Goal: Task Accomplishment & Management: Complete application form

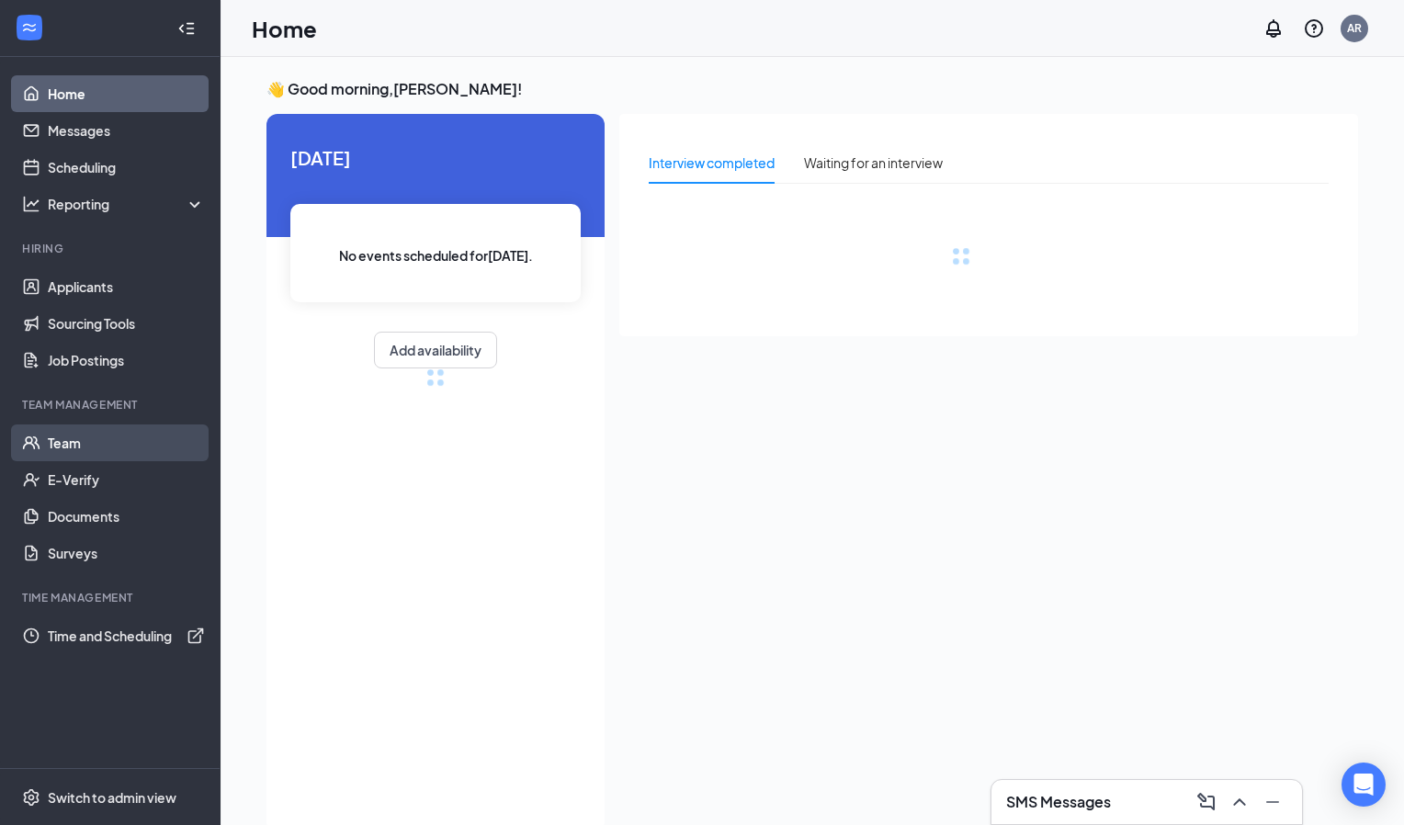
click at [68, 446] on link "Team" at bounding box center [126, 443] width 157 height 37
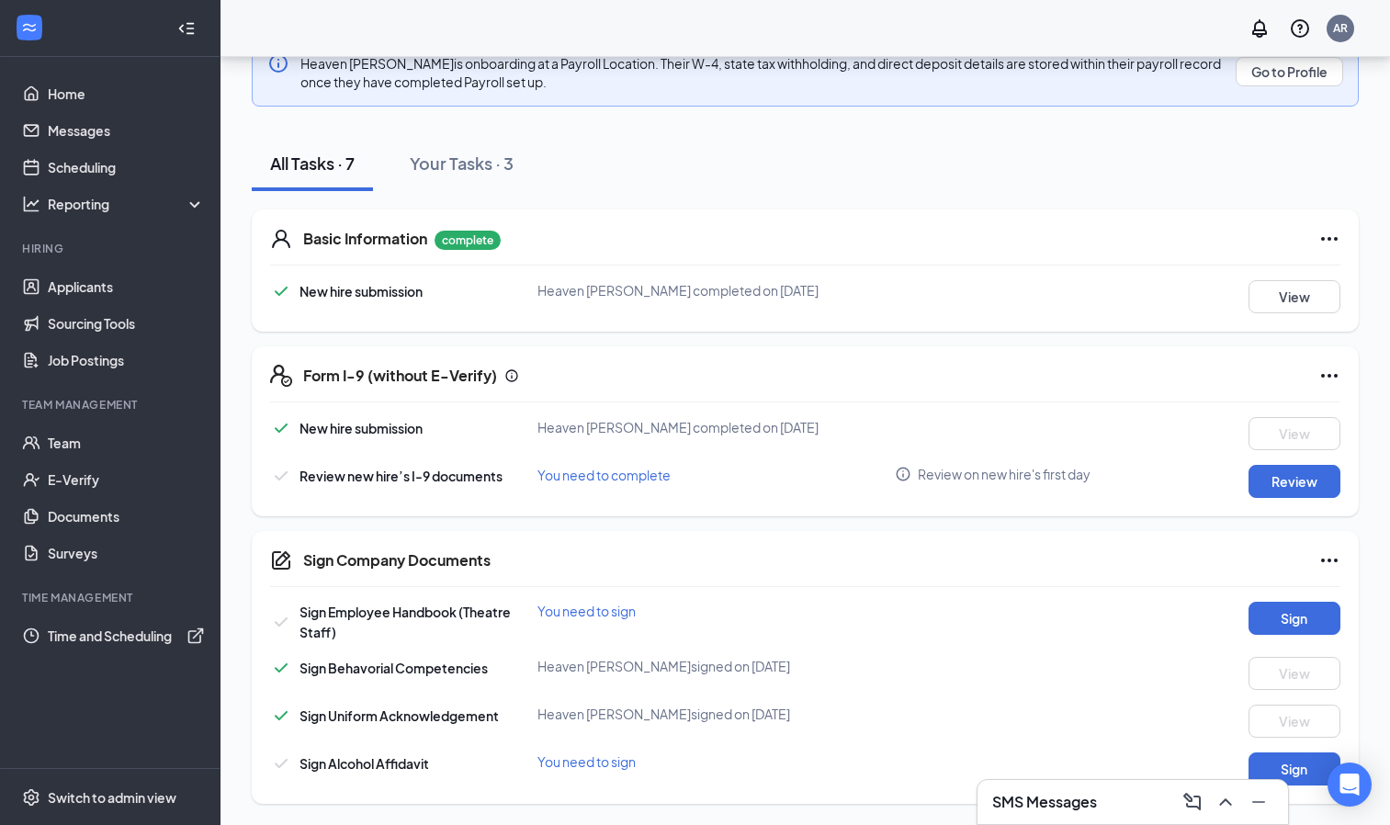
scroll to position [353, 0]
click at [1291, 481] on button "Review" at bounding box center [1295, 480] width 92 height 33
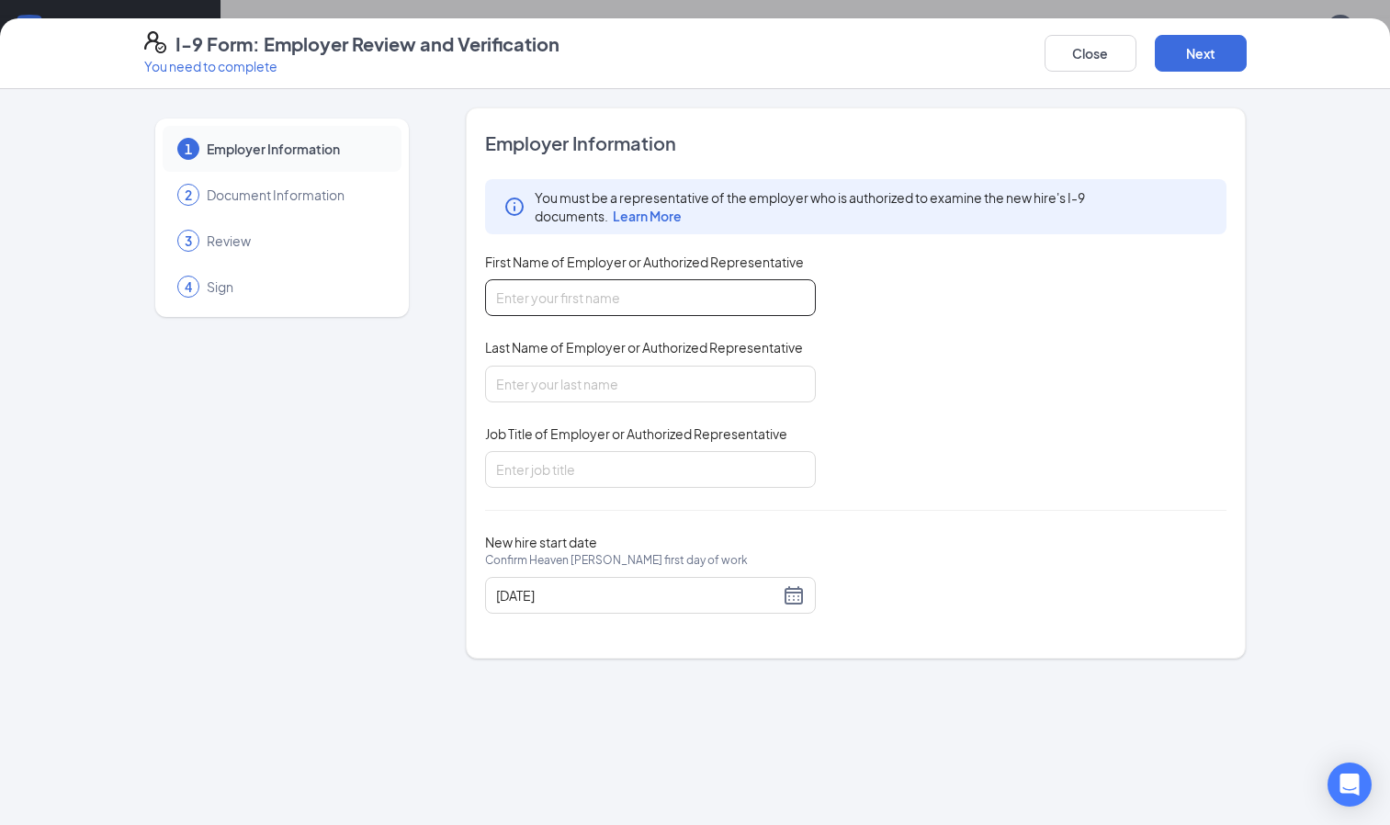
click at [764, 293] on input "First Name of Employer or Authorized Representative" at bounding box center [650, 297] width 331 height 37
type input "Amy"
click at [595, 391] on input "Last Name of Employer or Authorized Representative" at bounding box center [650, 384] width 331 height 37
type input "Rohrschneider"
click at [529, 466] on input "Job Title of Employer or Authorized Representative" at bounding box center [650, 469] width 331 height 37
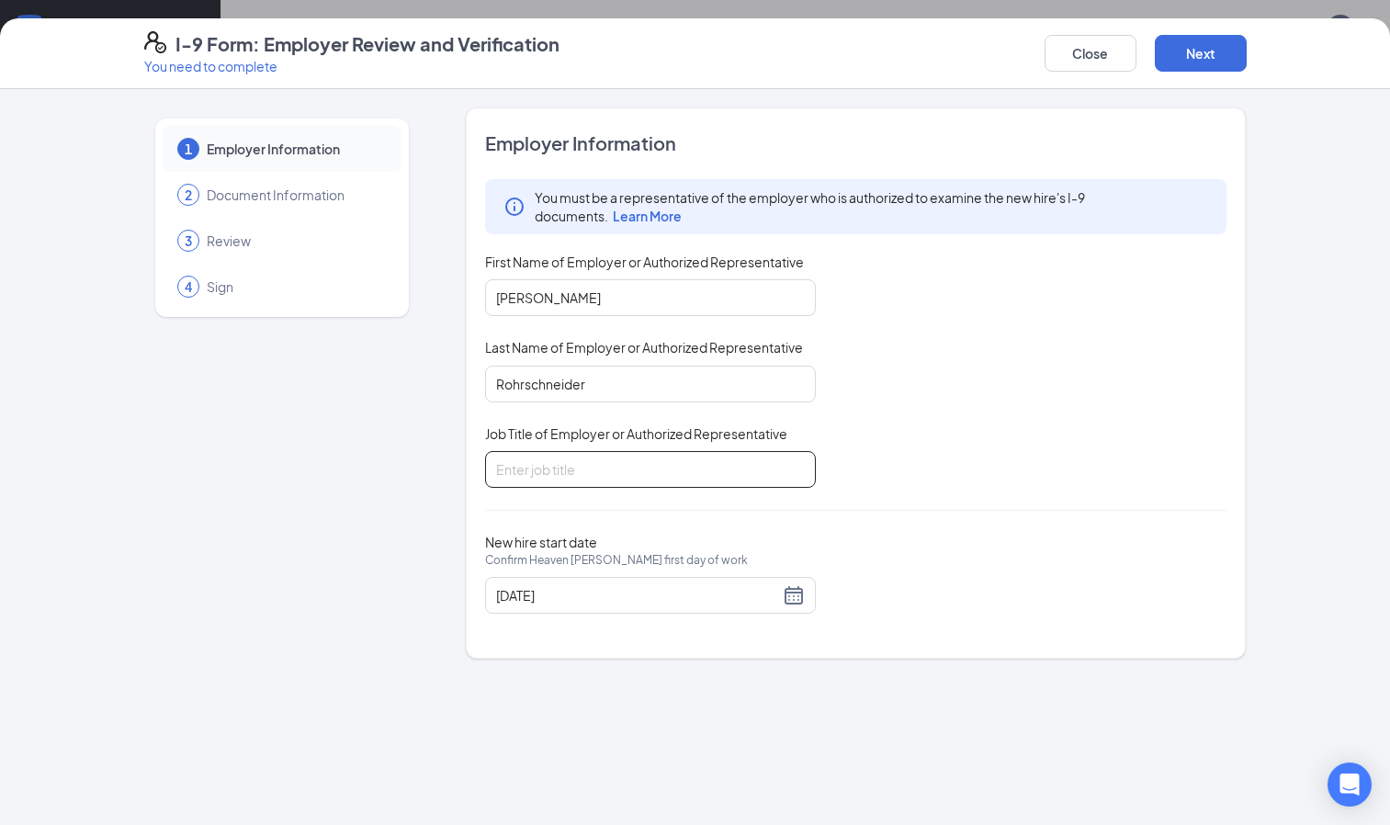
type input "General Manager"
click at [784, 598] on div "09/03/2025" at bounding box center [650, 595] width 309 height 22
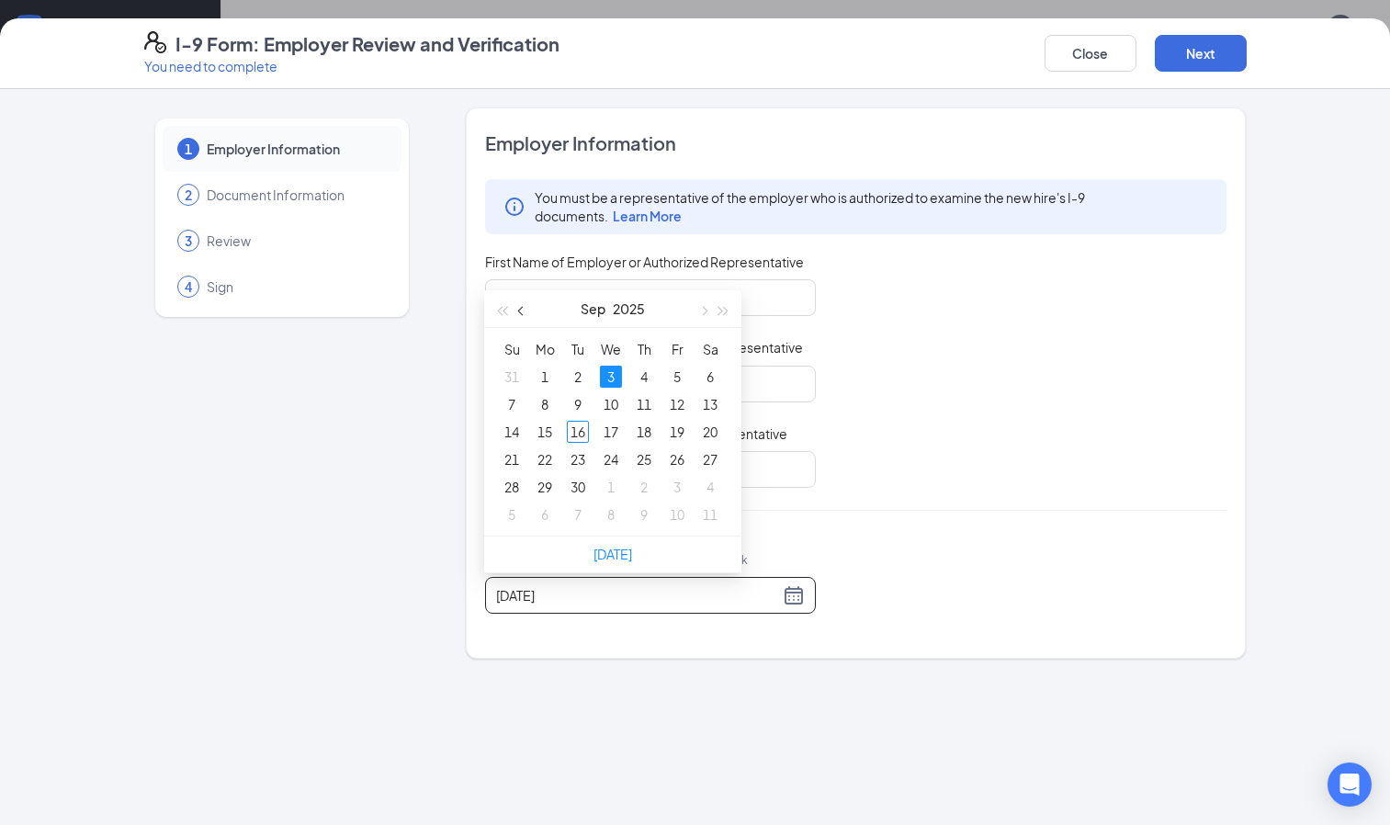
click at [518, 312] on button "button" at bounding box center [522, 308] width 20 height 37
type input "[DATE]"
click at [614, 490] on div "27" at bounding box center [611, 487] width 22 height 22
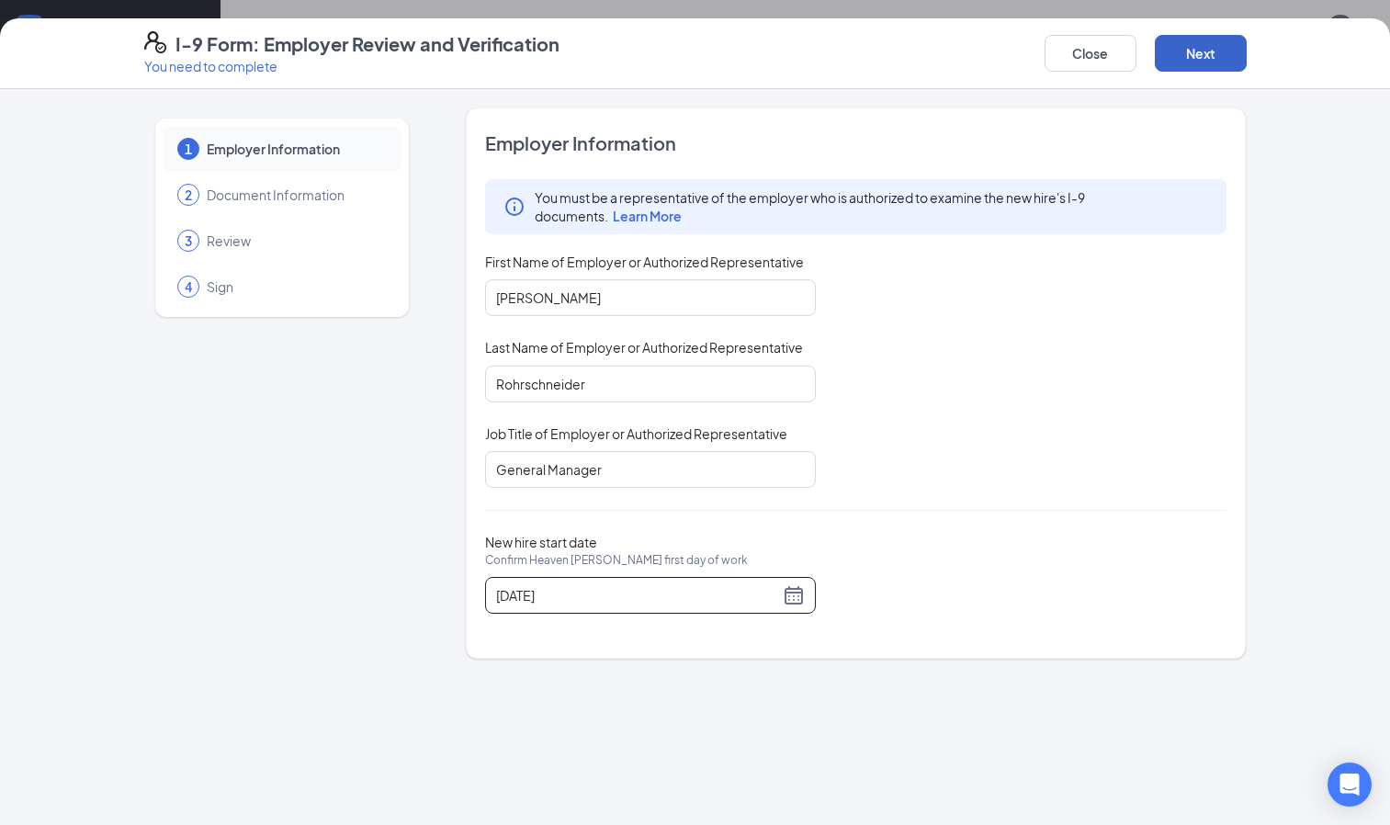
click at [1169, 57] on button "Next" at bounding box center [1201, 53] width 92 height 37
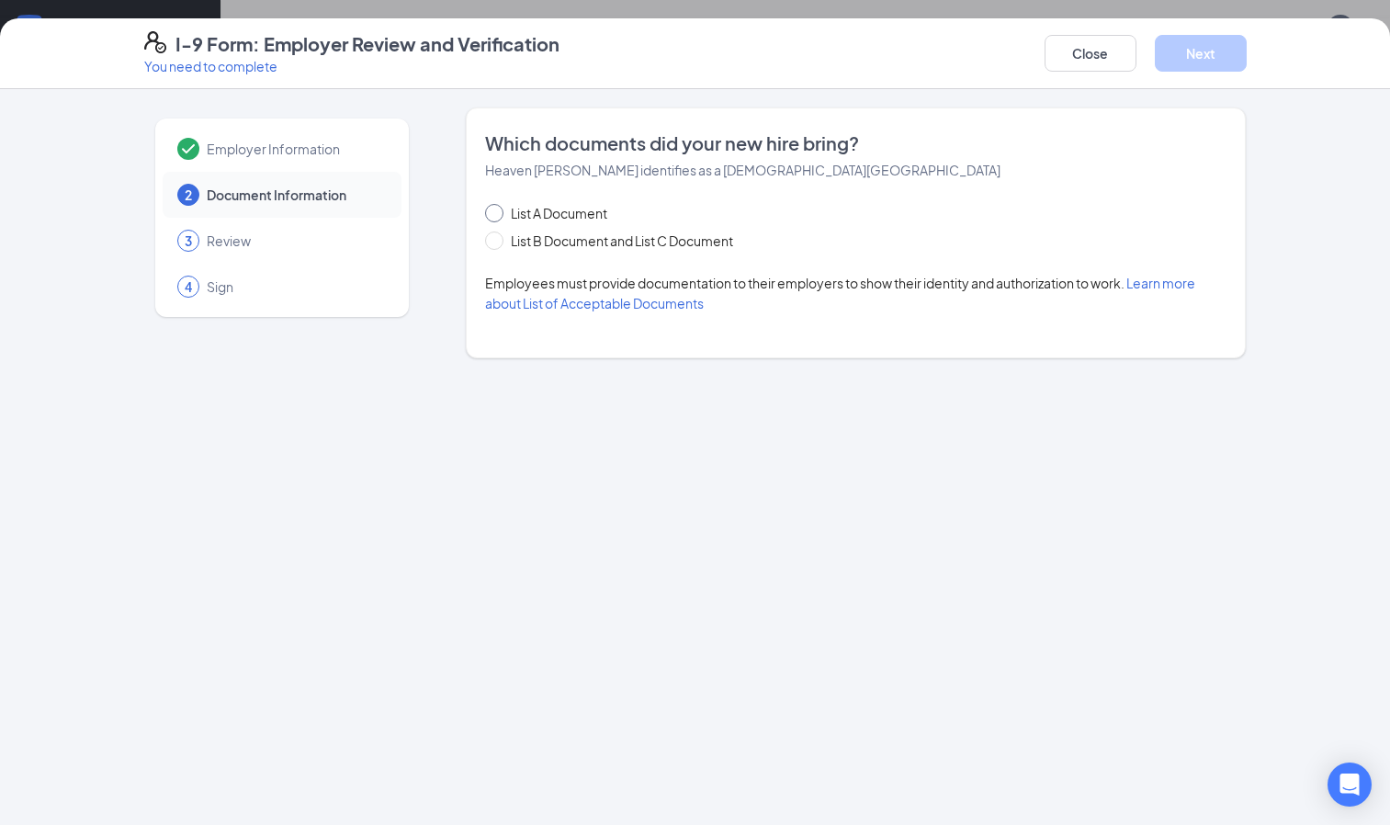
click at [571, 218] on span "List A Document" at bounding box center [559, 213] width 111 height 20
click at [498, 217] on input "List A Document" at bounding box center [491, 210] width 13 height 13
radio input "true"
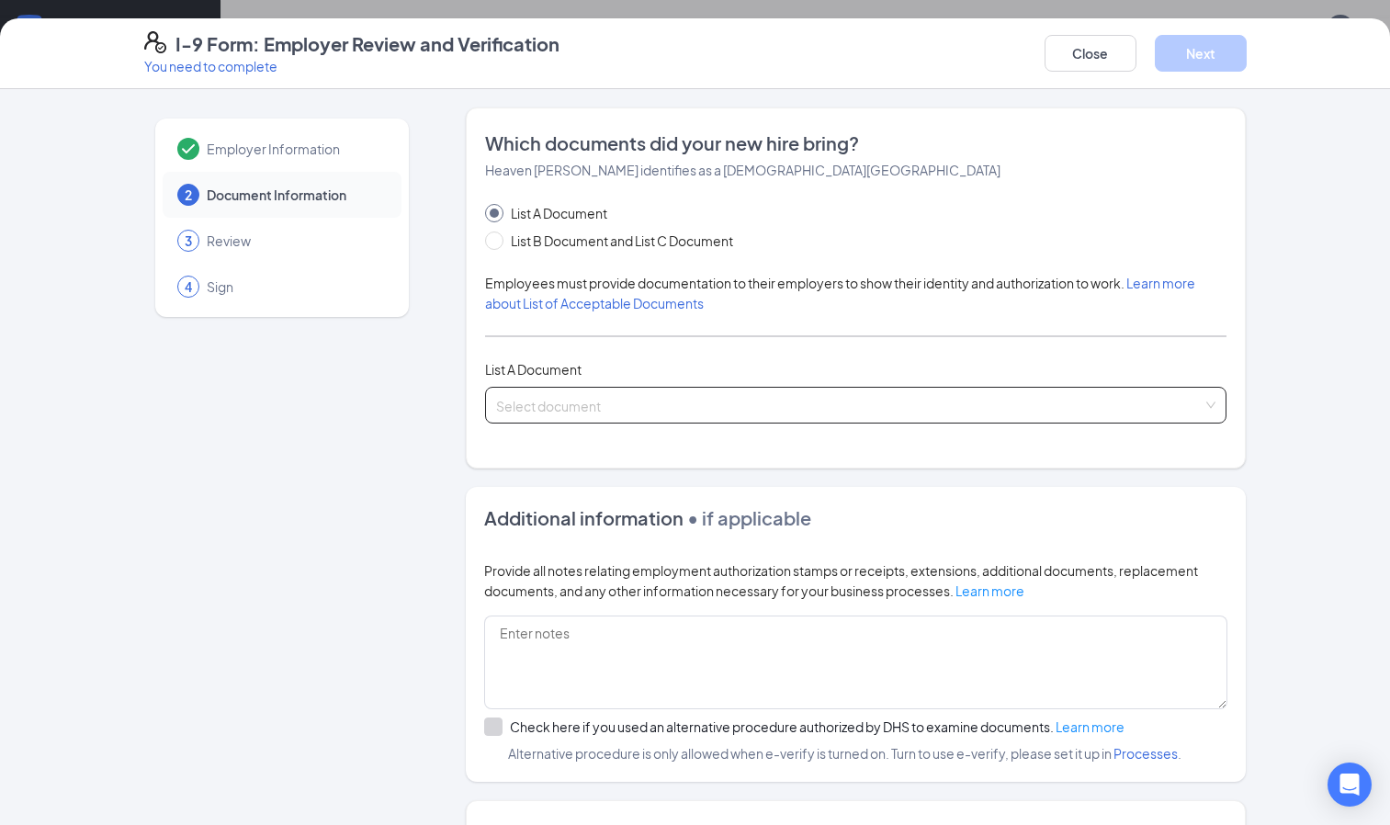
click at [590, 399] on input "search" at bounding box center [850, 402] width 708 height 28
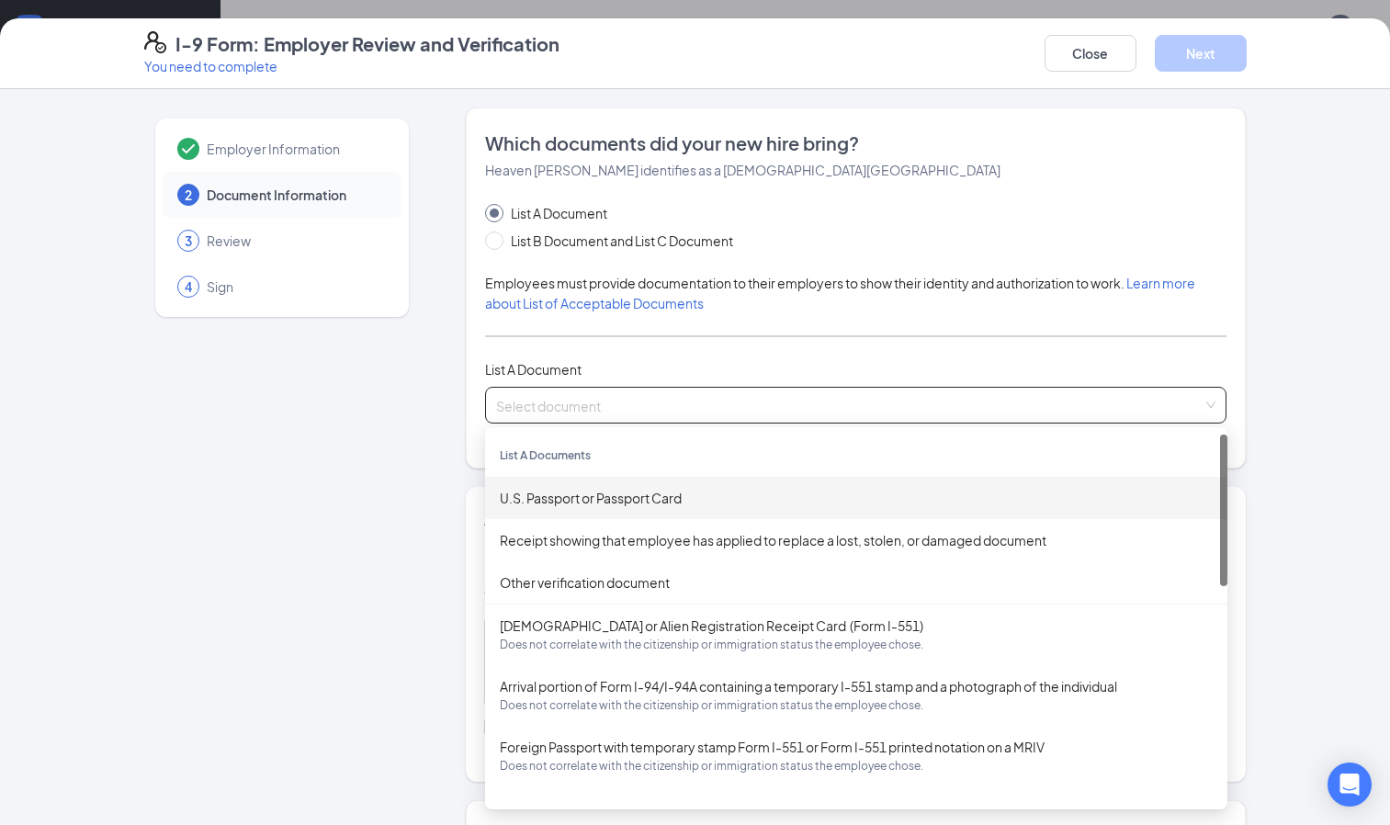
click at [579, 494] on div "U.S. Passport or Passport Card" at bounding box center [856, 498] width 713 height 20
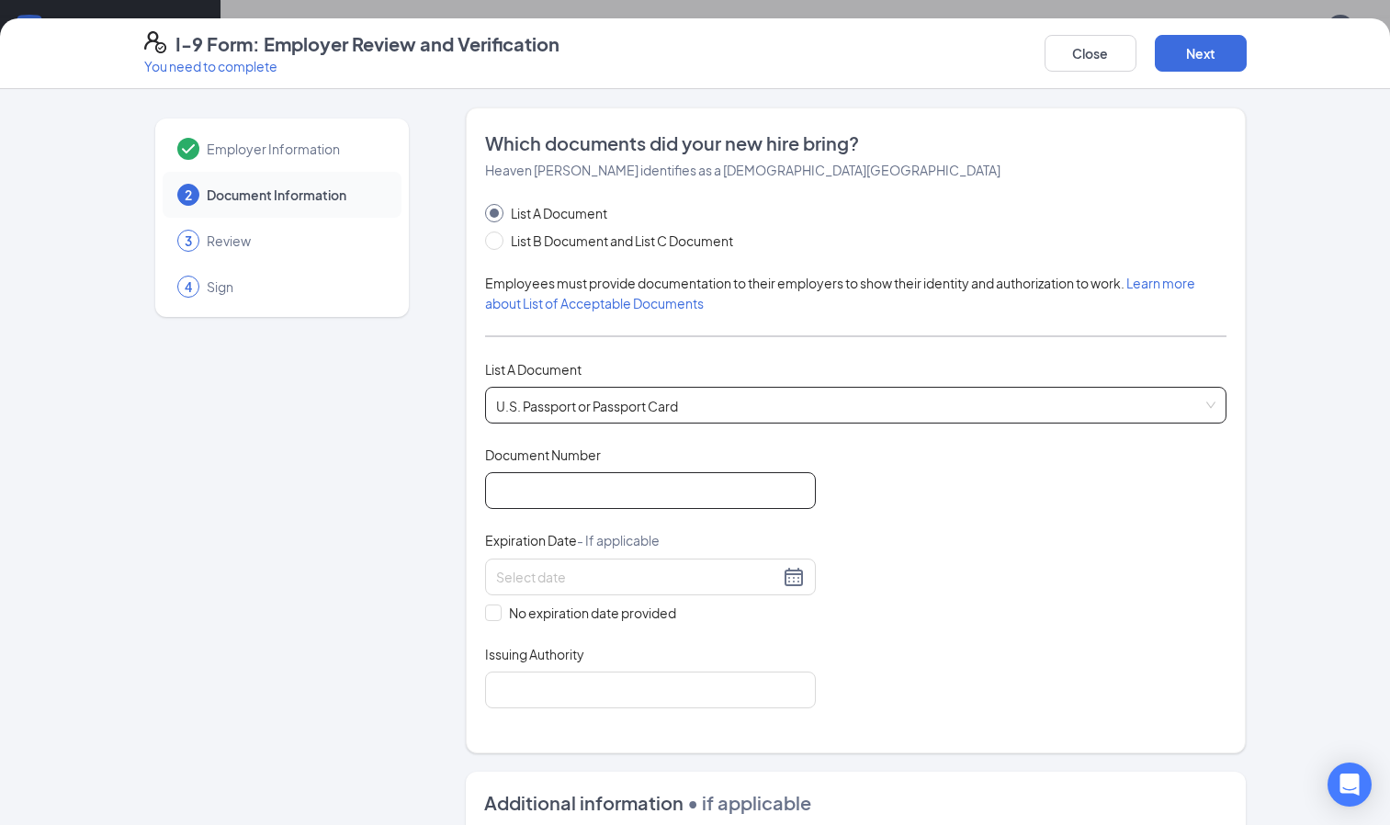
click at [579, 494] on input "Document Number" at bounding box center [650, 490] width 331 height 37
type input "A56247087"
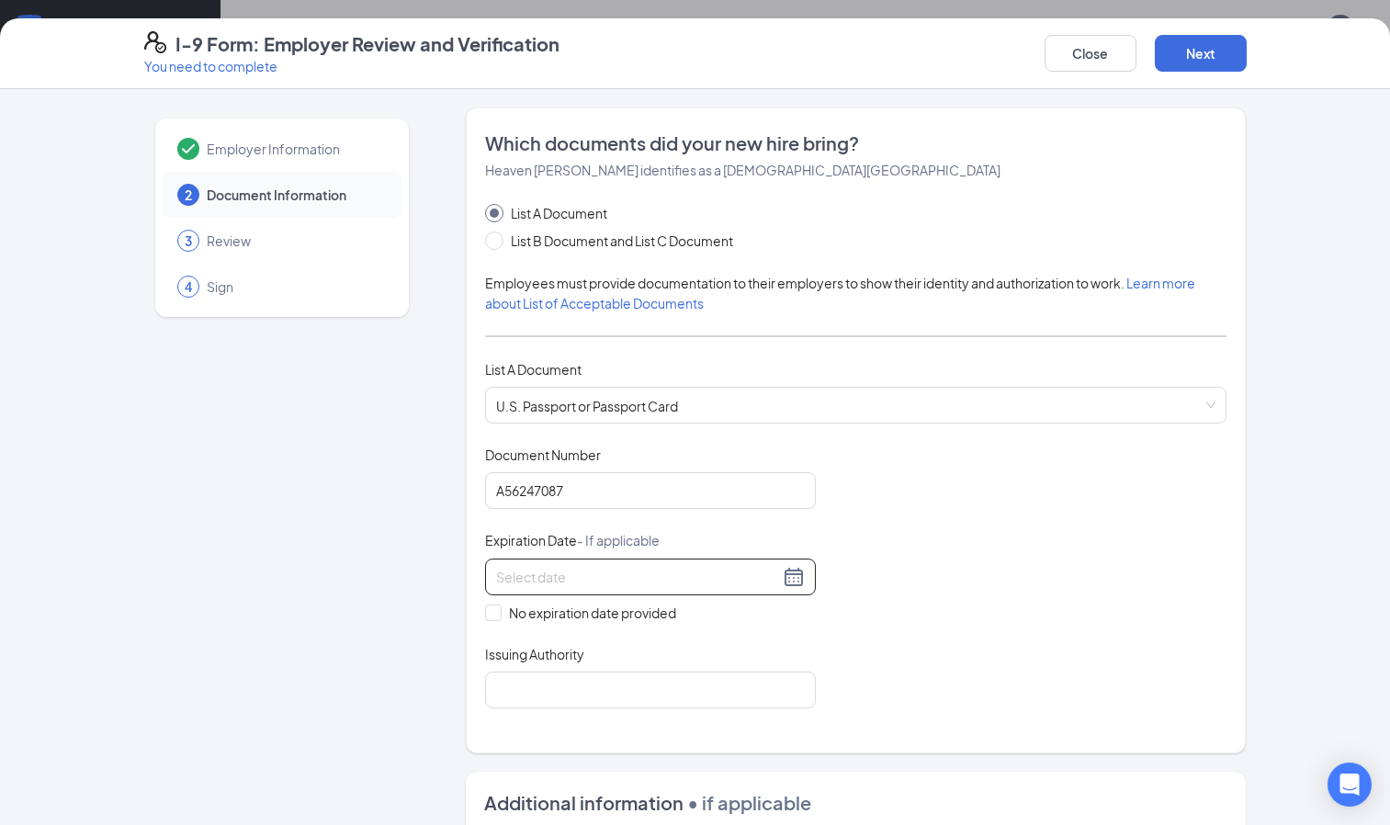
click at [787, 578] on div at bounding box center [650, 577] width 309 height 22
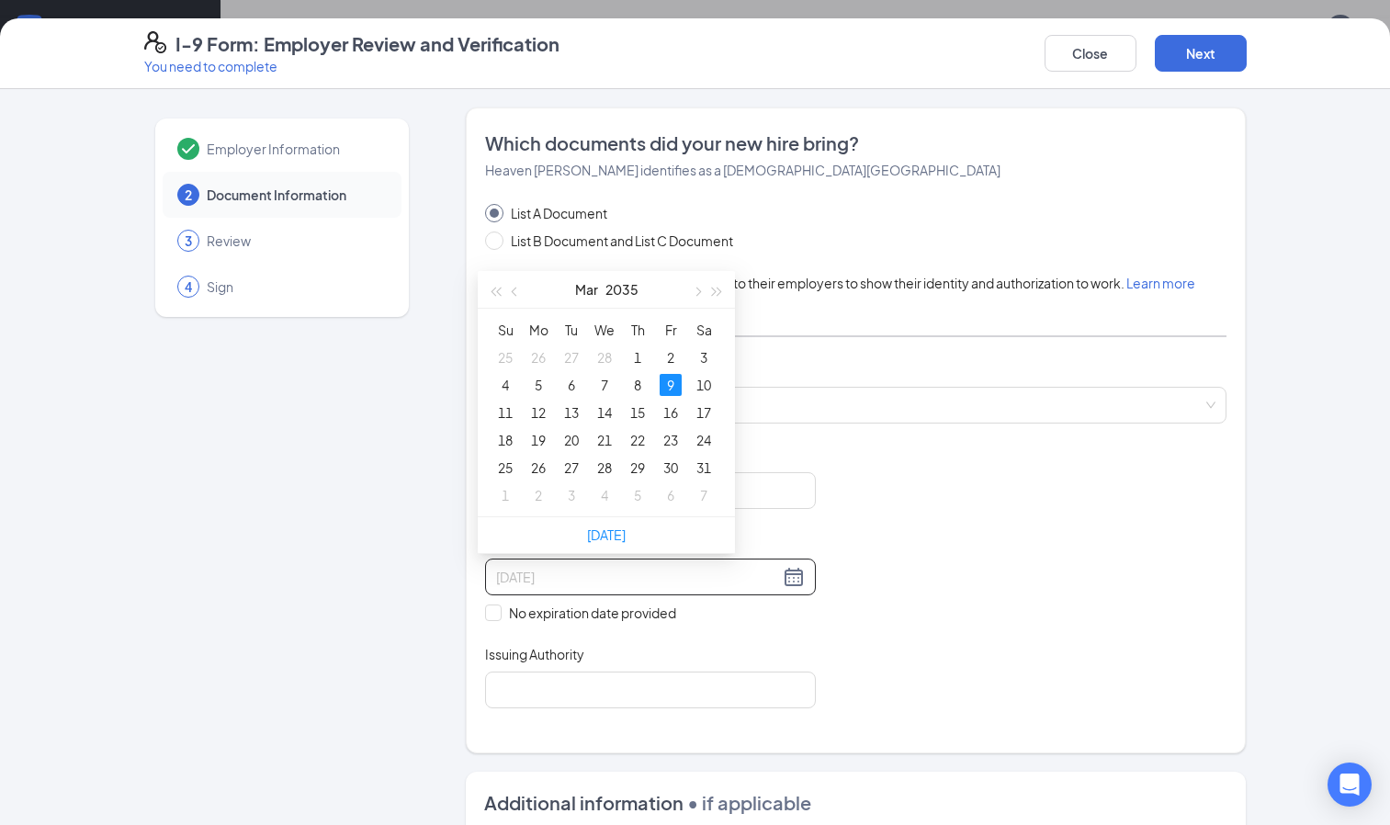
click at [673, 380] on div "9" at bounding box center [671, 385] width 22 height 22
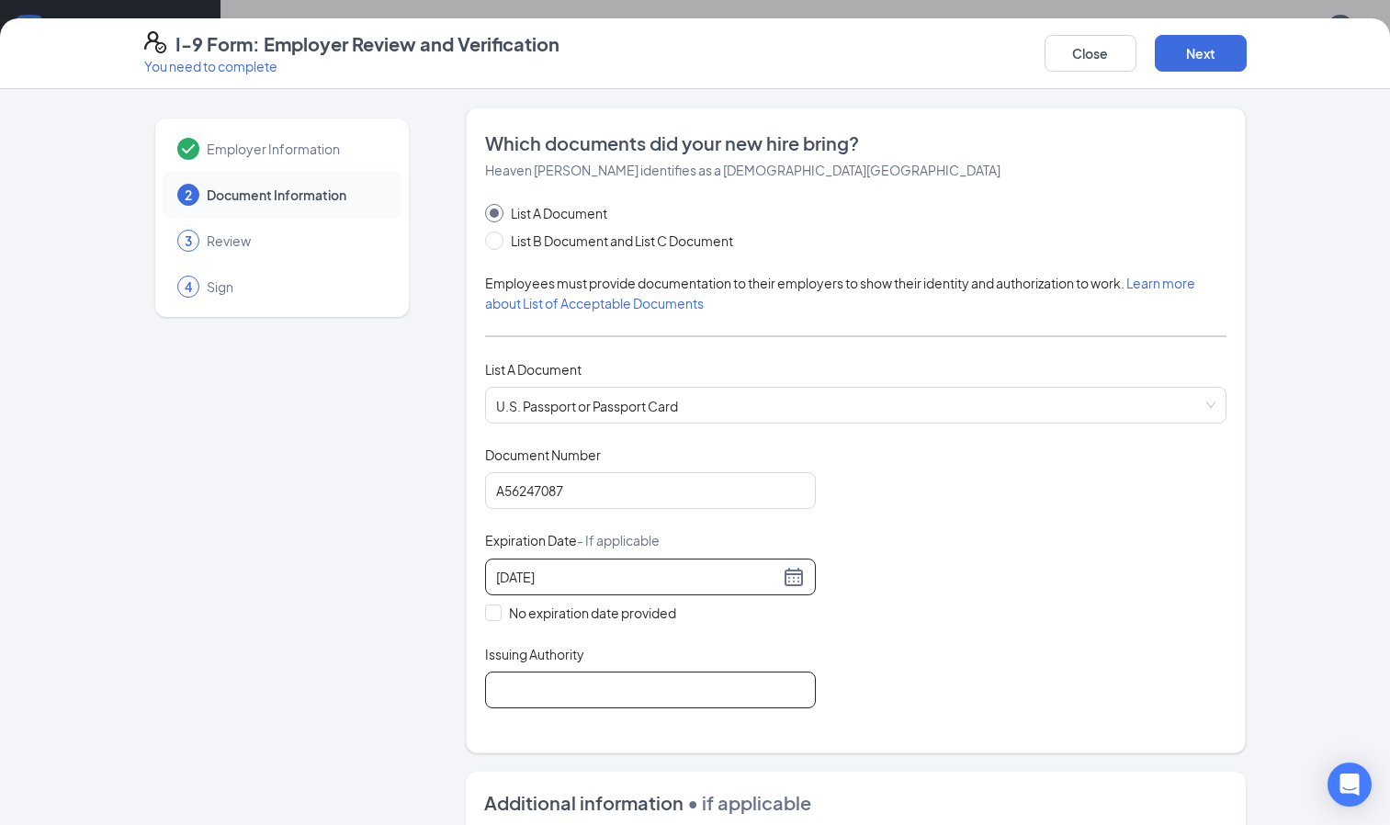
type input "03/09/2035"
click at [540, 689] on input "Issuing Authority" at bounding box center [650, 690] width 331 height 37
type input "US Department of State"
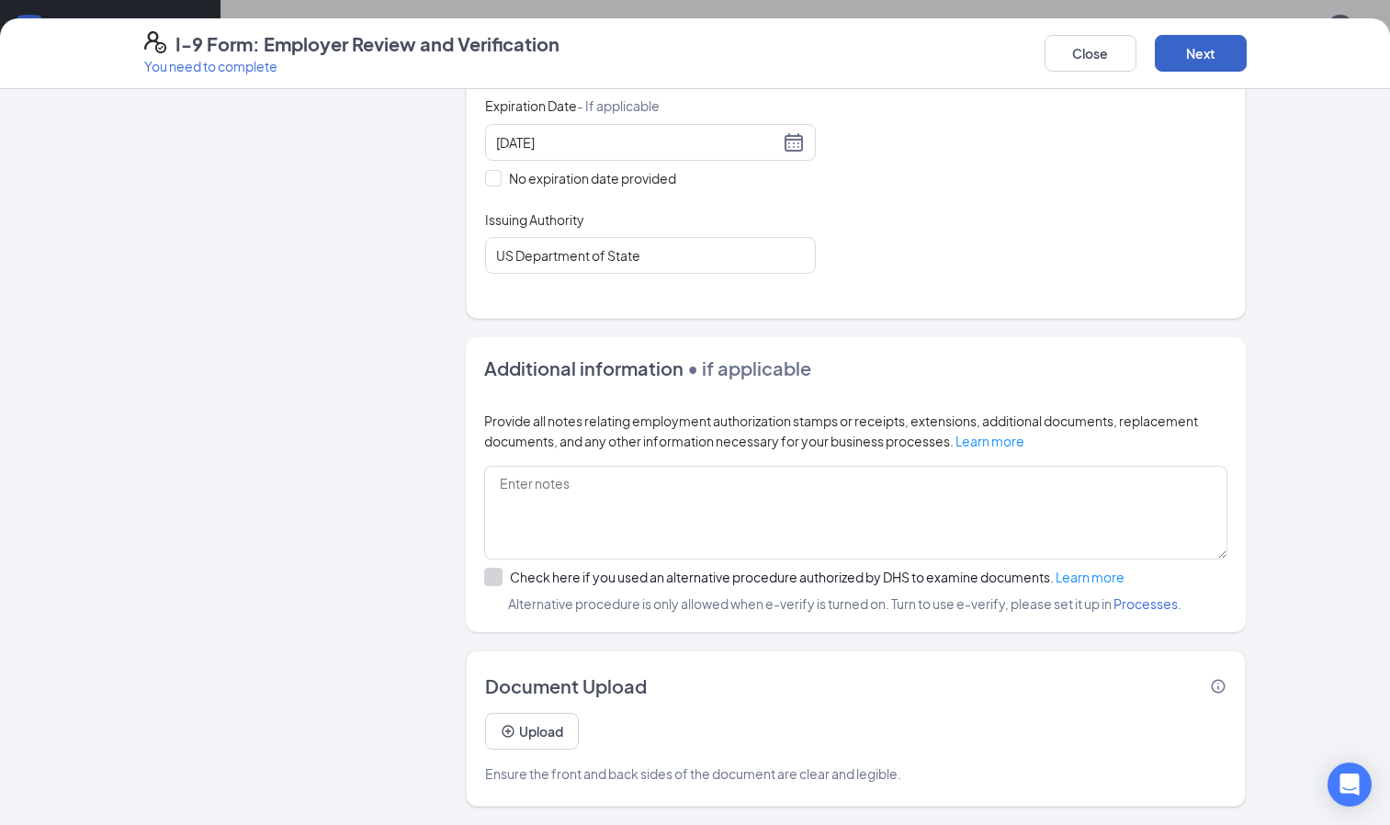
click at [1212, 60] on button "Next" at bounding box center [1201, 53] width 92 height 37
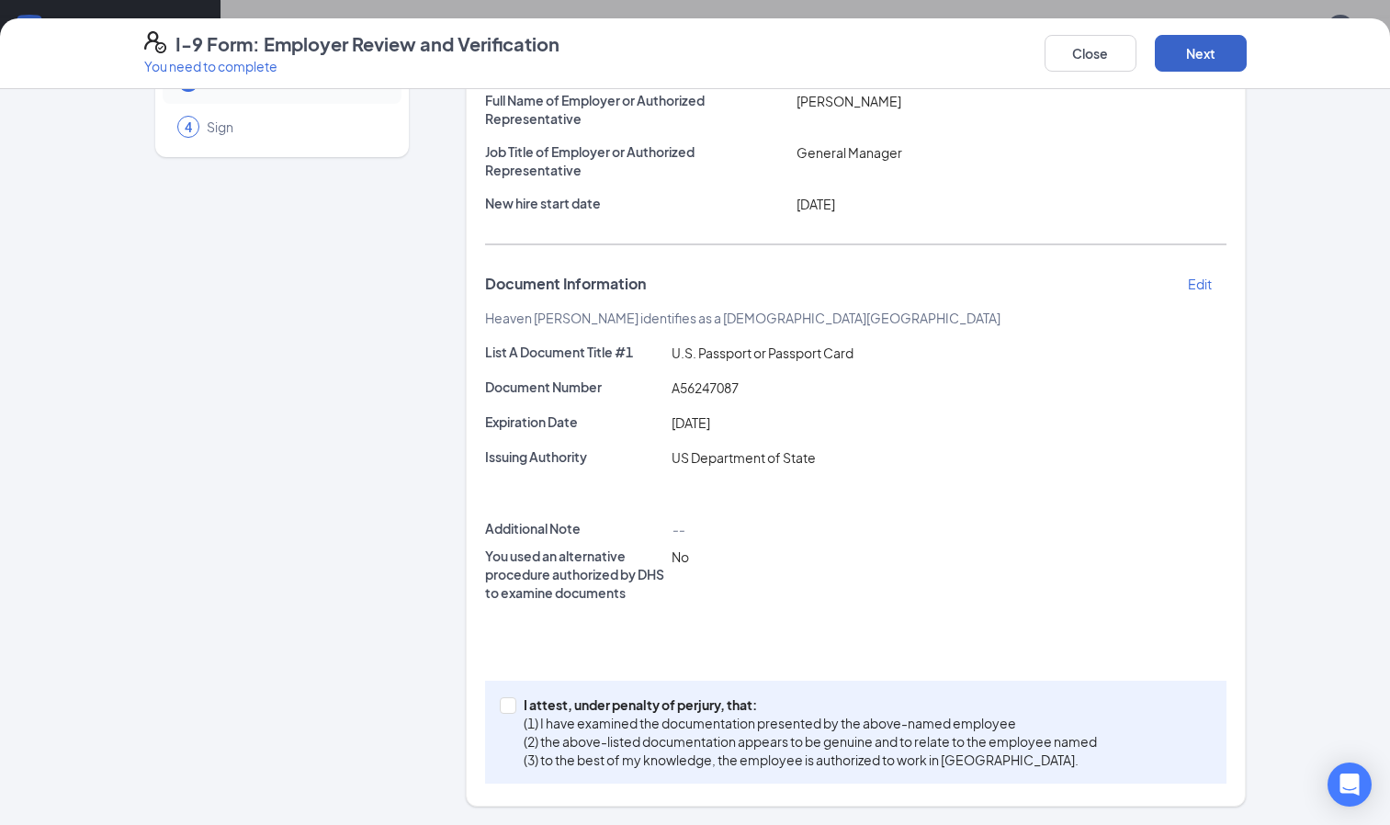
scroll to position [160, 0]
click at [1208, 52] on button "Next" at bounding box center [1201, 53] width 92 height 37
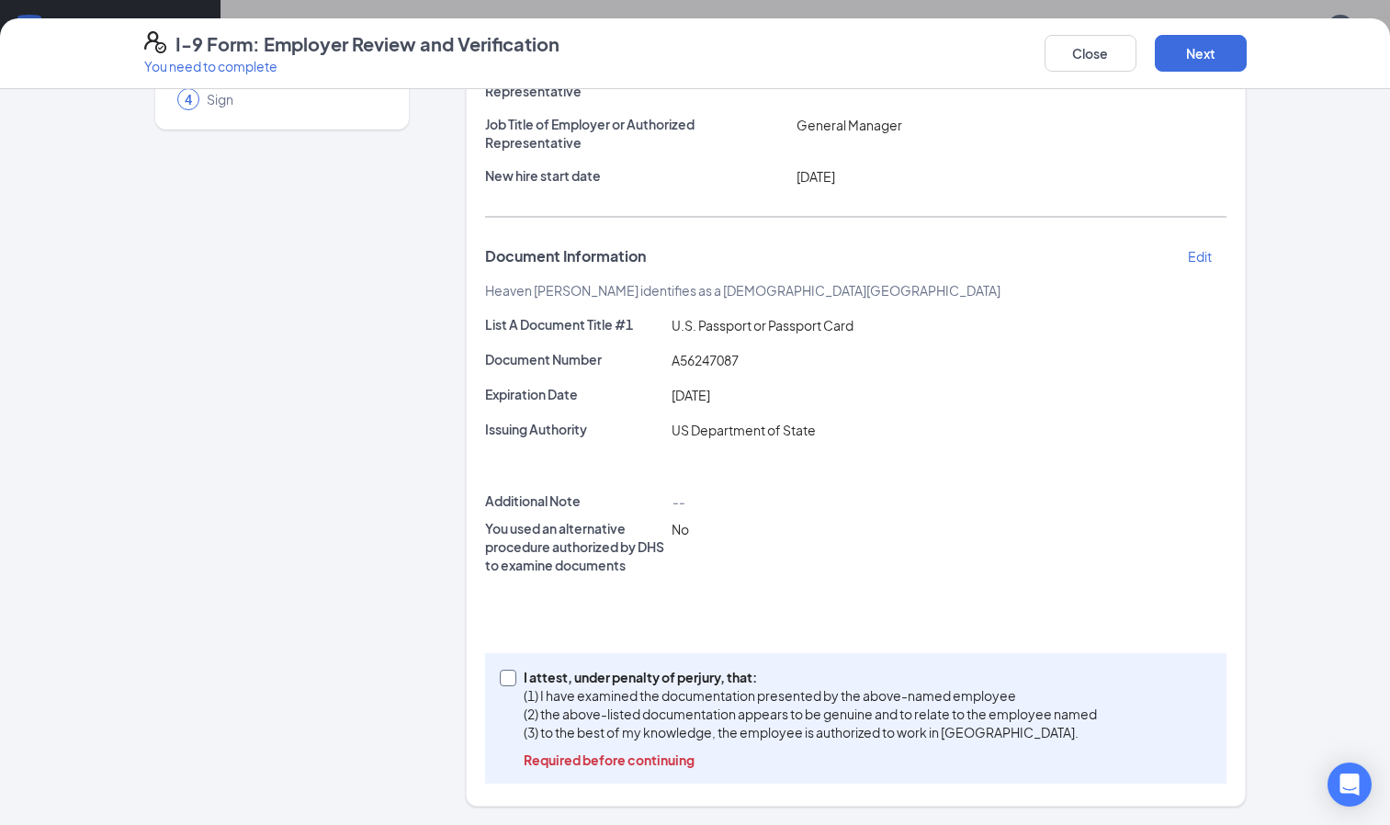
click at [500, 685] on span at bounding box center [508, 678] width 17 height 17
click at [500, 683] on input "I attest, under penalty of perjury, that: (1) I have examined the documentation…" at bounding box center [506, 676] width 13 height 13
checkbox input "true"
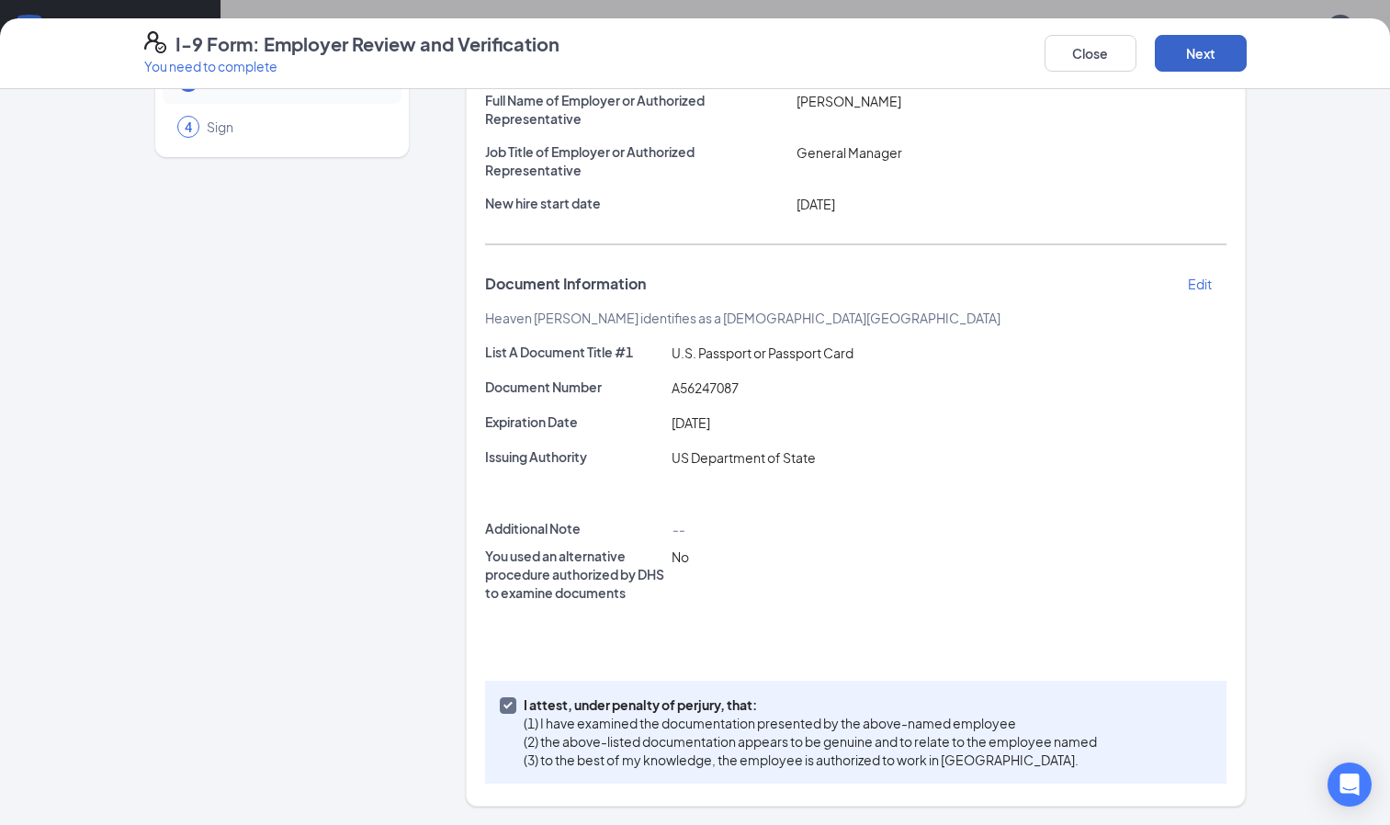
click at [1201, 60] on button "Next" at bounding box center [1201, 53] width 92 height 37
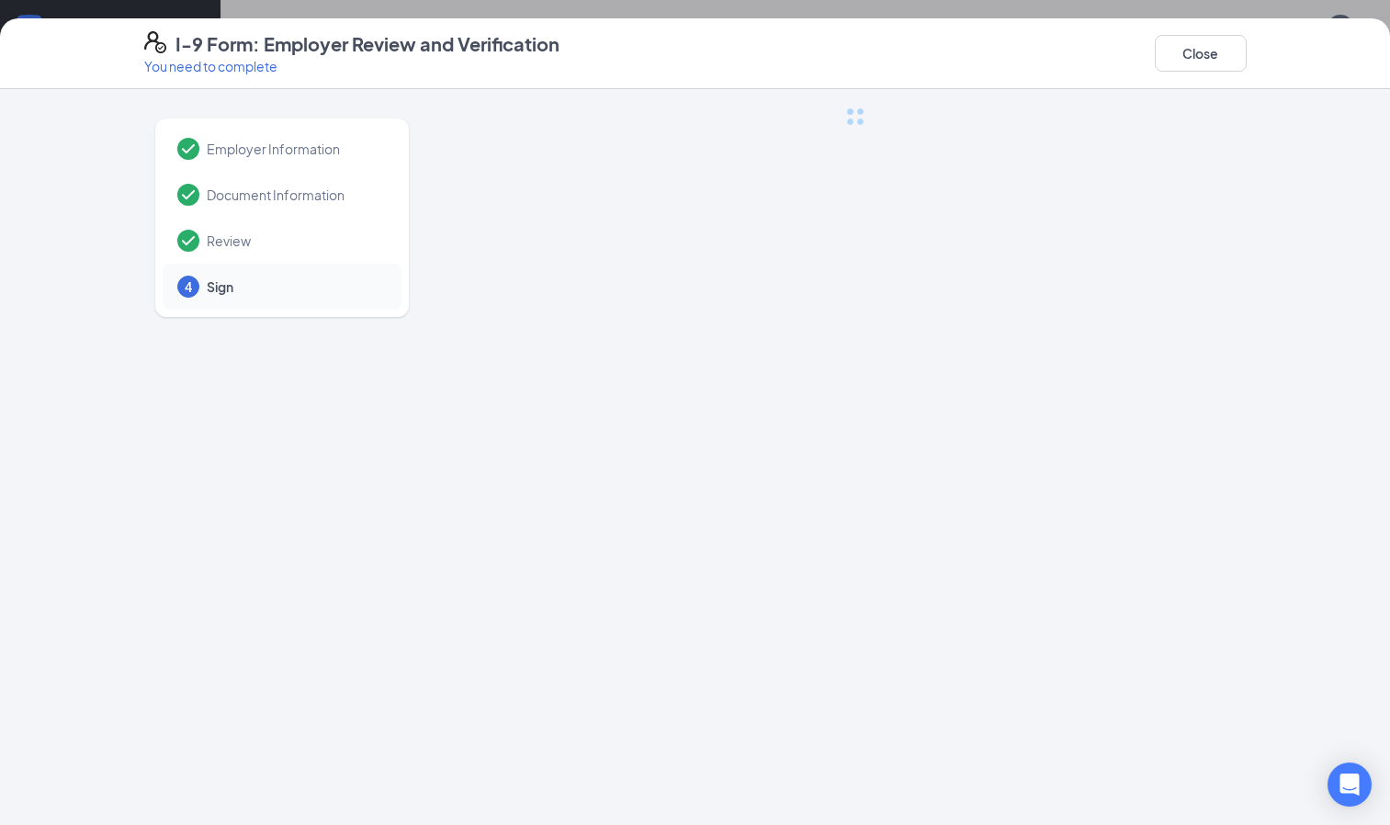
scroll to position [0, 0]
click at [1197, 58] on button "Close" at bounding box center [1201, 53] width 92 height 37
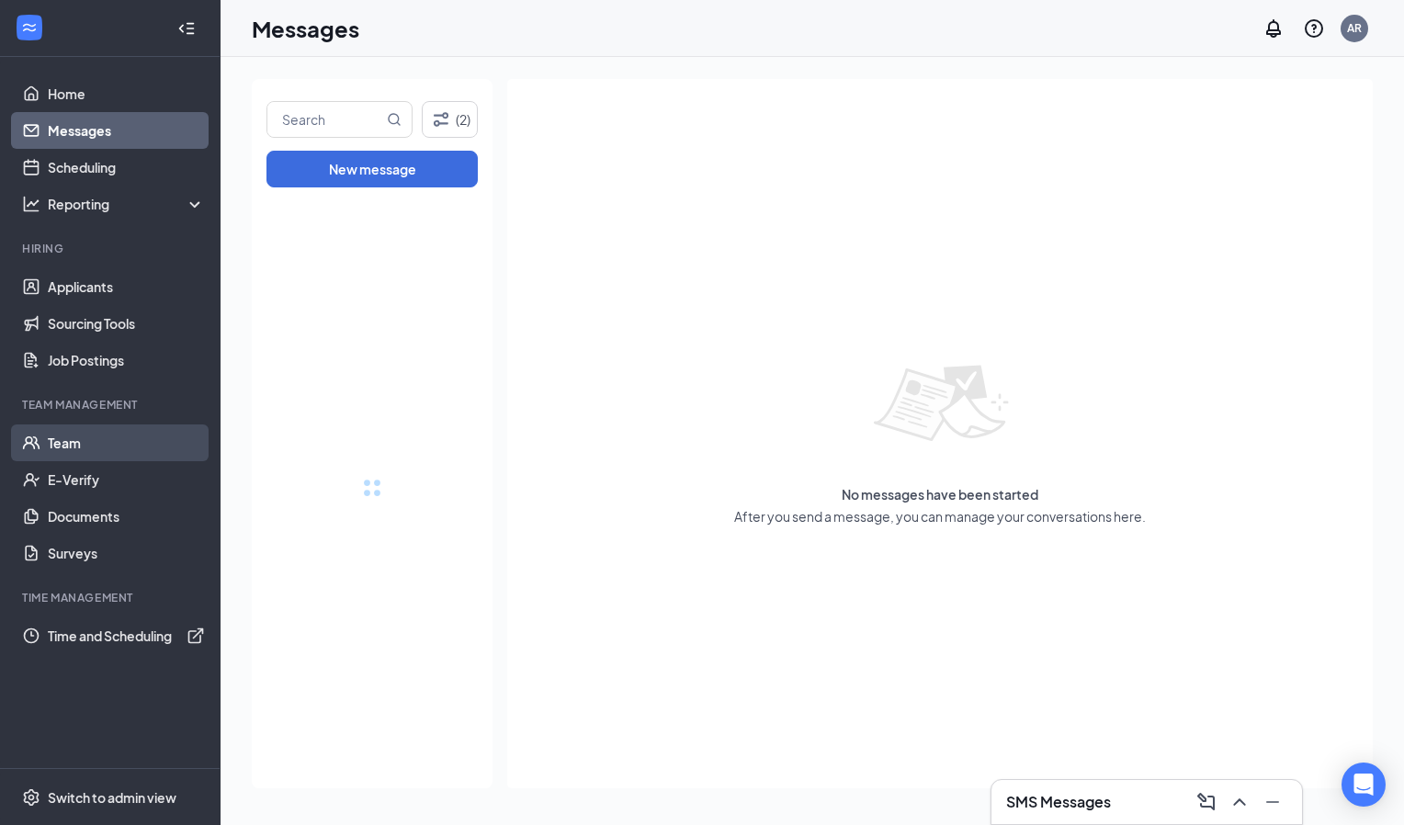
click at [70, 444] on link "Team" at bounding box center [126, 443] width 157 height 37
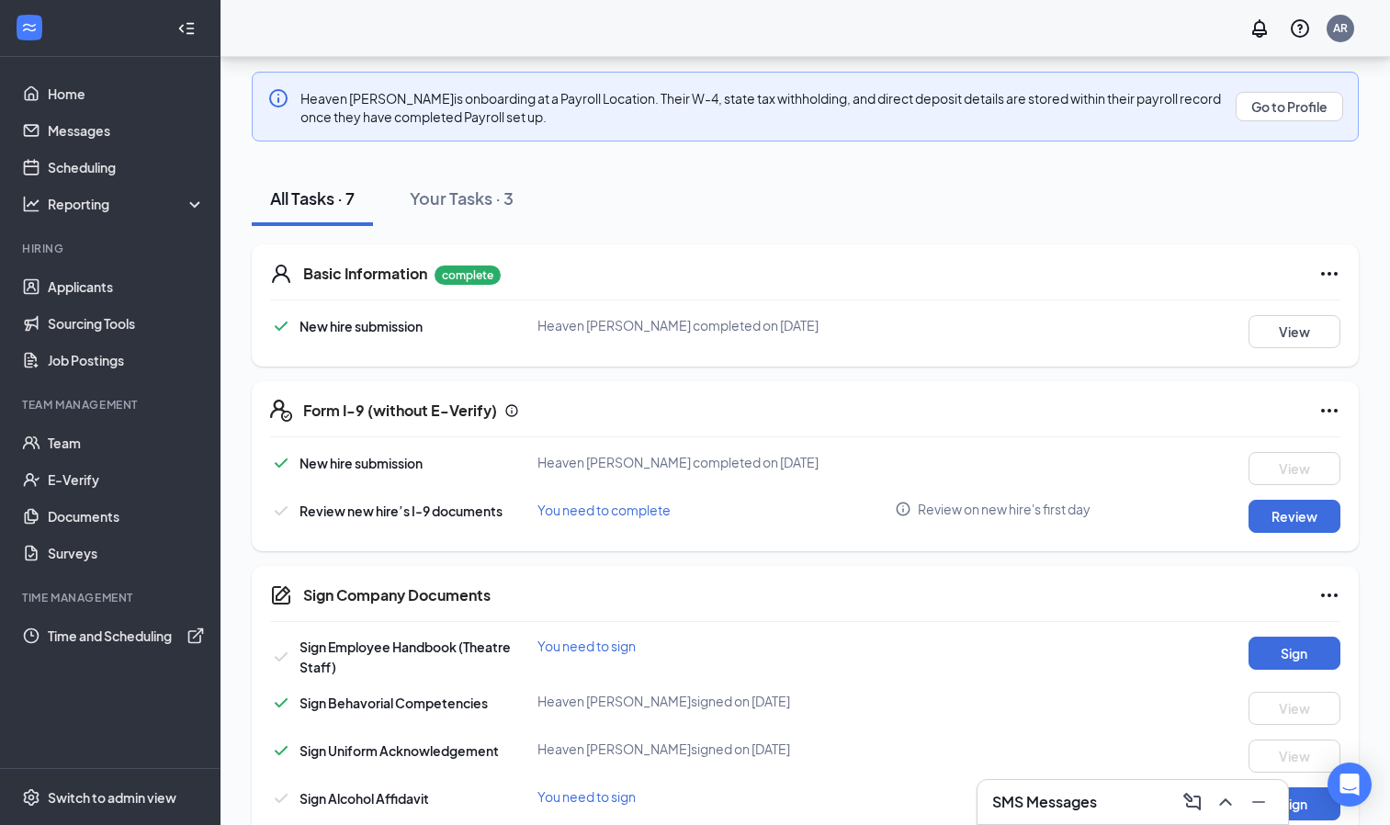
scroll to position [329, 0]
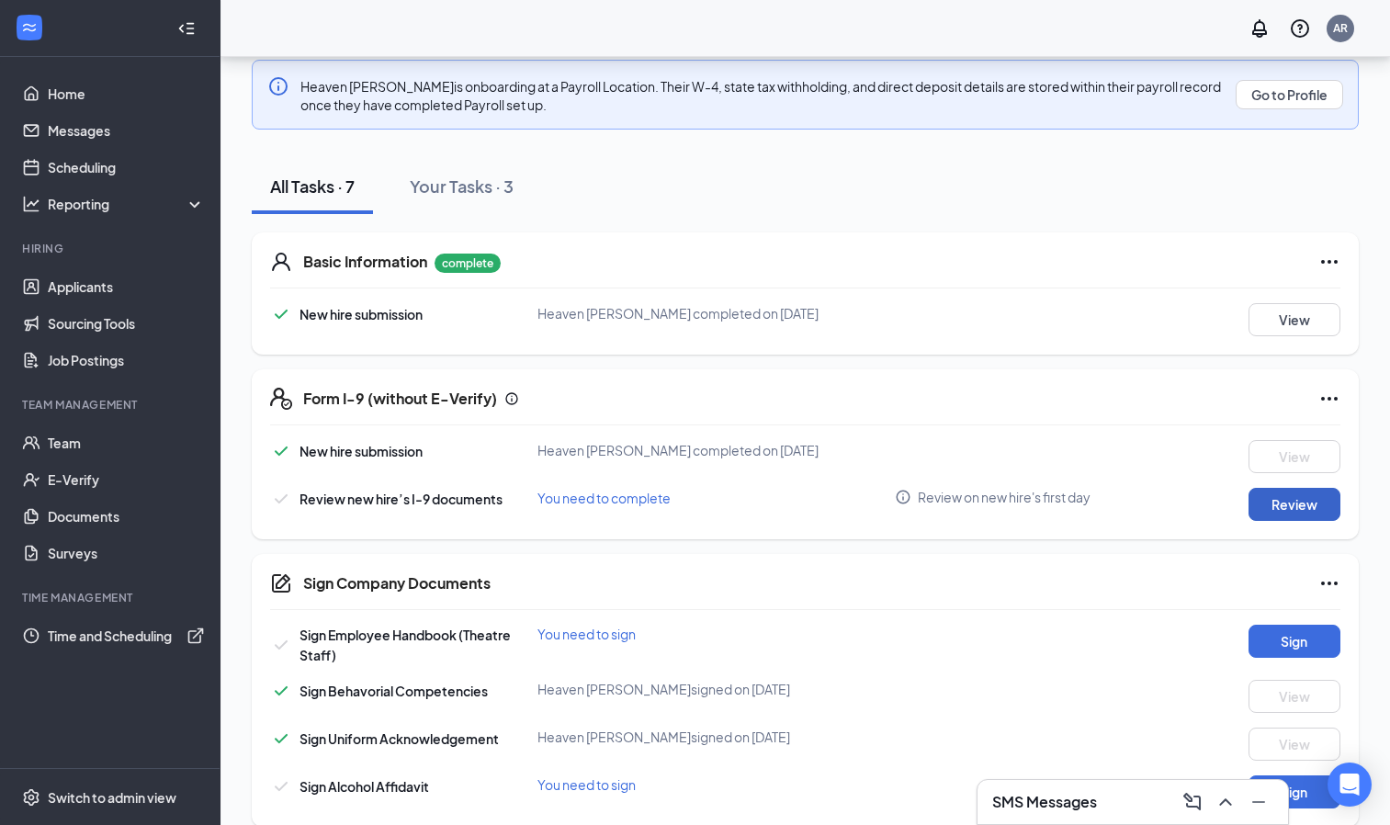
click at [1286, 506] on button "Review" at bounding box center [1295, 504] width 92 height 33
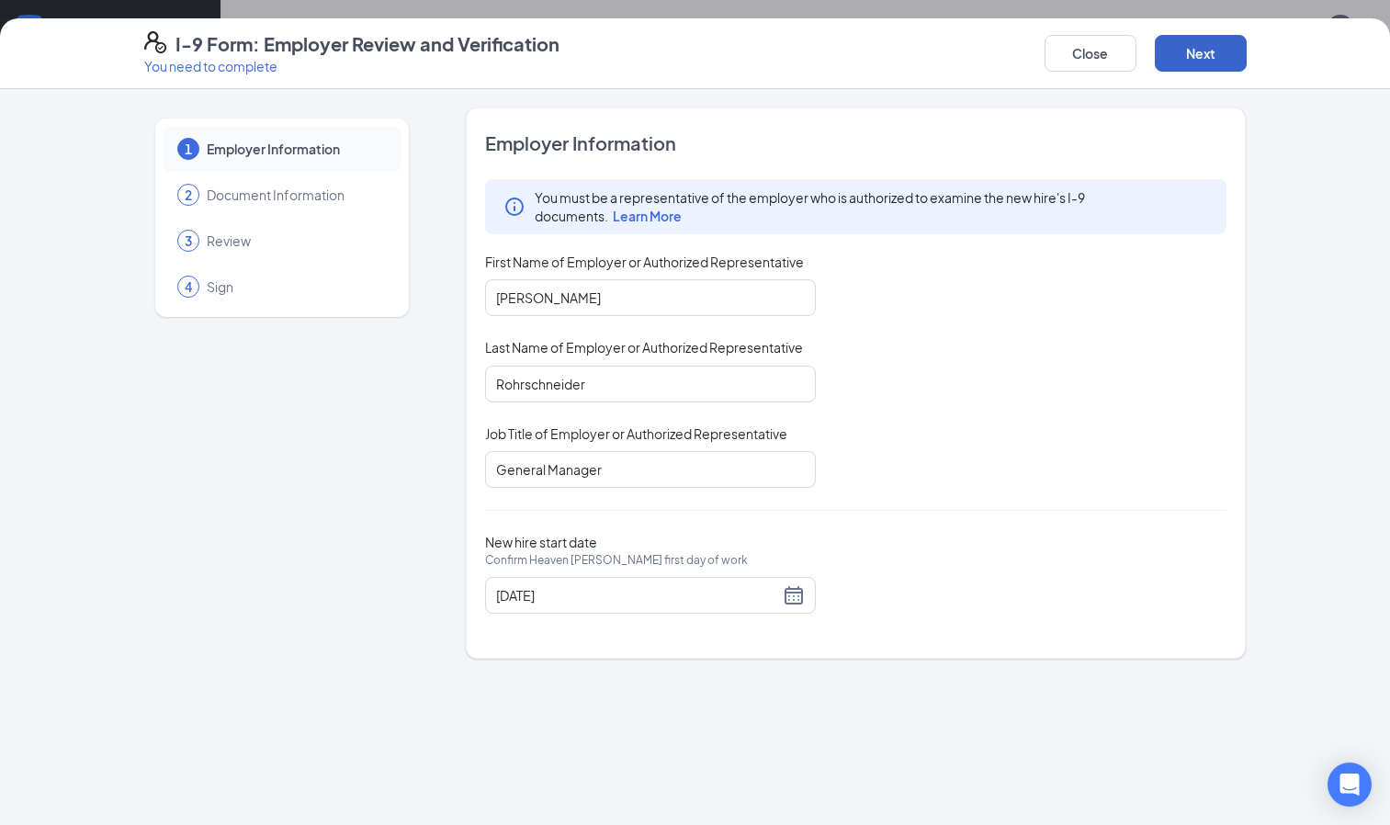
click at [1223, 41] on button "Next" at bounding box center [1201, 53] width 92 height 37
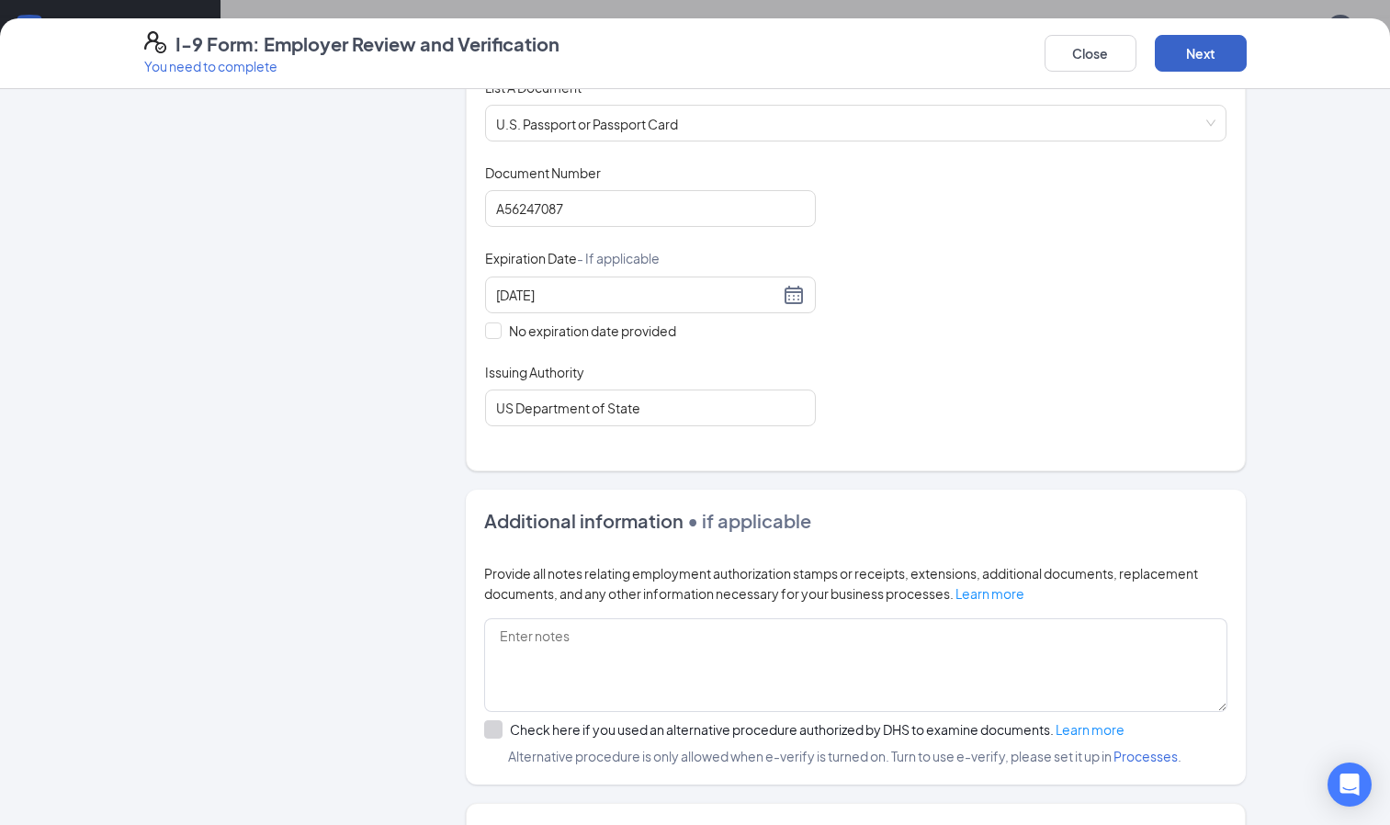
scroll to position [283, 0]
click at [1195, 62] on button "Next" at bounding box center [1201, 53] width 92 height 37
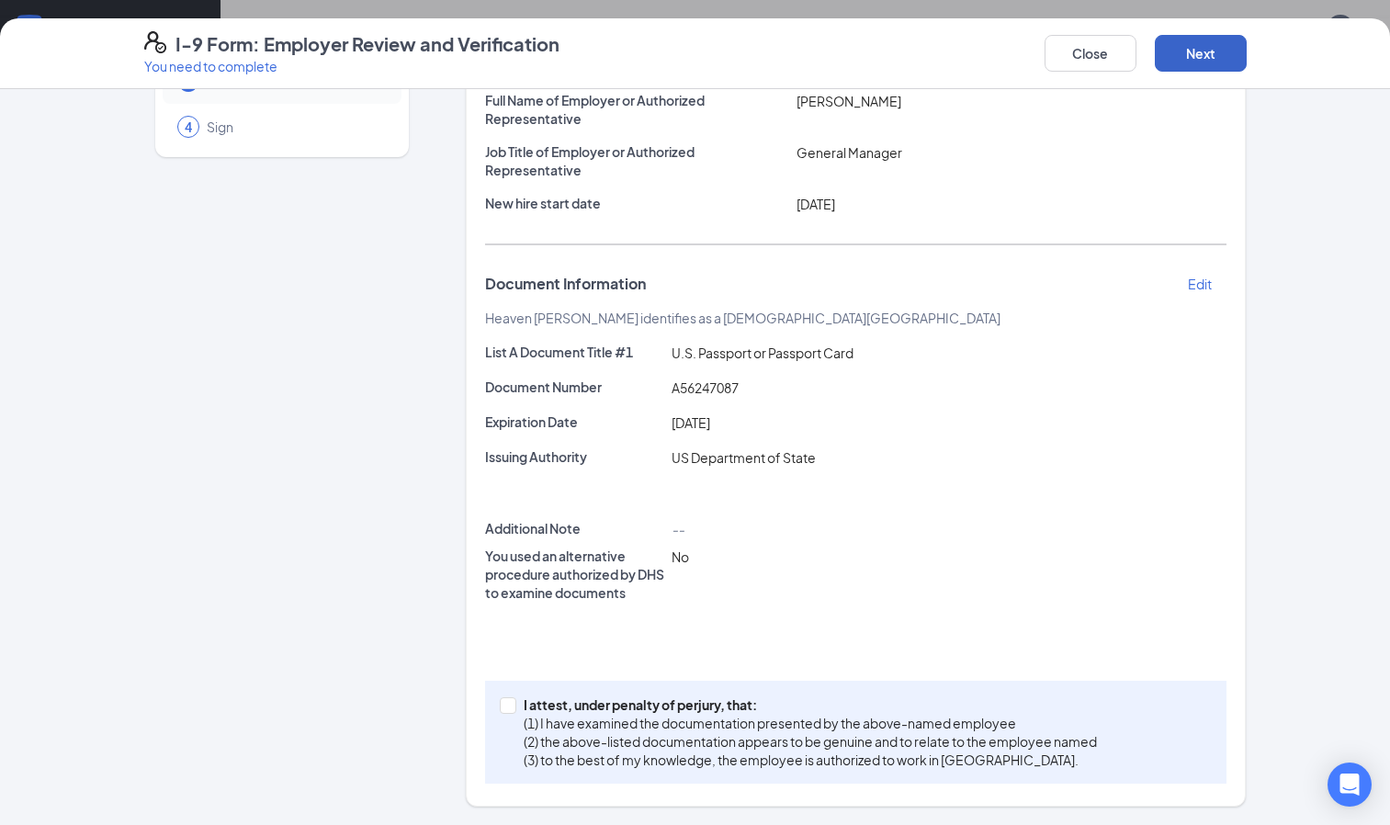
scroll to position [160, 0]
click at [500, 712] on span at bounding box center [508, 705] width 17 height 17
click at [500, 710] on input "I attest, under penalty of [PERSON_NAME], that: (1) I have examined the documen…" at bounding box center [506, 703] width 13 height 13
checkbox input "true"
click at [1206, 50] on button "Next" at bounding box center [1201, 53] width 92 height 37
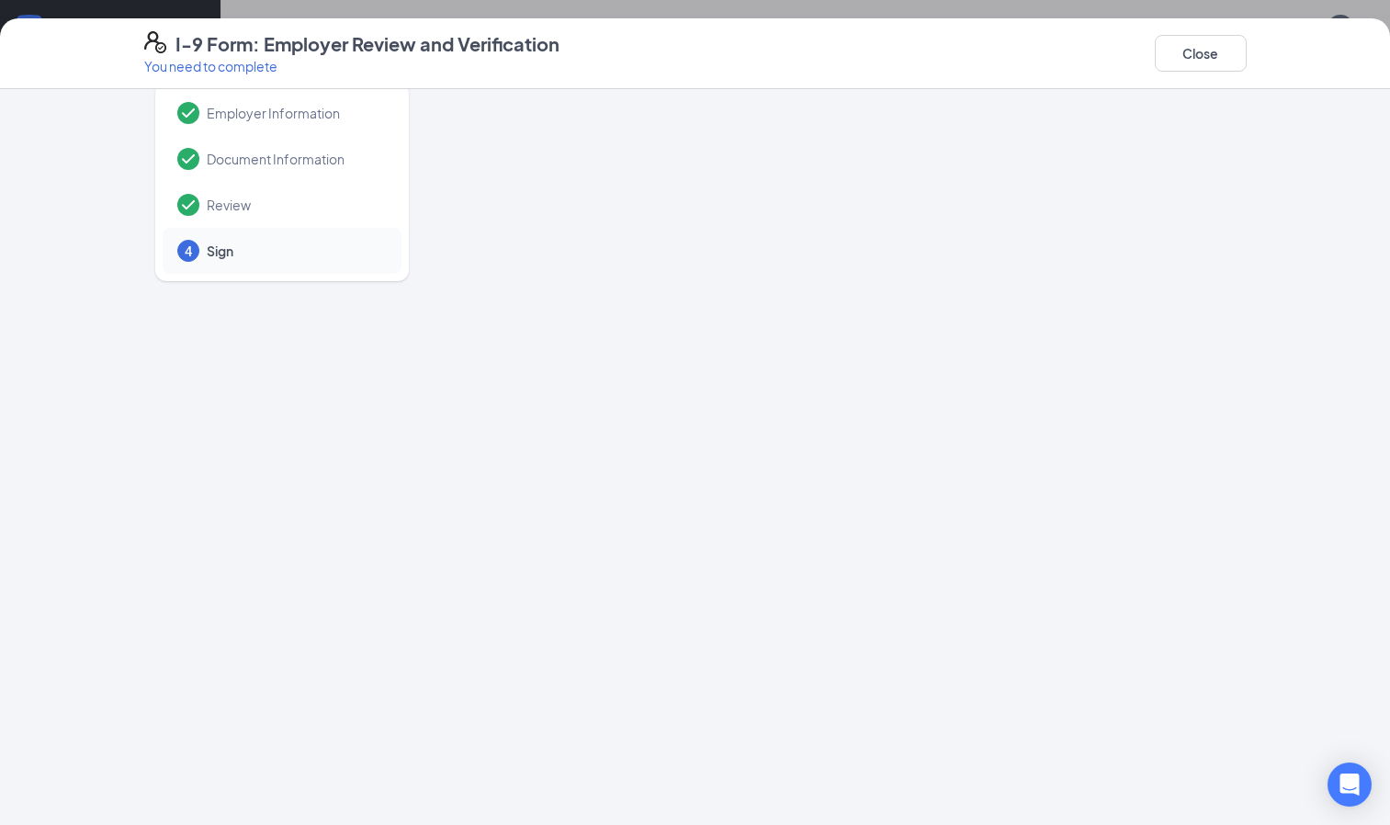
scroll to position [0, 0]
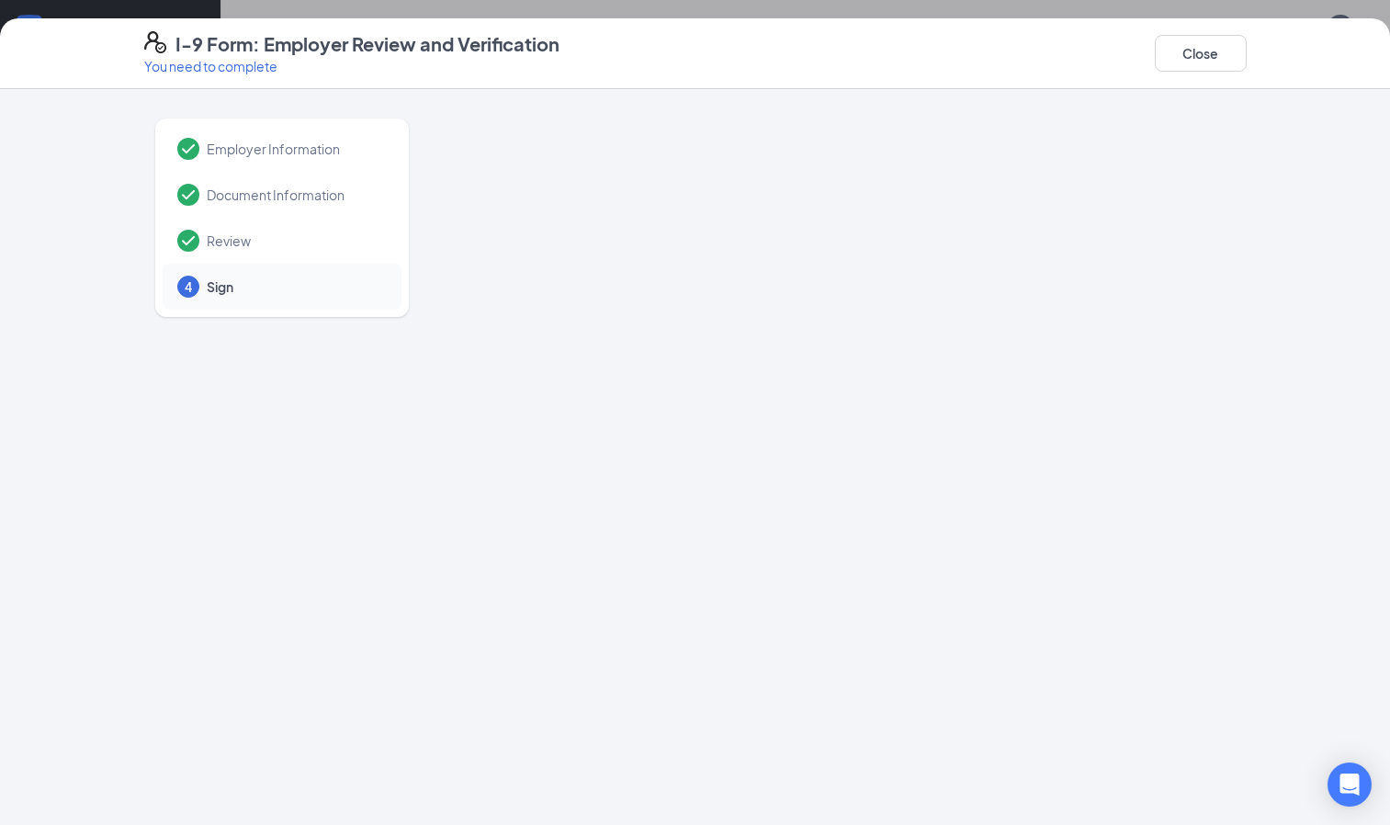
click at [262, 290] on span "Sign" at bounding box center [295, 287] width 176 height 18
click at [206, 51] on h4 "I-9 Form: Employer Review and Verification" at bounding box center [368, 44] width 384 height 26
click at [1190, 60] on button "Close" at bounding box center [1201, 53] width 92 height 37
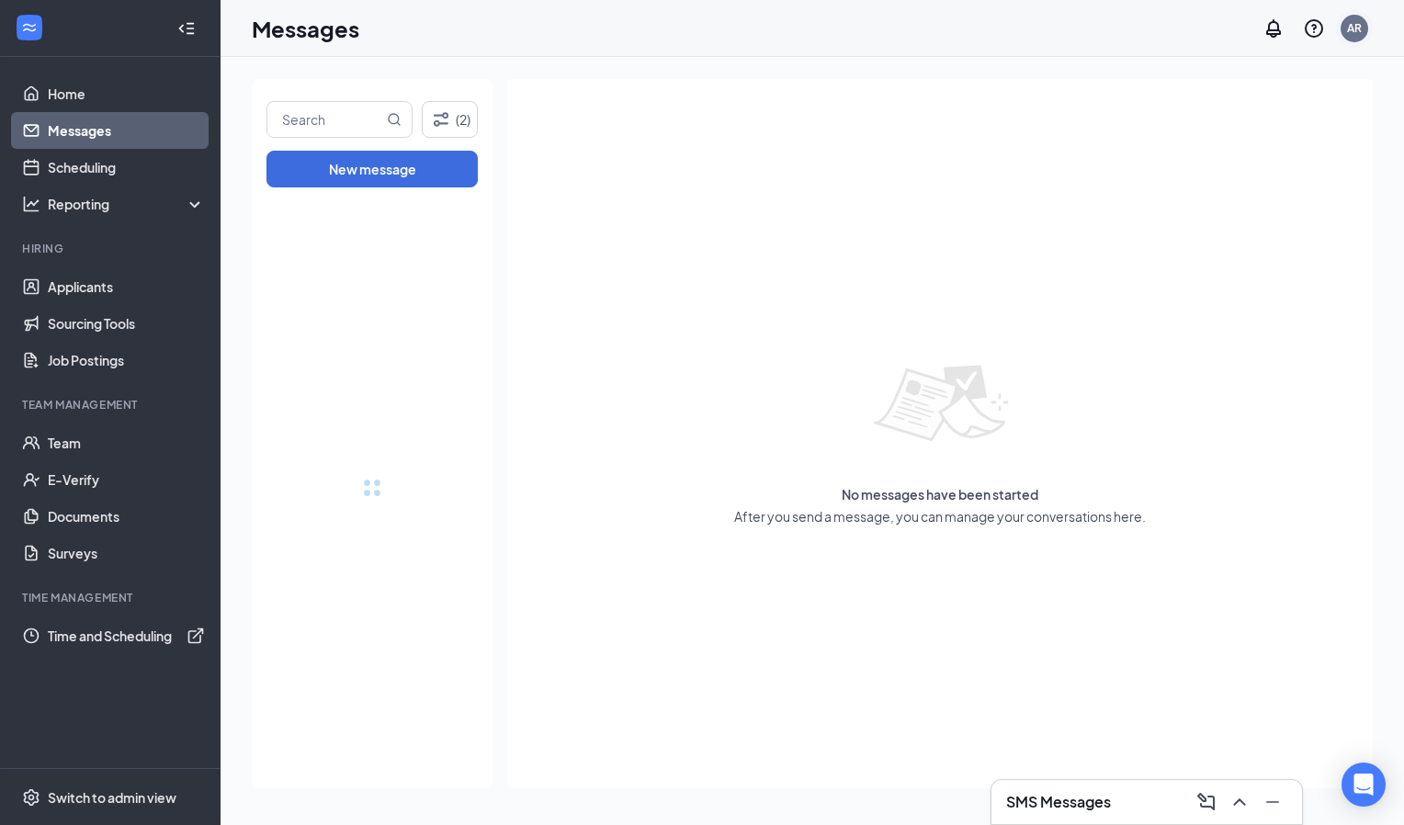
click at [1348, 34] on div "AR" at bounding box center [1354, 28] width 15 height 16
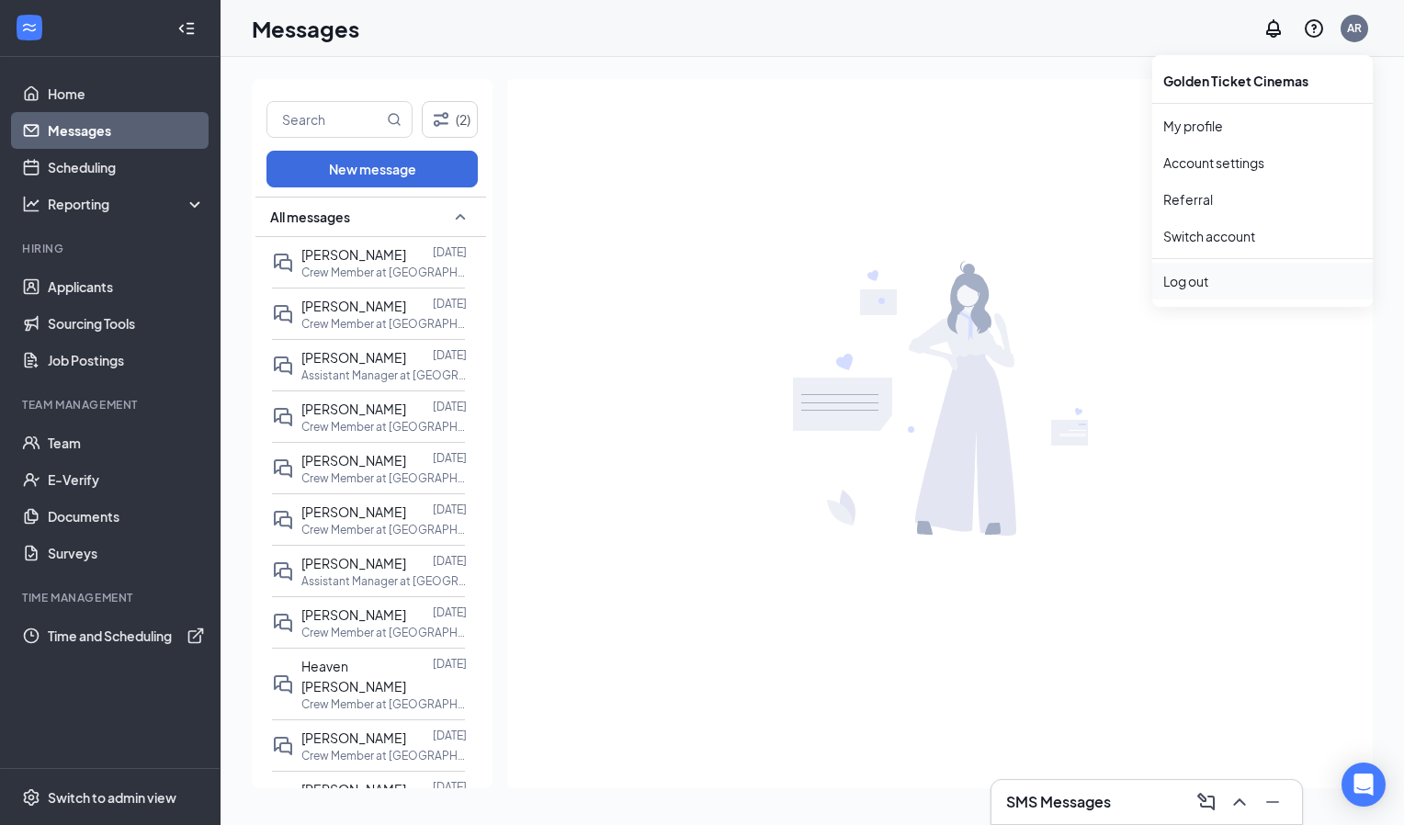
click at [1221, 278] on div "Log out" at bounding box center [1262, 281] width 198 height 18
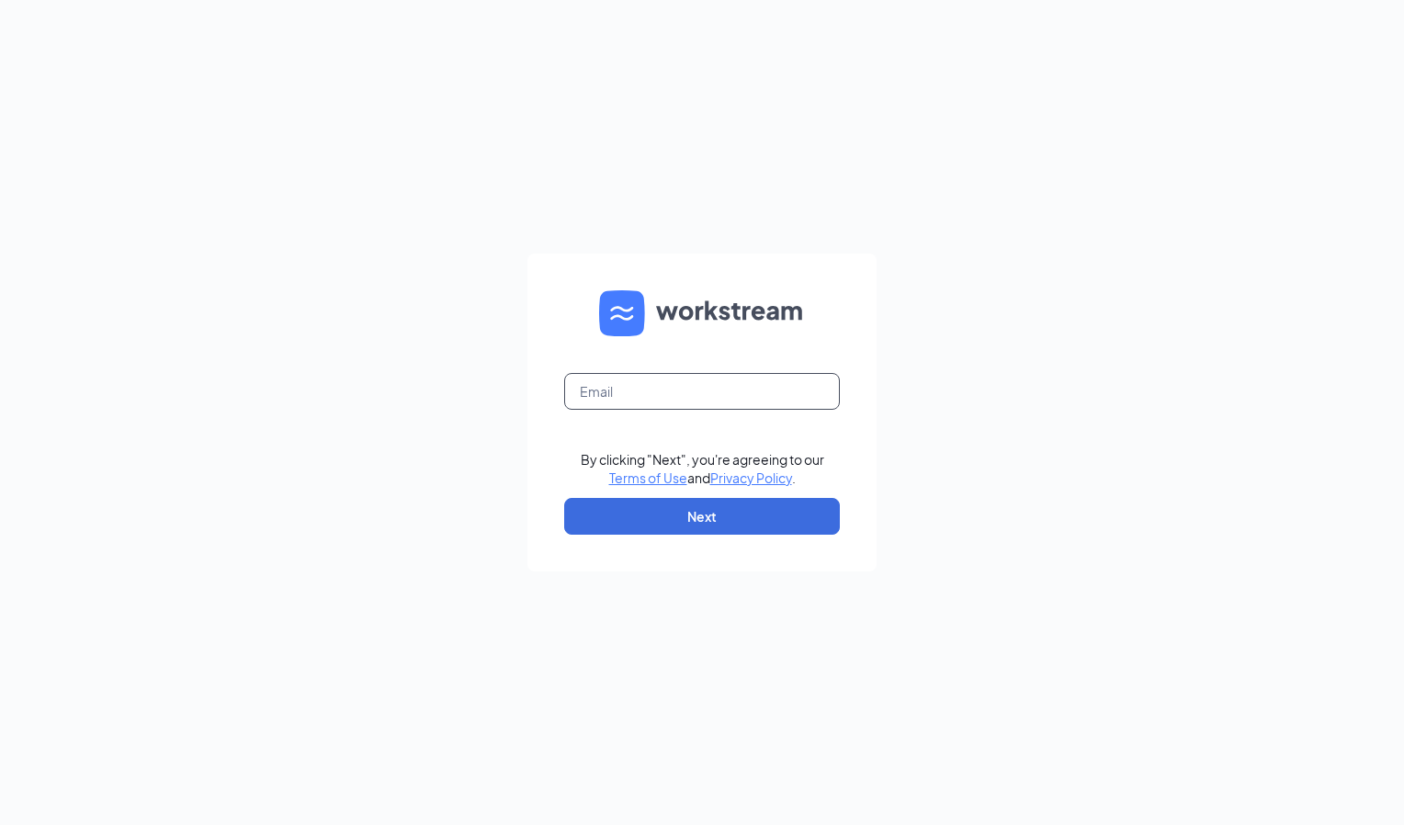
click at [623, 404] on input "text" at bounding box center [702, 391] width 276 height 37
type input "arohrschneider@gtcinemas.com"
click at [616, 496] on form "arohrschneider@gtcinemas.com By clicking "Next", you're agreeing to our Terms o…" at bounding box center [701, 413] width 349 height 318
click at [621, 507] on button "Next" at bounding box center [702, 516] width 276 height 37
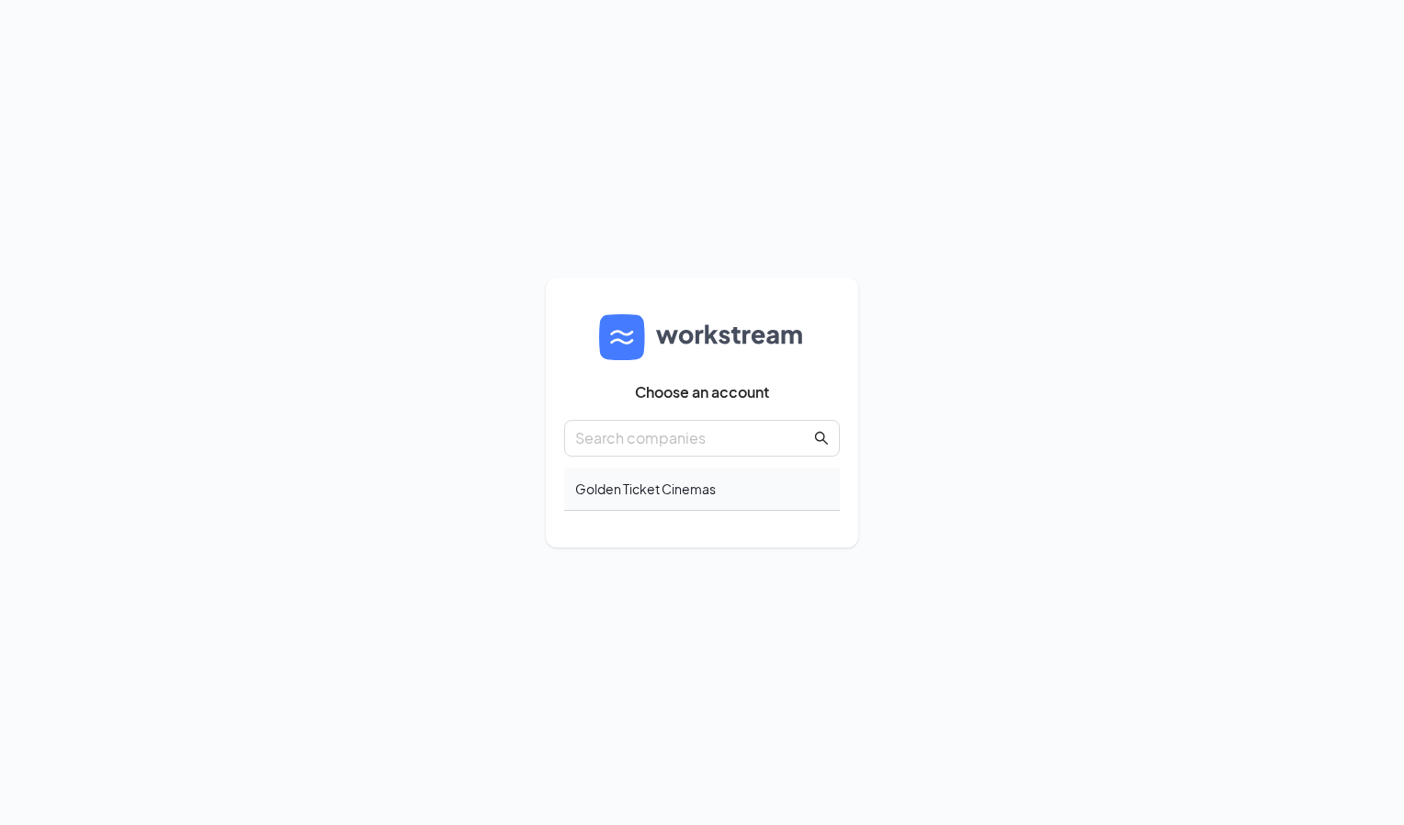
click at [674, 497] on div "Golden Ticket Cinemas" at bounding box center [702, 489] width 276 height 43
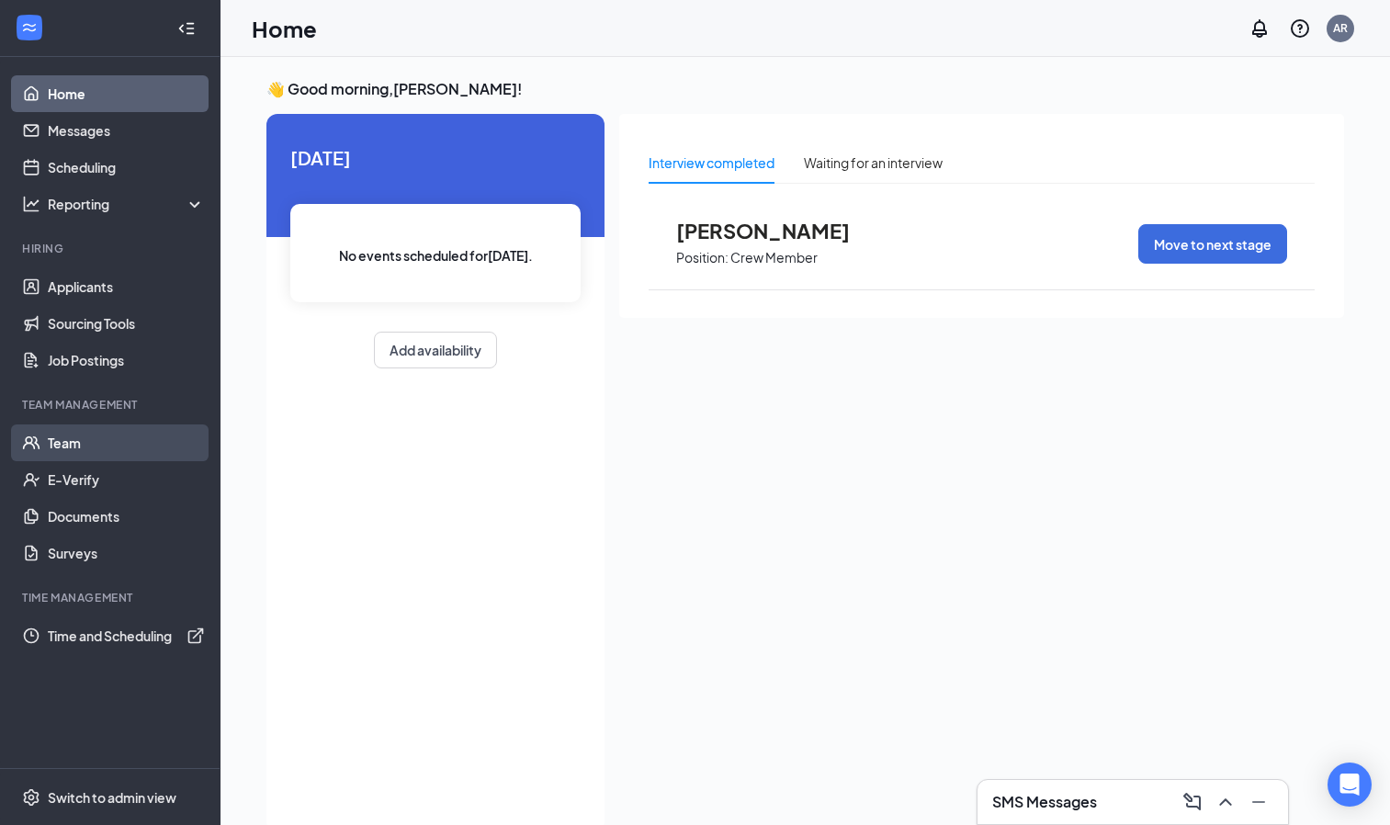
click at [92, 444] on link "Team" at bounding box center [126, 443] width 157 height 37
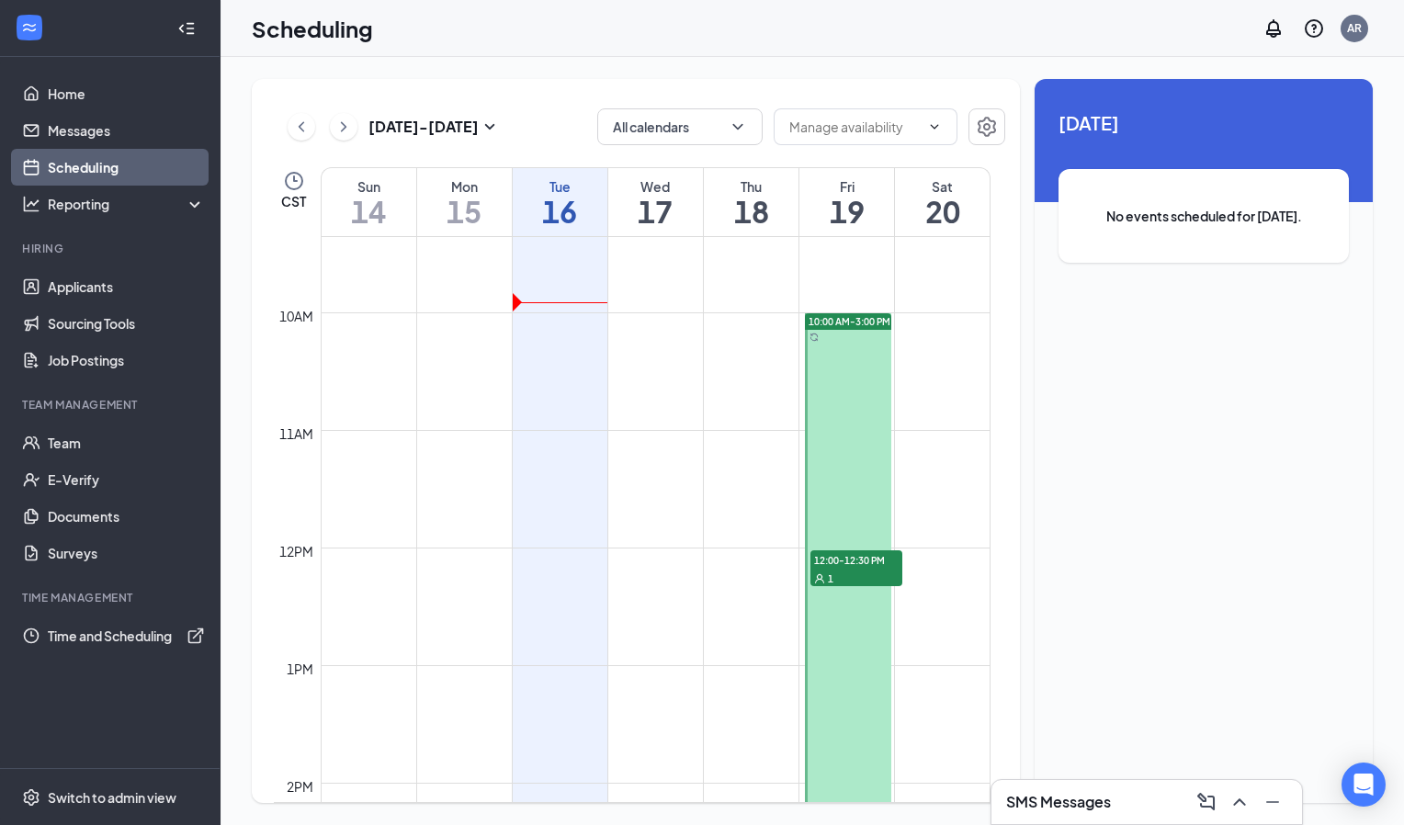
scroll to position [1105, 0]
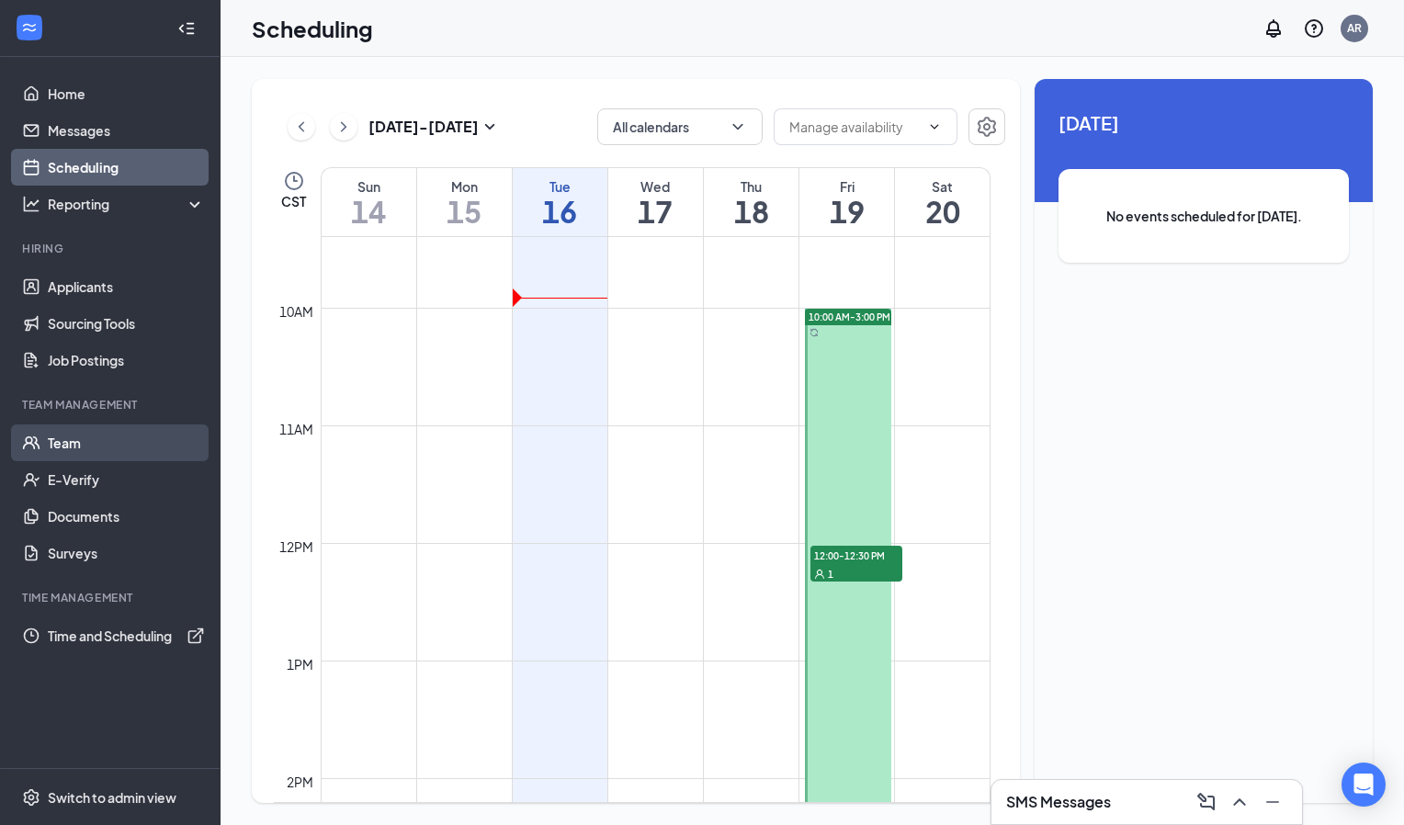
click at [89, 445] on link "Team" at bounding box center [126, 443] width 157 height 37
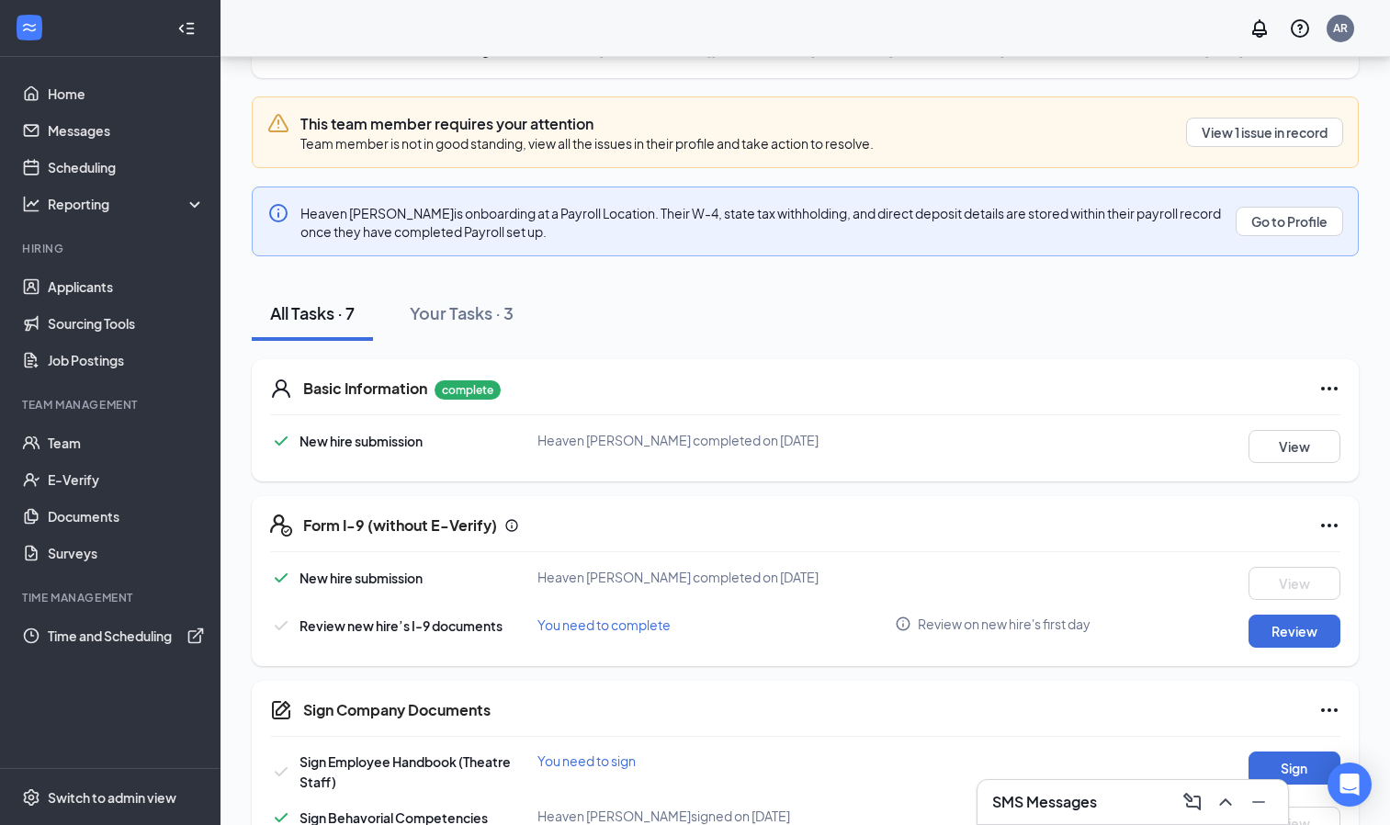
scroll to position [203, 0]
click at [1290, 631] on button "Review" at bounding box center [1295, 630] width 92 height 33
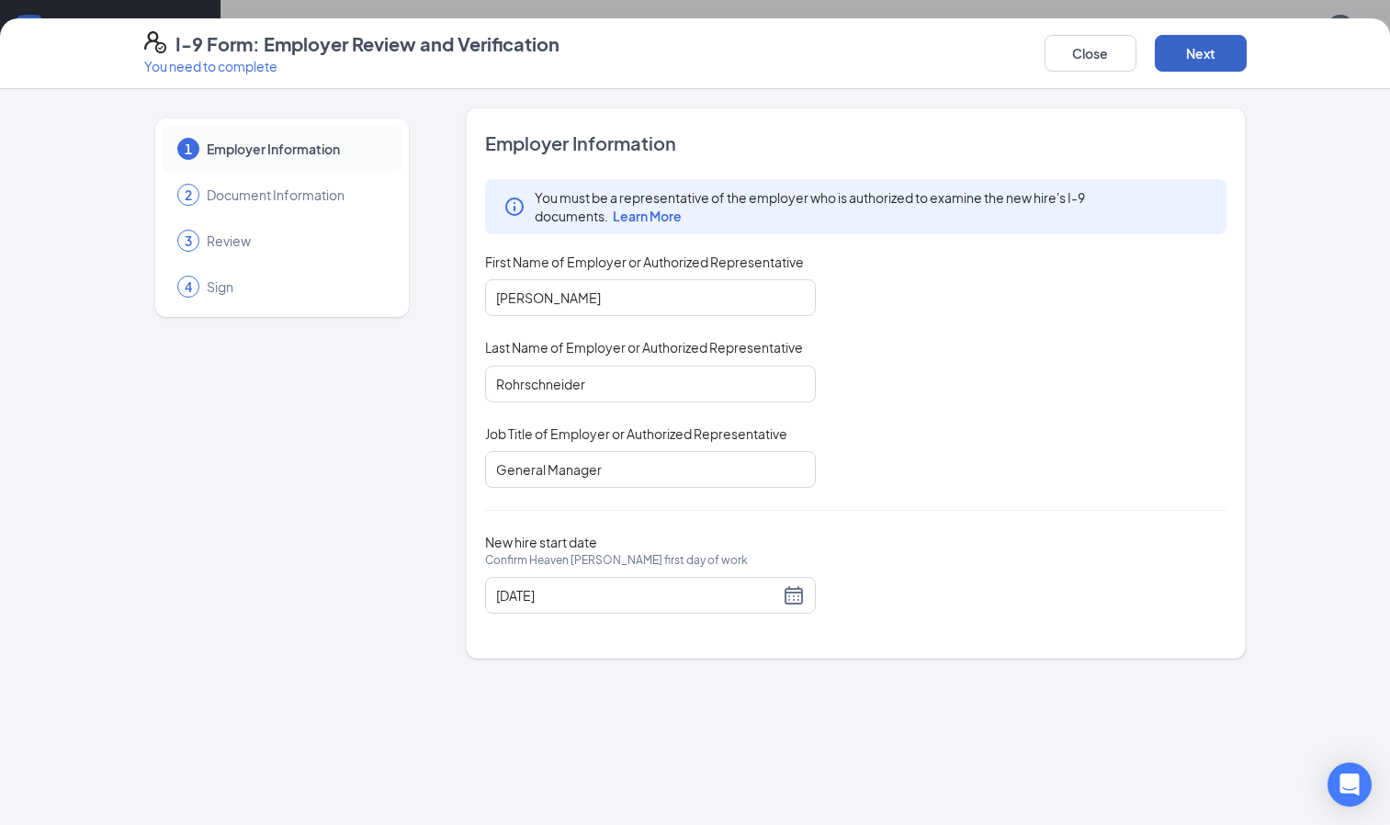
click at [1195, 55] on button "Next" at bounding box center [1201, 53] width 92 height 37
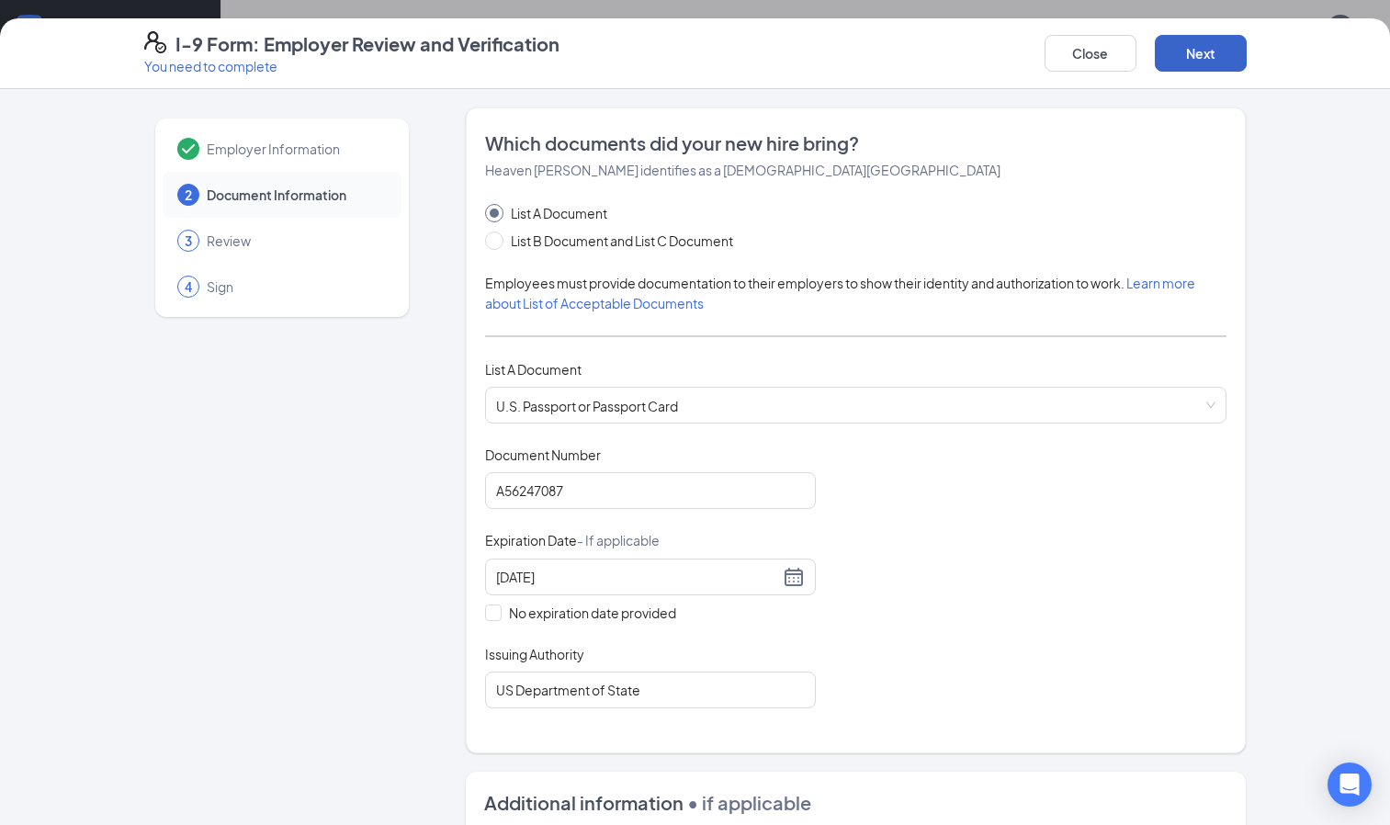
click at [1195, 55] on button "Next" at bounding box center [1201, 53] width 92 height 37
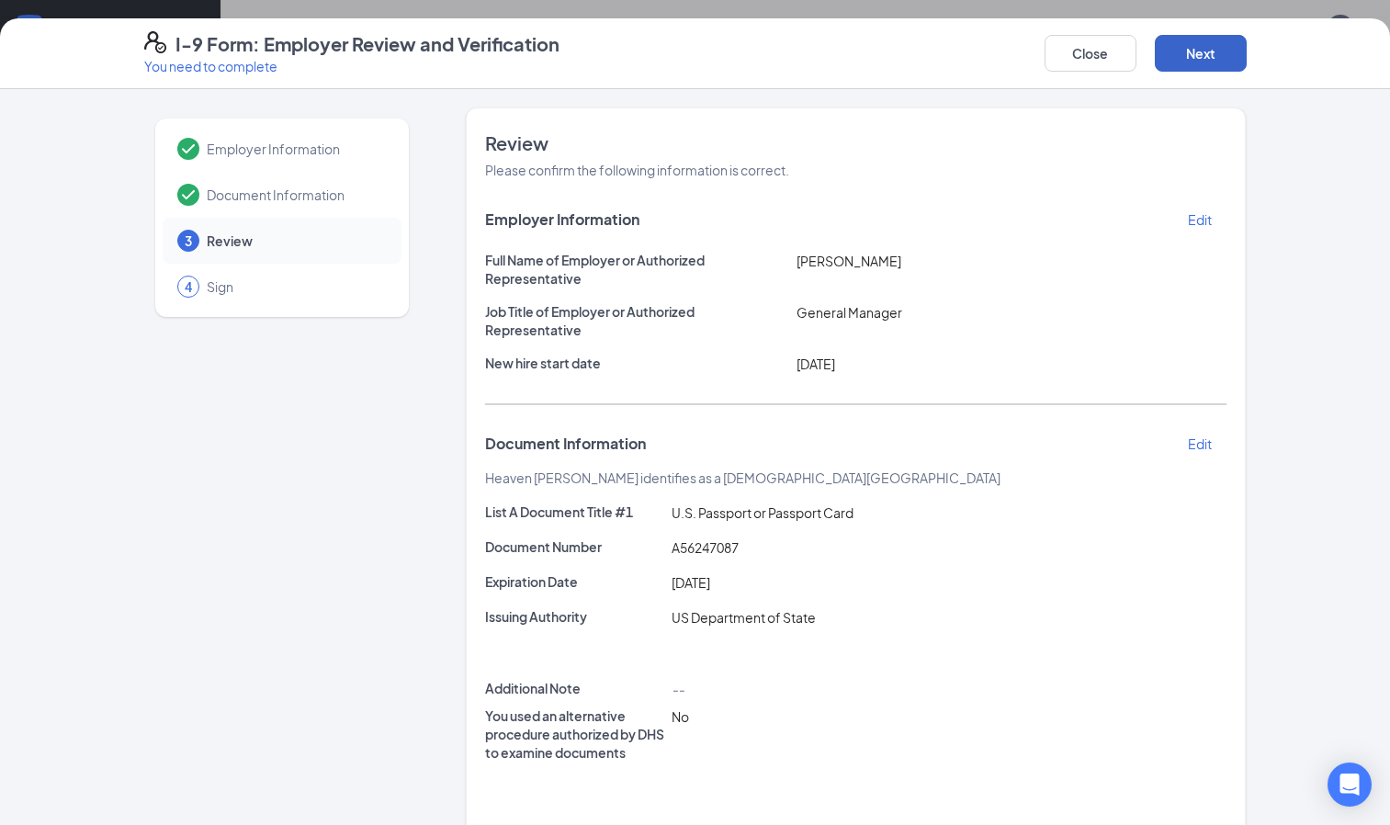
scroll to position [160, 0]
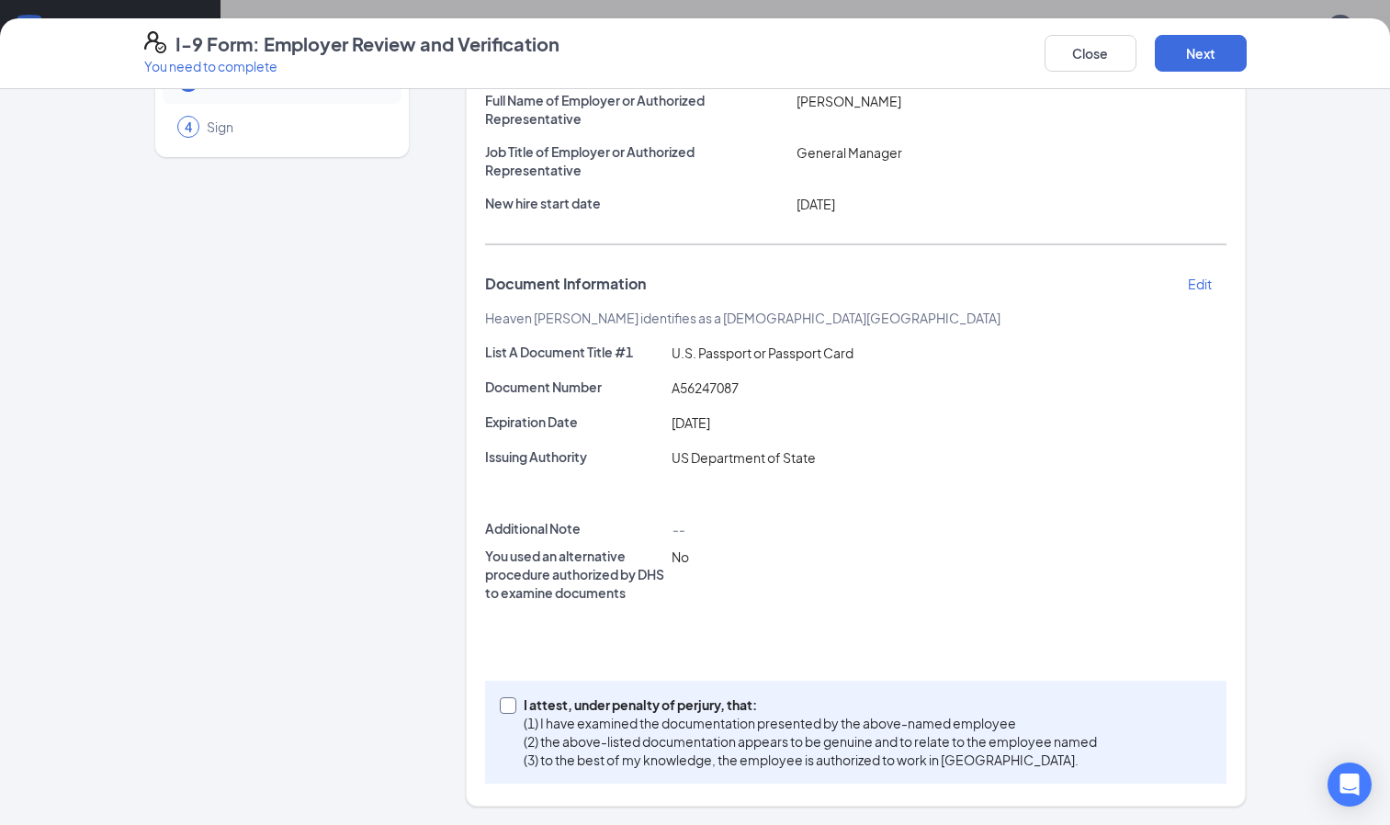
click at [500, 708] on input "I attest, under penalty of [PERSON_NAME], that: (1) I have examined the documen…" at bounding box center [506, 703] width 13 height 13
checkbox input "true"
click at [1218, 56] on button "Next" at bounding box center [1201, 53] width 92 height 37
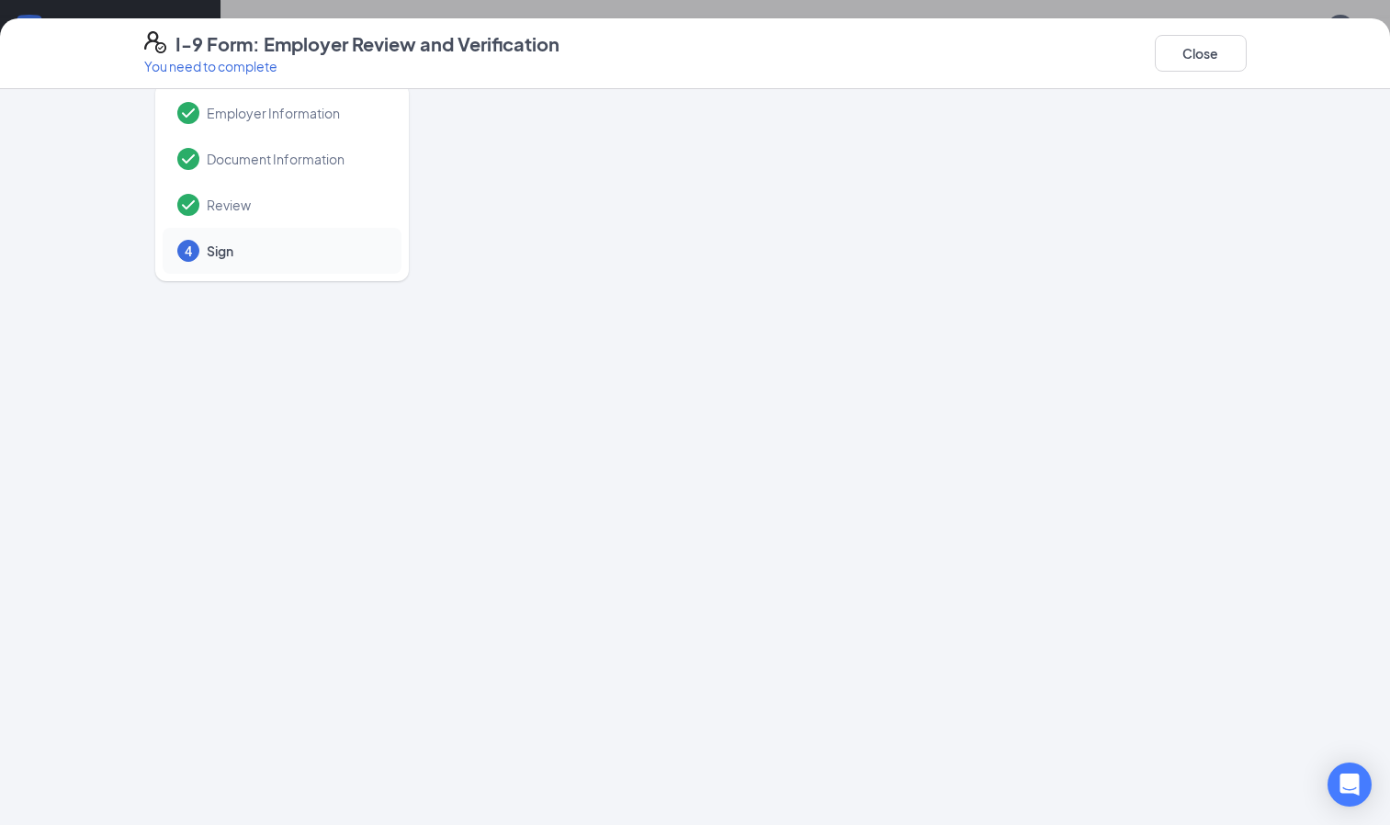
scroll to position [0, 0]
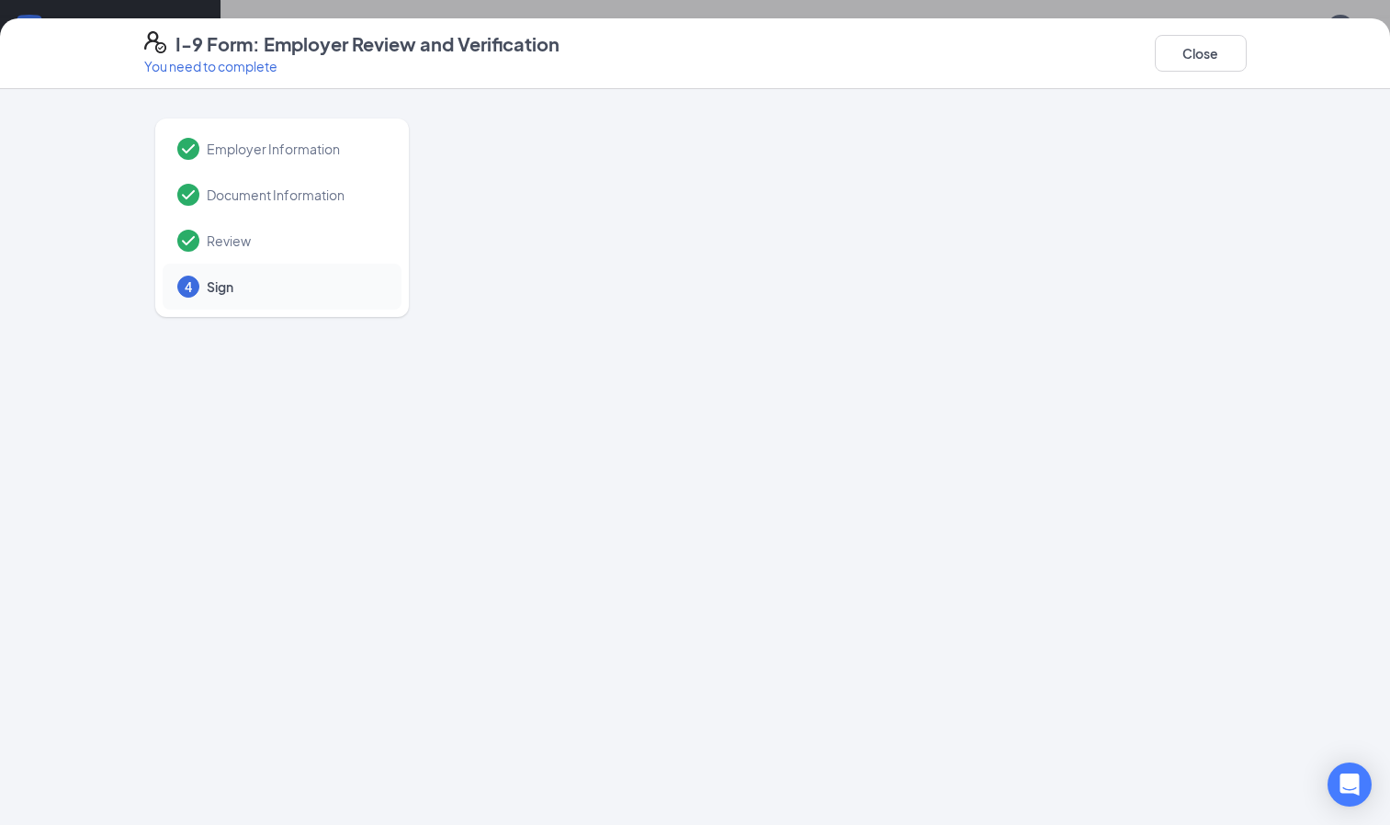
click at [885, 300] on div at bounding box center [856, 475] width 781 height 735
click at [1209, 48] on button "Close" at bounding box center [1201, 53] width 92 height 37
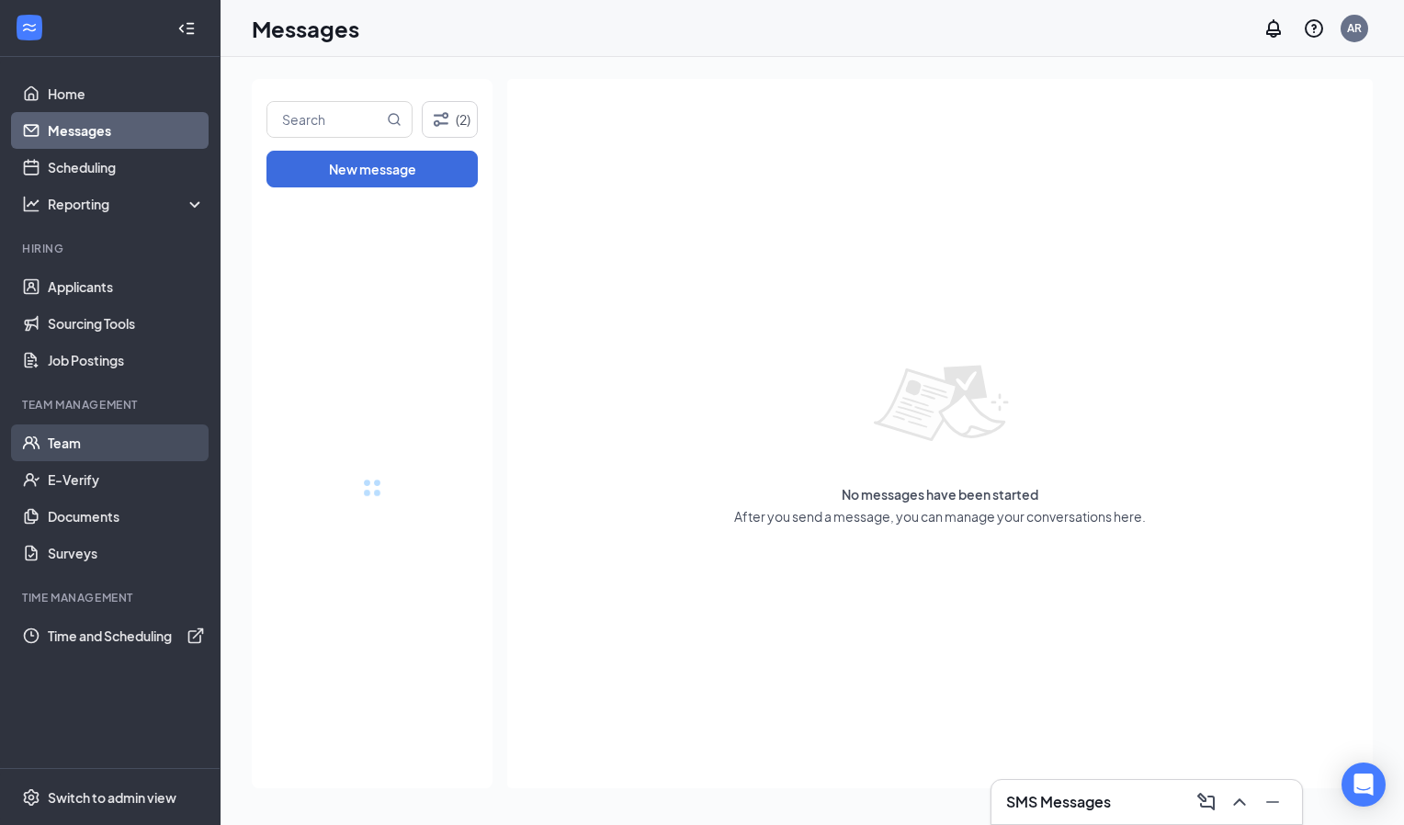
click at [63, 435] on link "Team" at bounding box center [126, 443] width 157 height 37
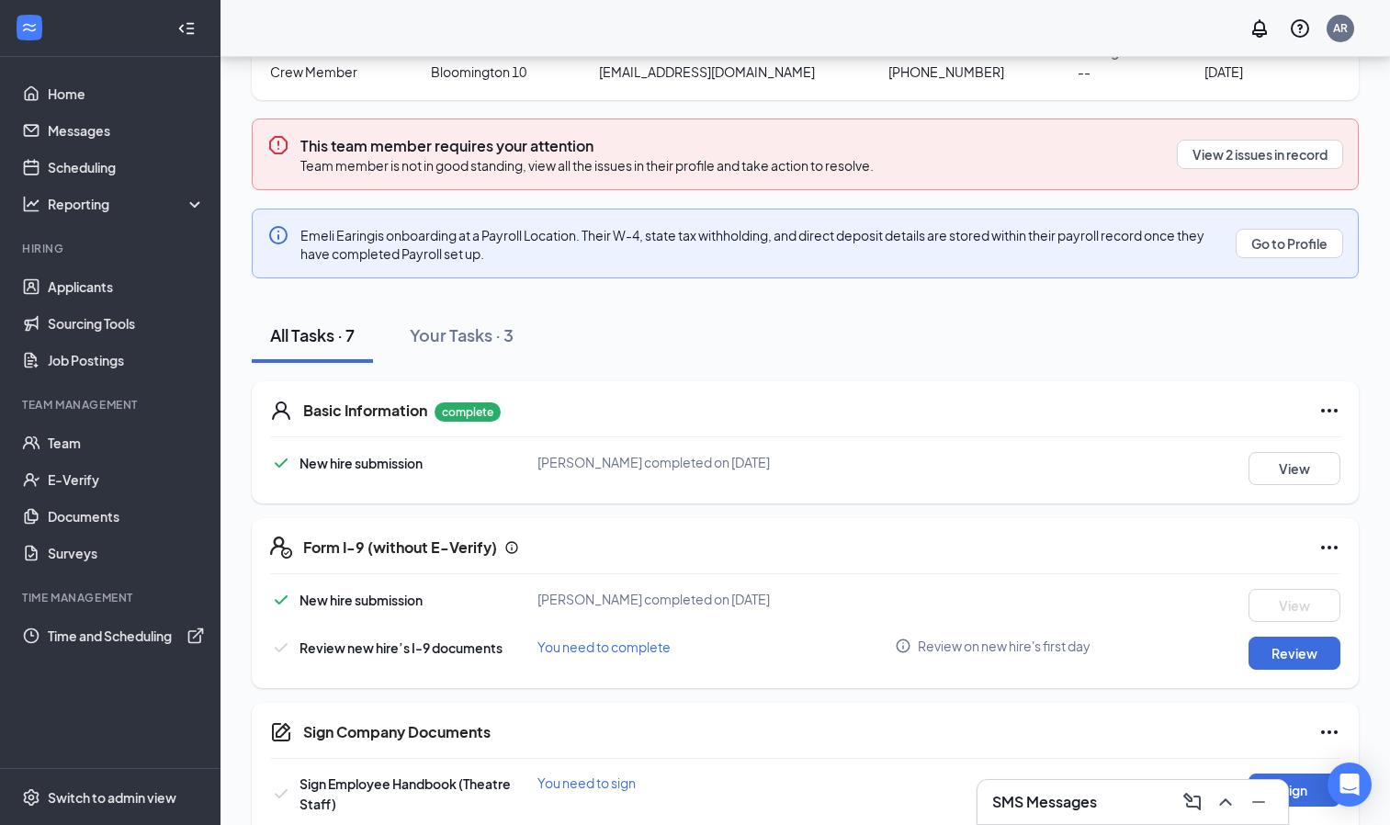
scroll to position [198, 0]
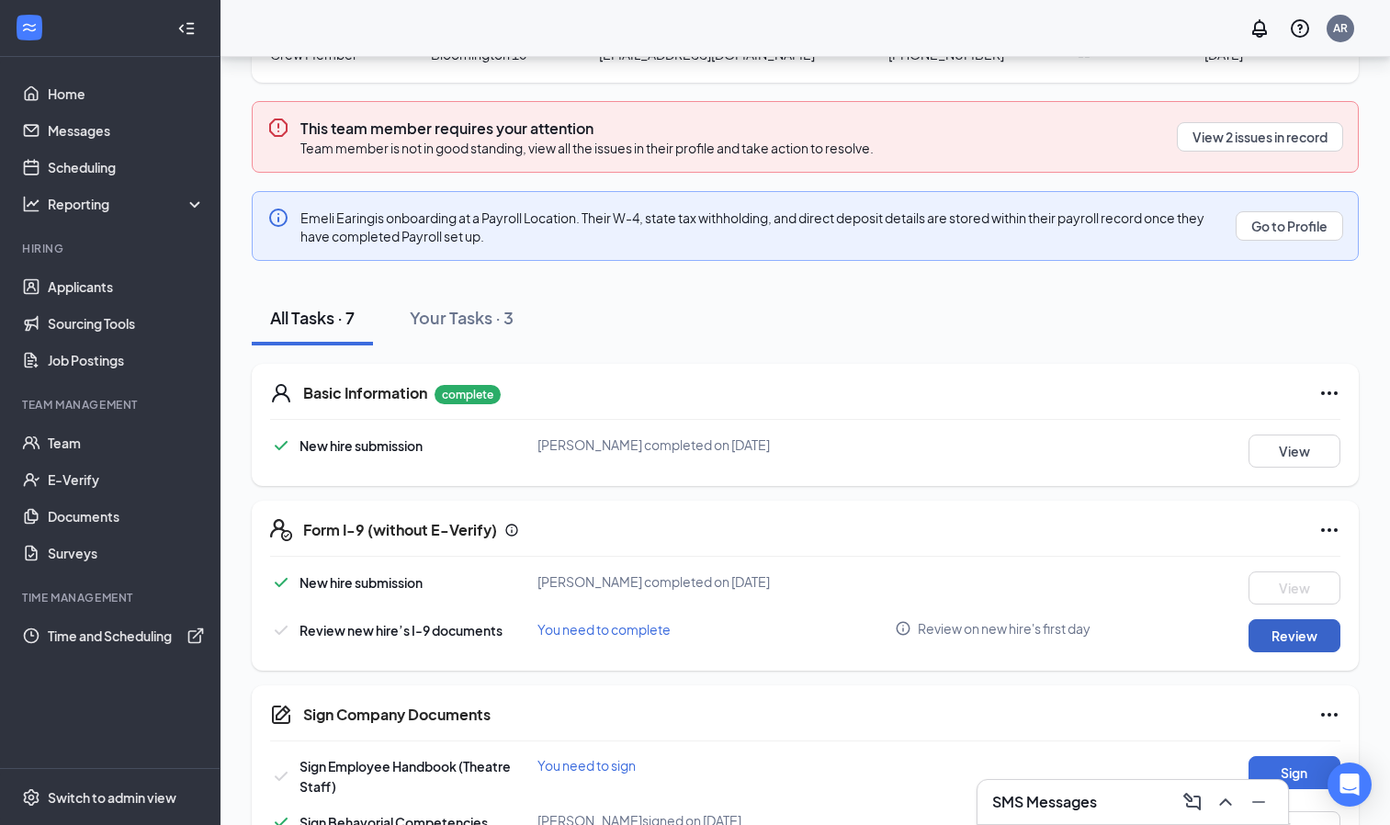
click at [1280, 639] on button "Review" at bounding box center [1295, 635] width 92 height 33
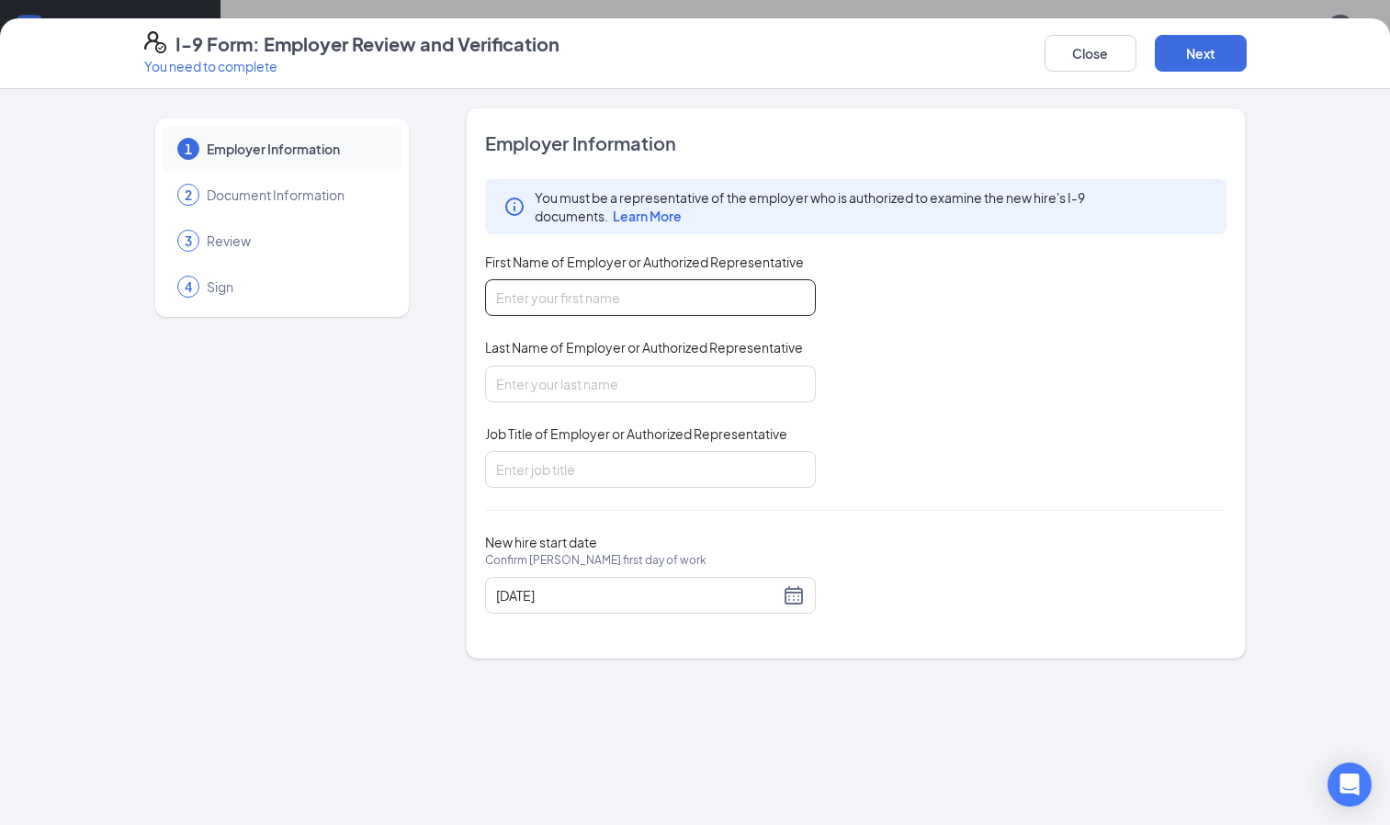
click at [669, 300] on input "First Name of Employer or Authorized Representative" at bounding box center [650, 297] width 331 height 37
type input "[PERSON_NAME]"
click at [572, 382] on input "Last Name of Employer or Authorized Representative" at bounding box center [650, 384] width 331 height 37
type input "Rohrschneider"
click at [546, 469] on input "Job Title of Employer or Authorized Representative" at bounding box center [650, 469] width 331 height 37
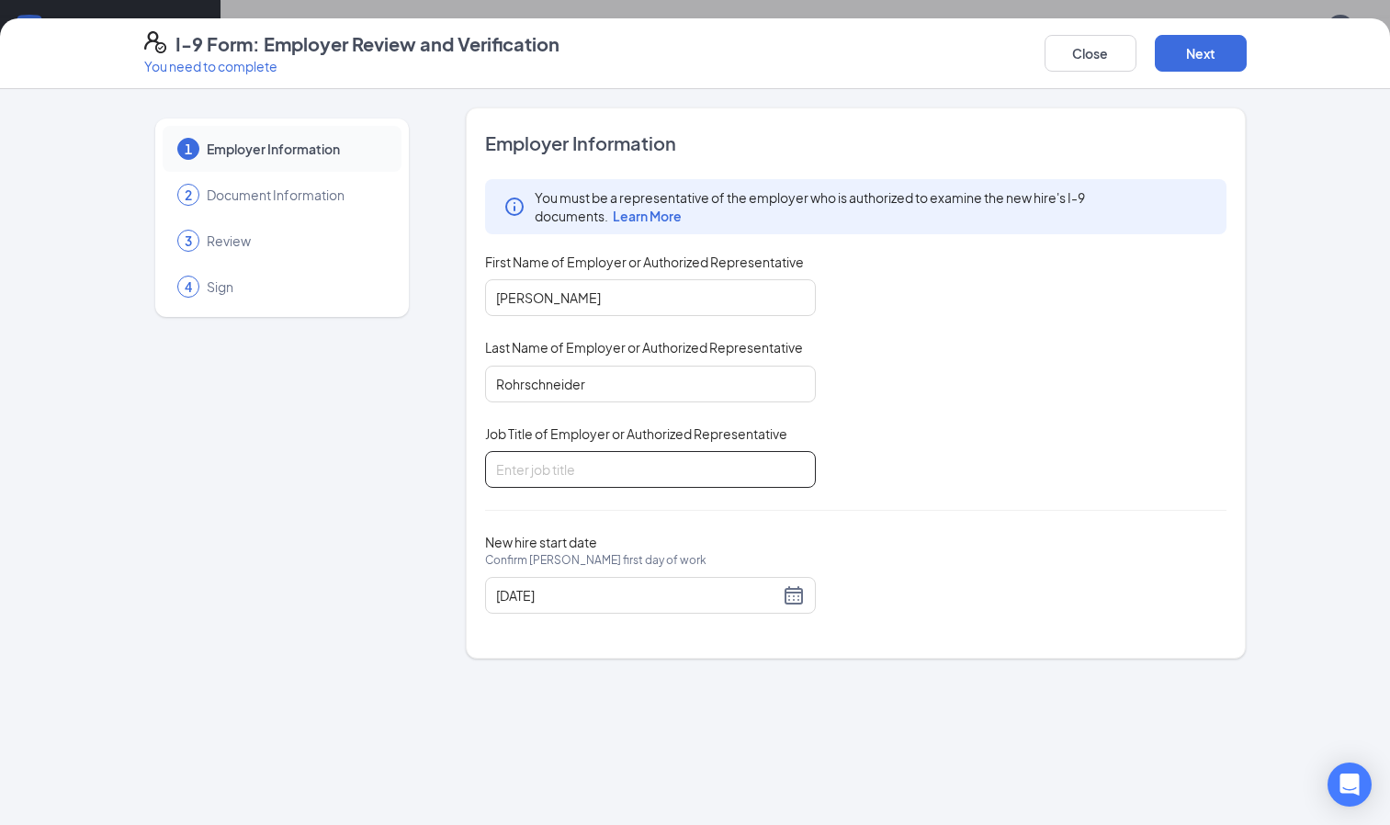
type input "General Manager"
click at [1225, 59] on button "Next" at bounding box center [1201, 53] width 92 height 37
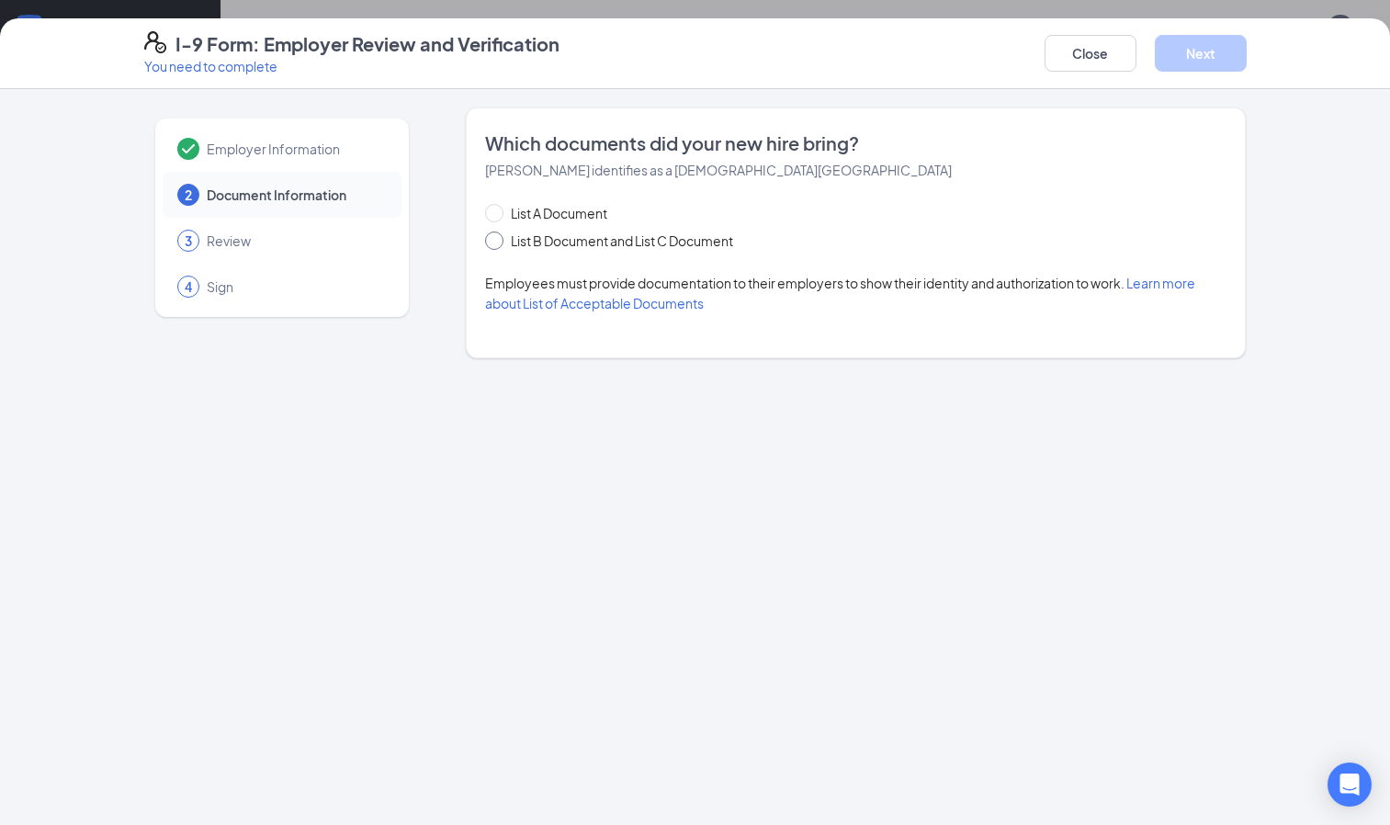
click at [603, 245] on span "List B Document and List C Document" at bounding box center [622, 241] width 237 height 20
click at [498, 244] on input "List B Document and List C Document" at bounding box center [491, 238] width 13 height 13
radio input "true"
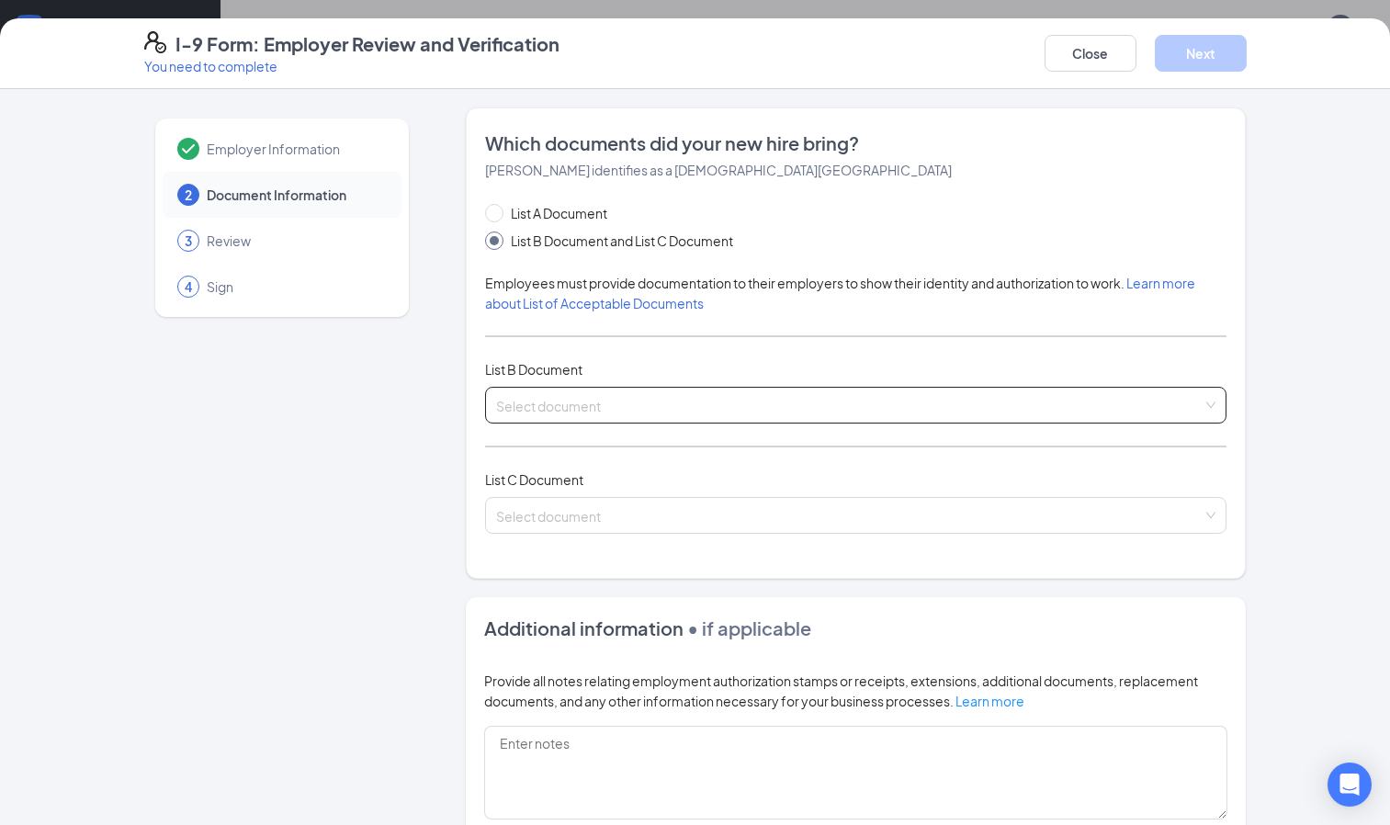
click at [592, 405] on input "search" at bounding box center [850, 402] width 708 height 28
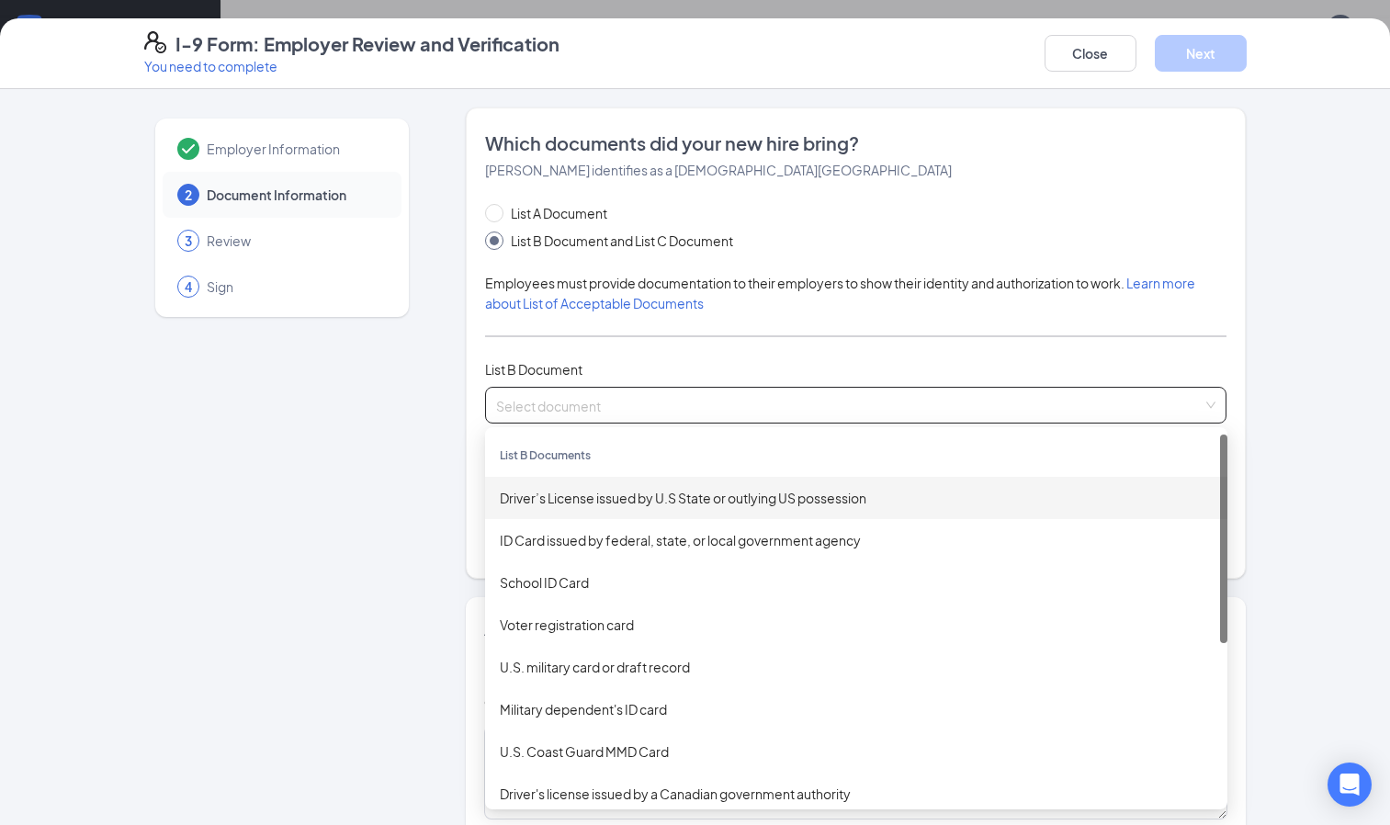
click at [589, 501] on div "Driver’s License issued by U.S State or outlying US possession" at bounding box center [856, 498] width 713 height 20
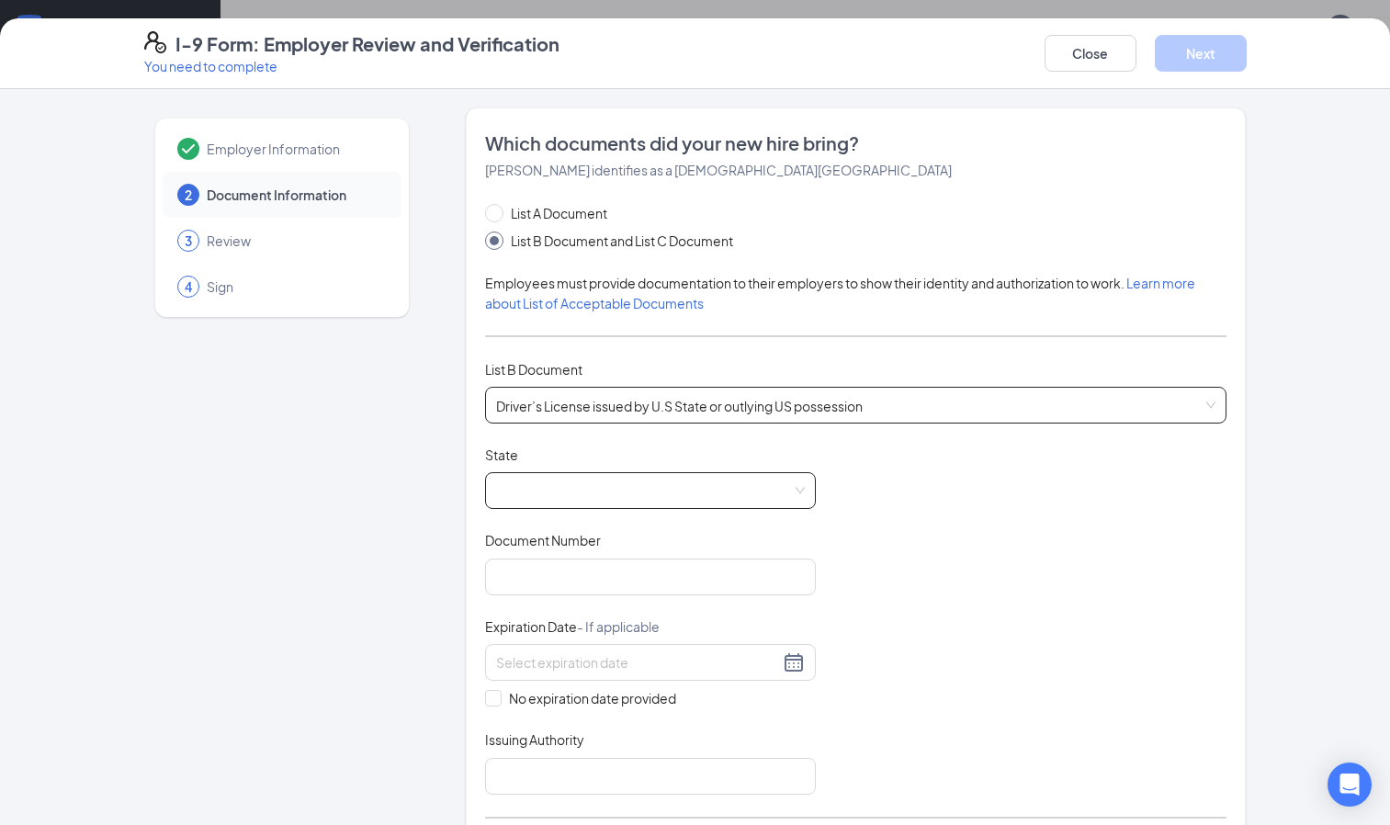
click at [510, 481] on span at bounding box center [650, 490] width 309 height 35
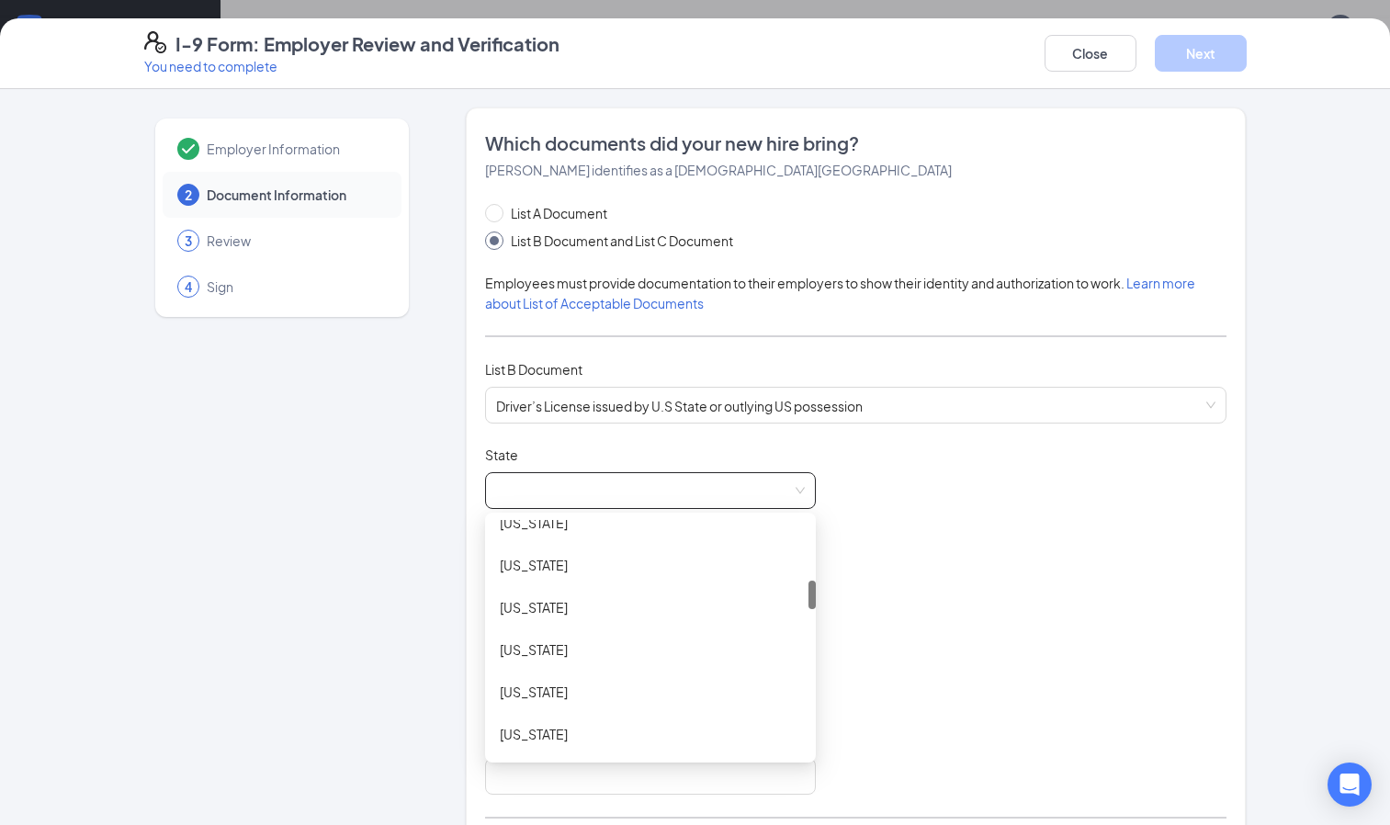
scroll to position [484, 0]
click at [528, 697] on div "[US_STATE]" at bounding box center [650, 691] width 301 height 20
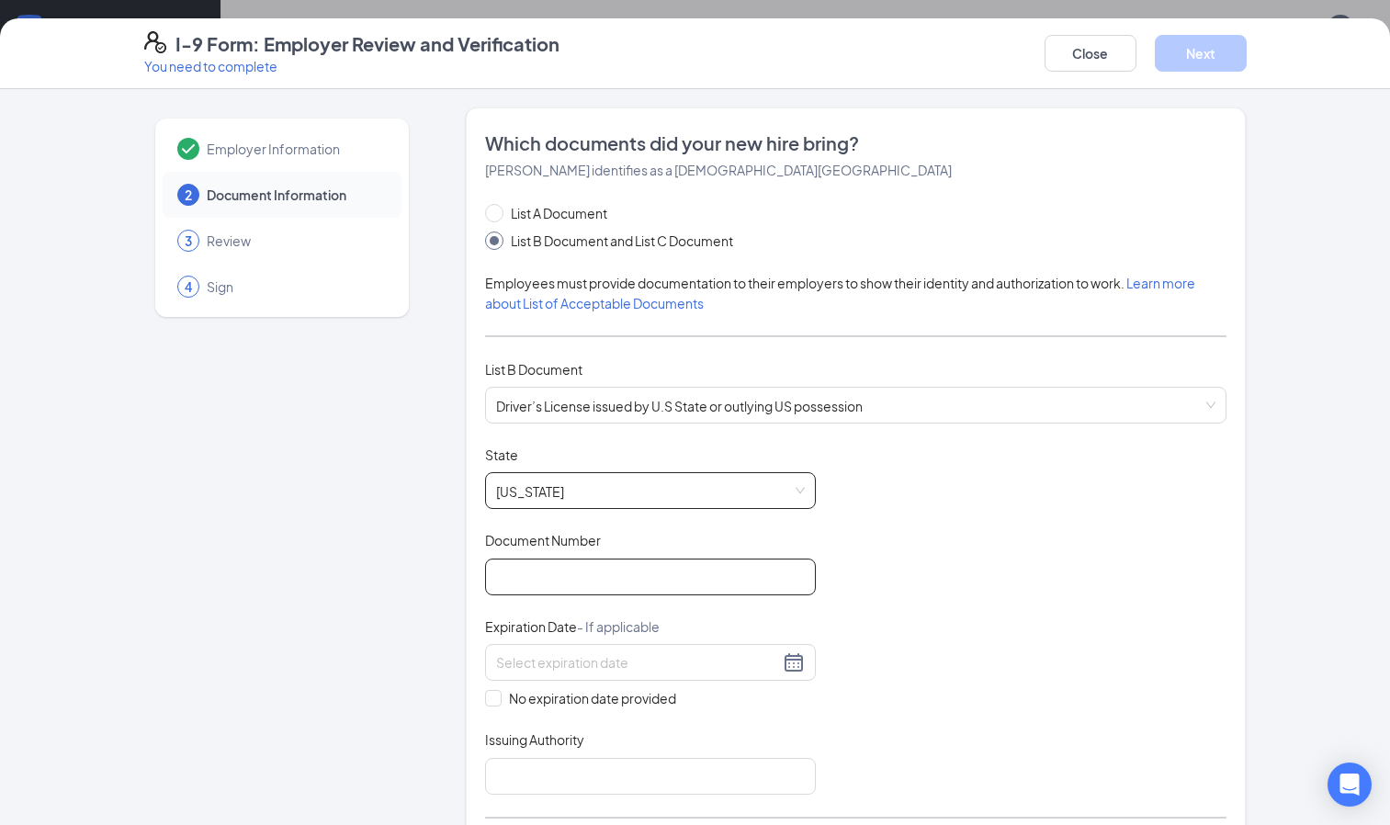
click at [561, 576] on input "Document Number" at bounding box center [650, 577] width 331 height 37
type input "E652-2129-5761"
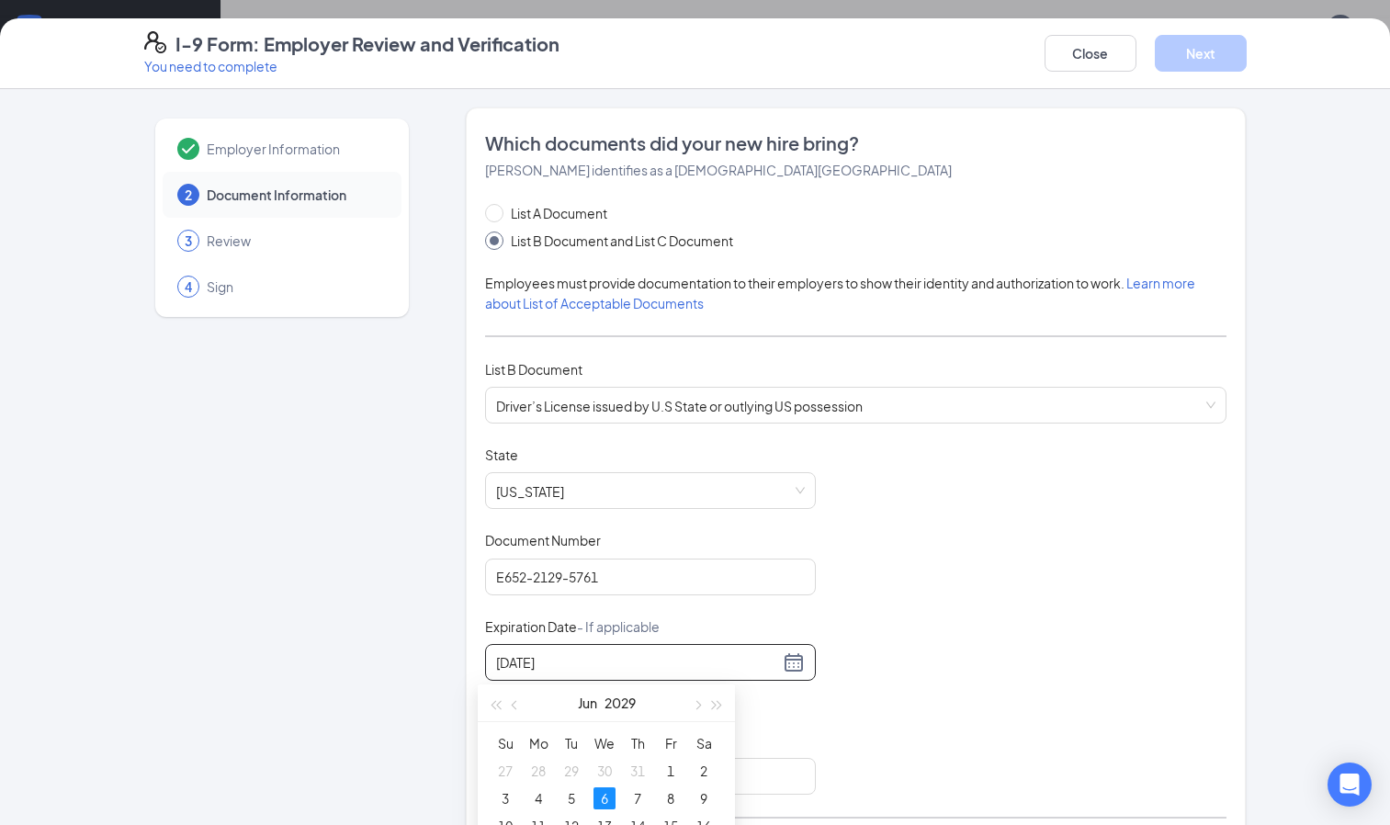
type input "[DATE]"
click at [981, 583] on div "Document Title Driver’s License issued by U.S State or outlying US possession S…" at bounding box center [856, 620] width 742 height 349
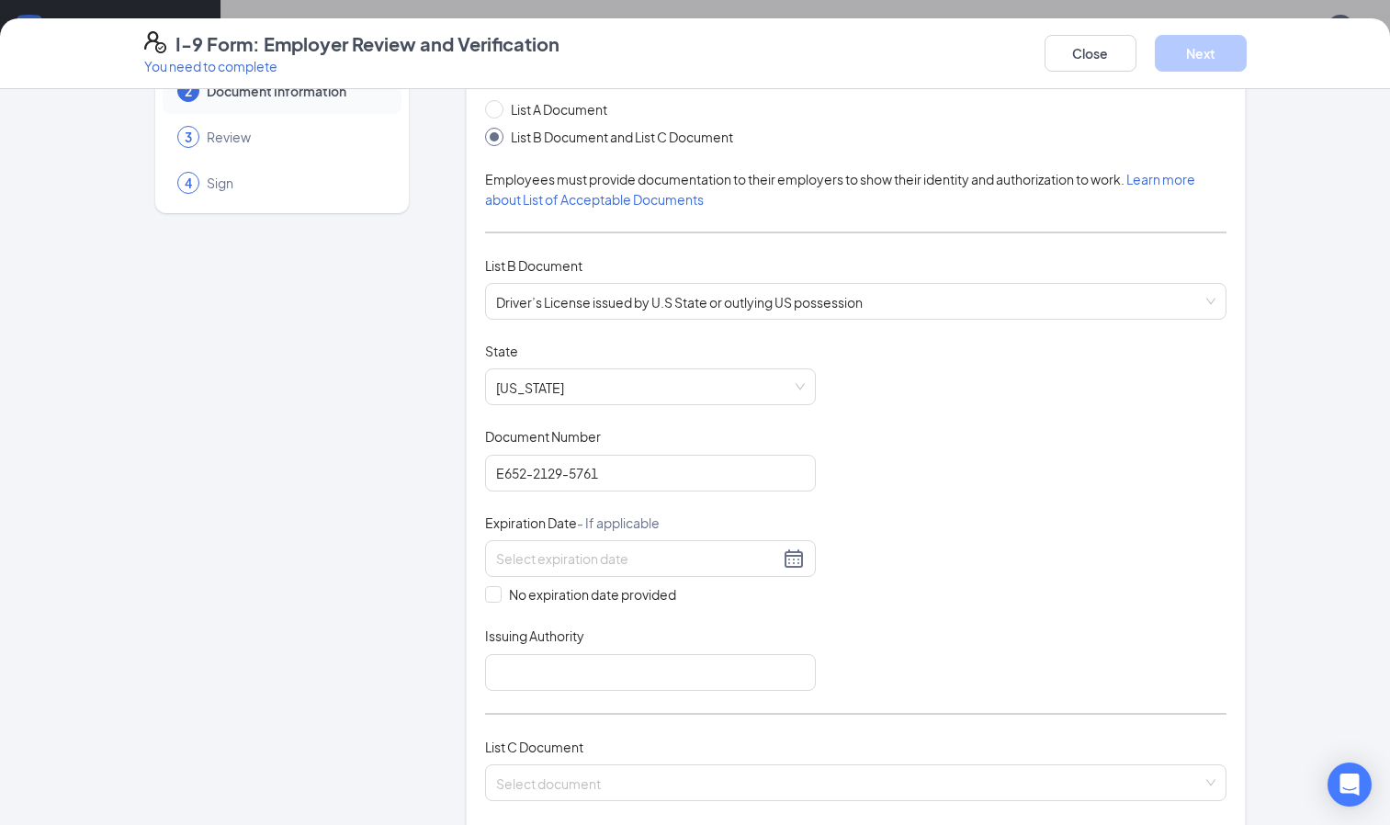
scroll to position [107, 0]
click at [663, 557] on input at bounding box center [637, 556] width 283 height 20
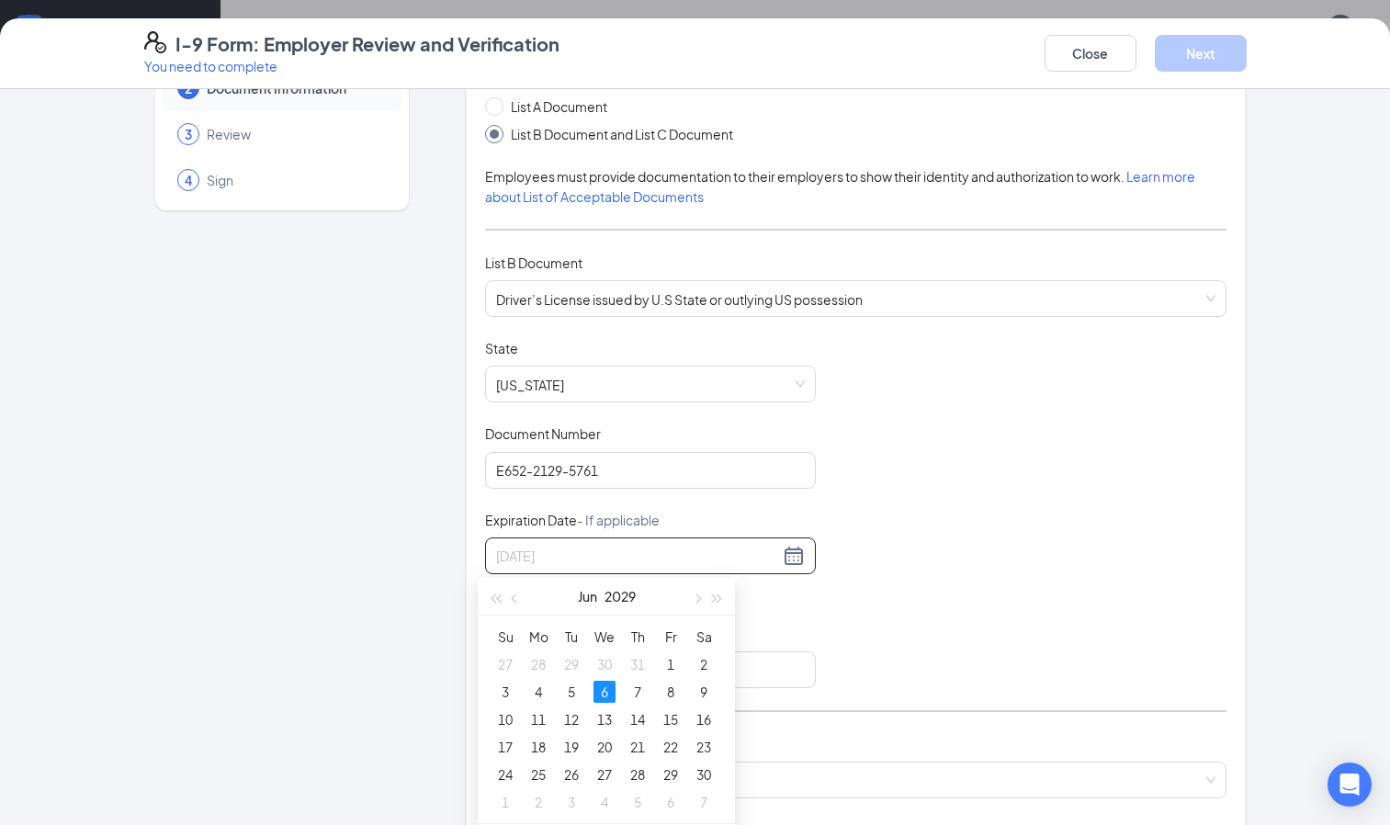
click at [606, 687] on div "6" at bounding box center [605, 692] width 22 height 22
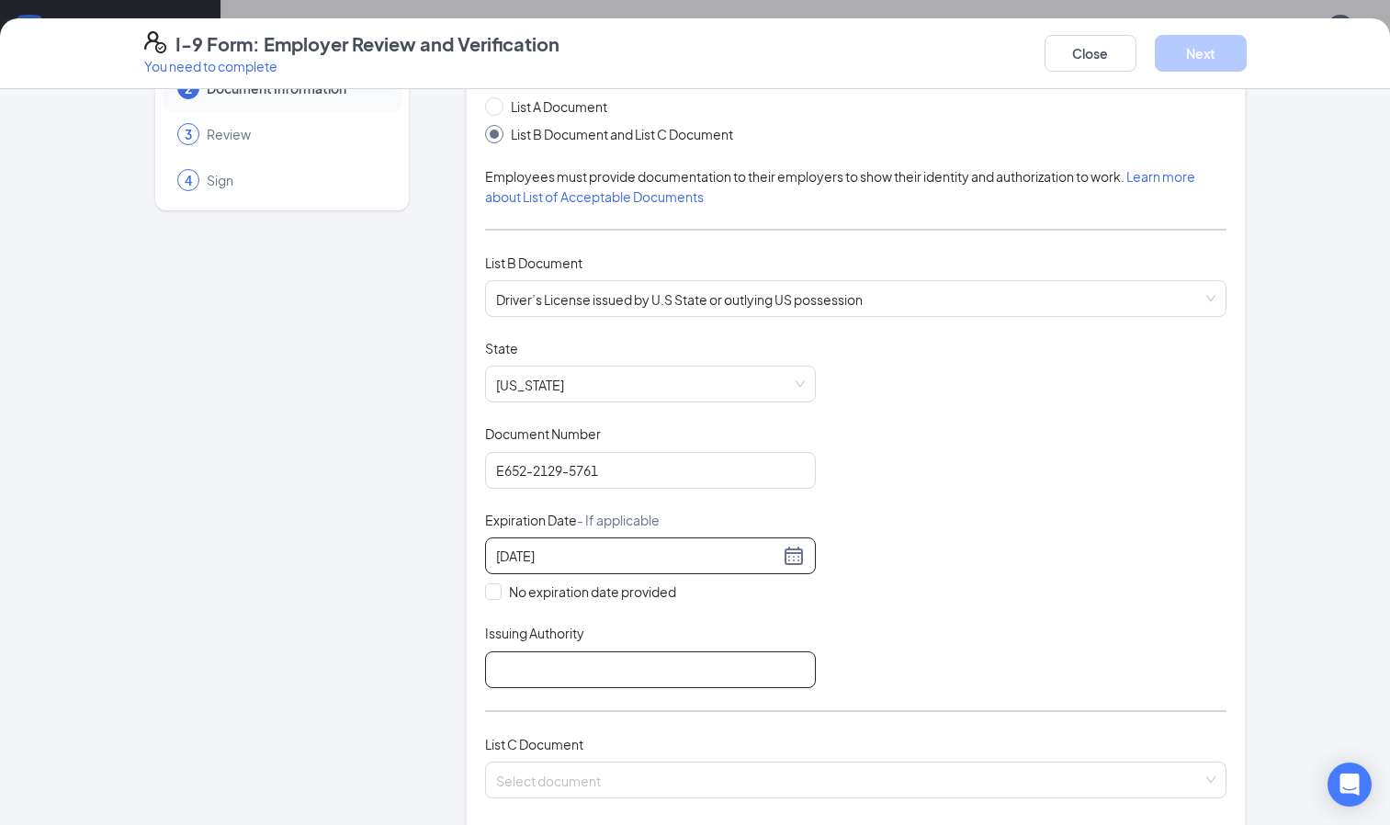
type input "[DATE]"
click at [548, 668] on input "Issuing Authority" at bounding box center [650, 669] width 331 height 37
type input "[US_STATE] Department of Motor Vehicles"
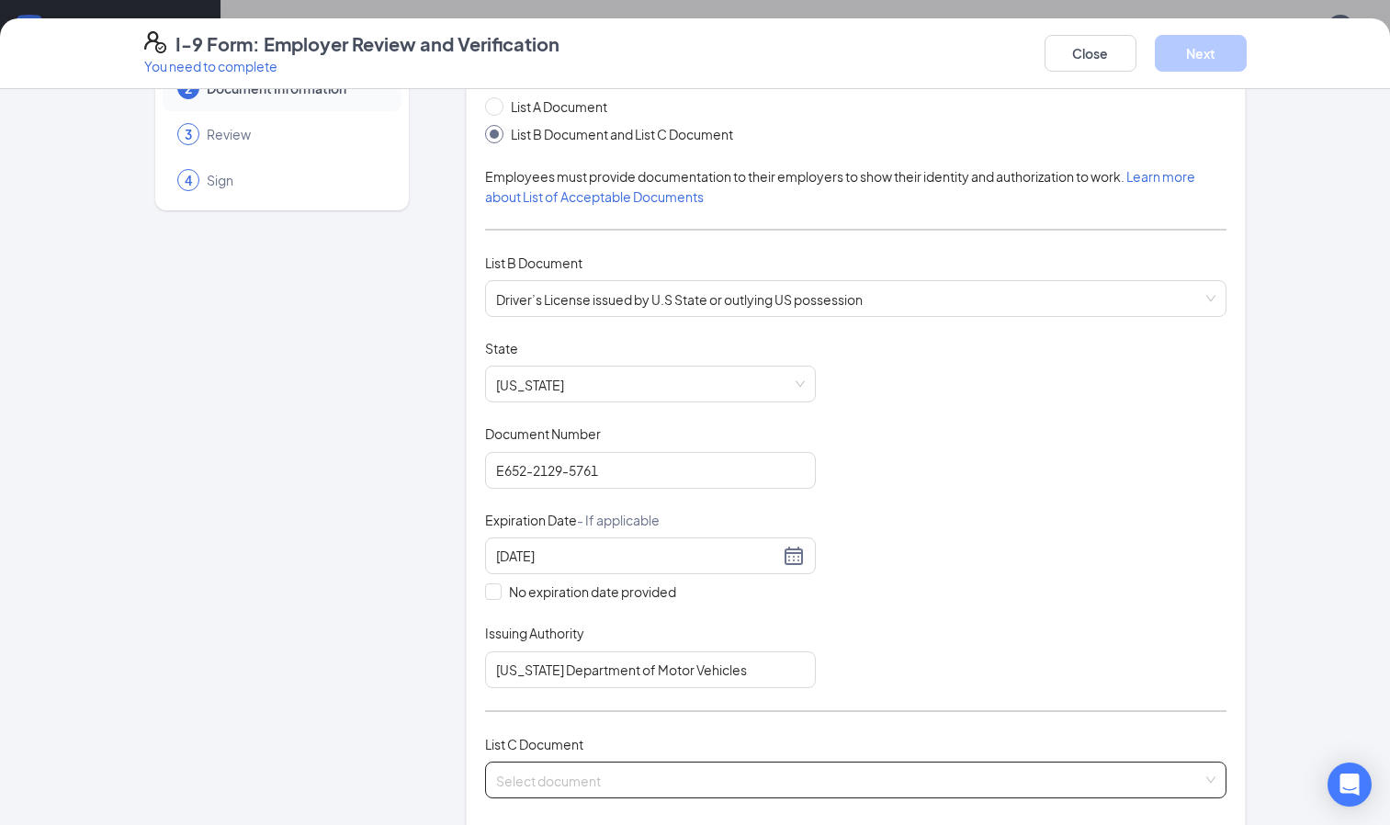
click at [521, 787] on input "search" at bounding box center [850, 777] width 708 height 28
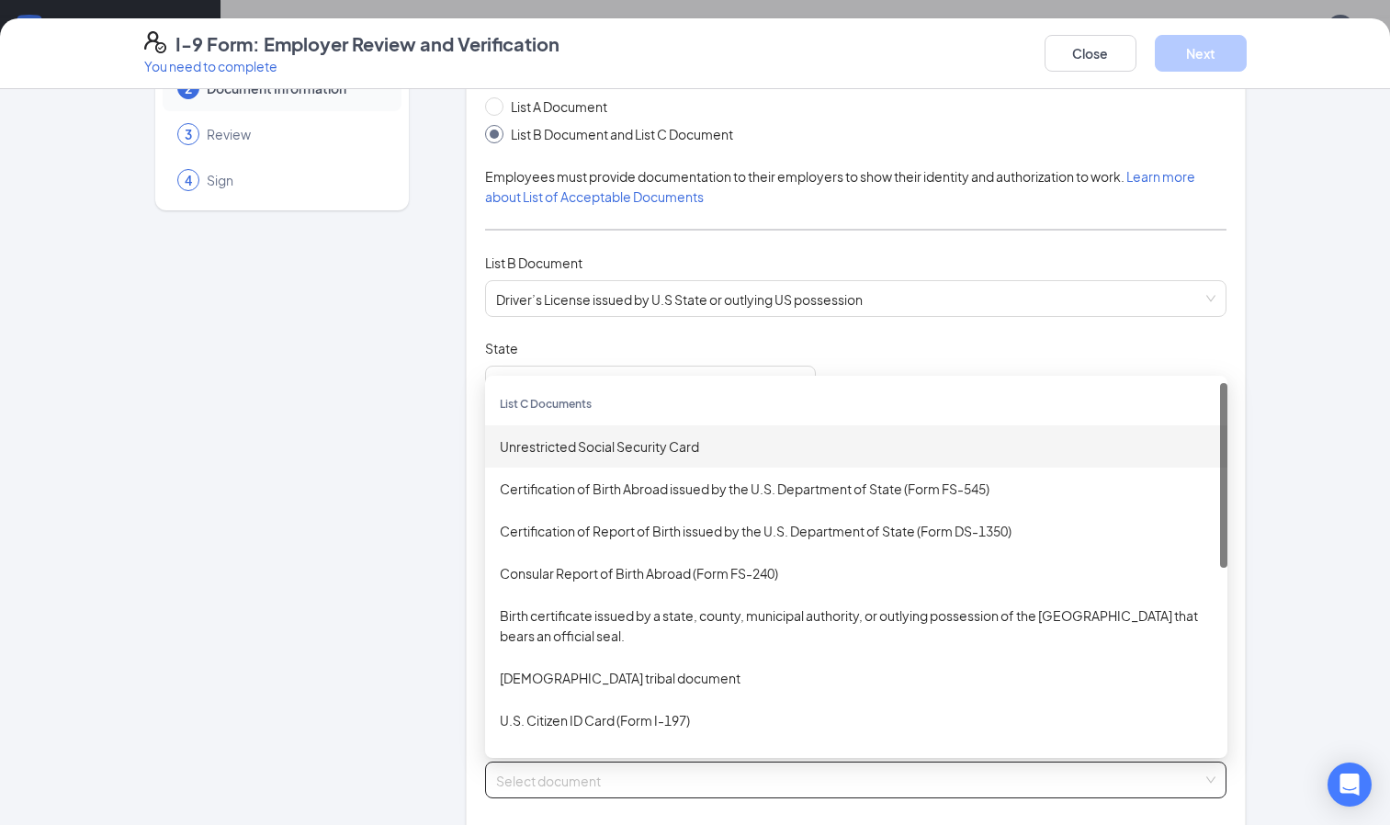
click at [546, 450] on div "Unrestricted Social Security Card" at bounding box center [856, 446] width 713 height 20
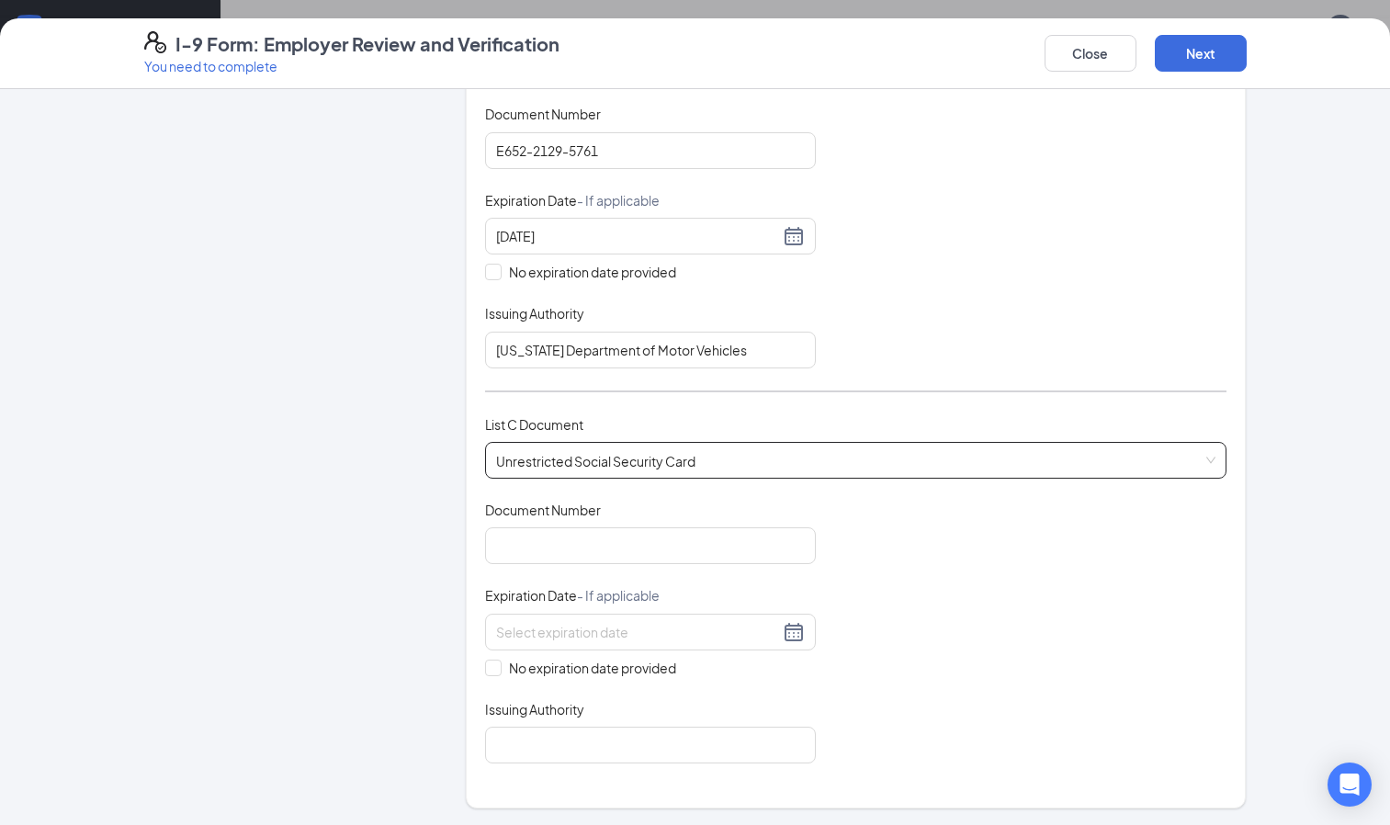
scroll to position [427, 0]
click at [532, 538] on input "Document Number" at bounding box center [650, 545] width 331 height 37
type input "318-92-0468"
click at [485, 668] on input "No expiration date provided" at bounding box center [491, 665] width 13 height 13
checkbox input "true"
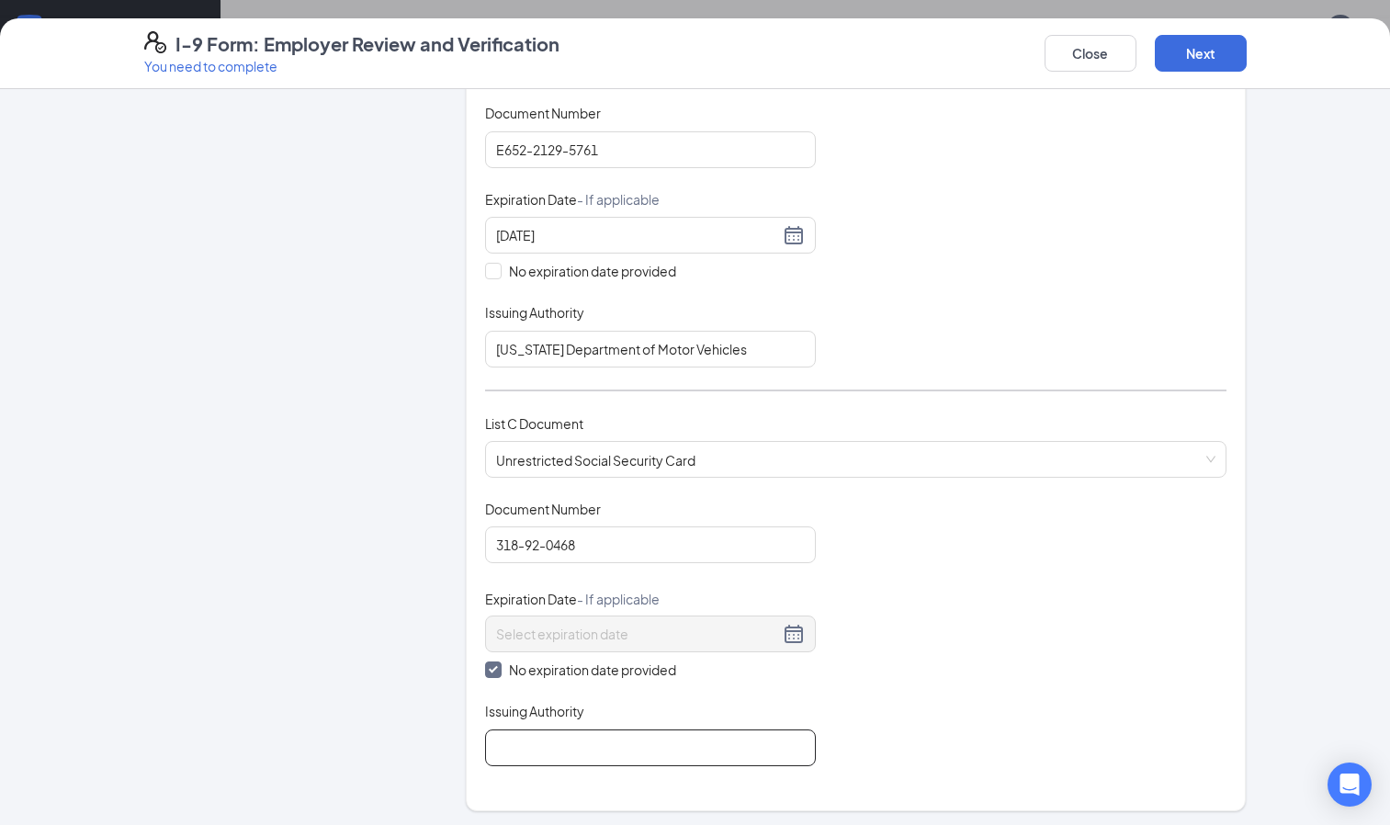
click at [562, 755] on input "Issuing Authority" at bounding box center [650, 748] width 331 height 37
type input "The Social Security Administration"
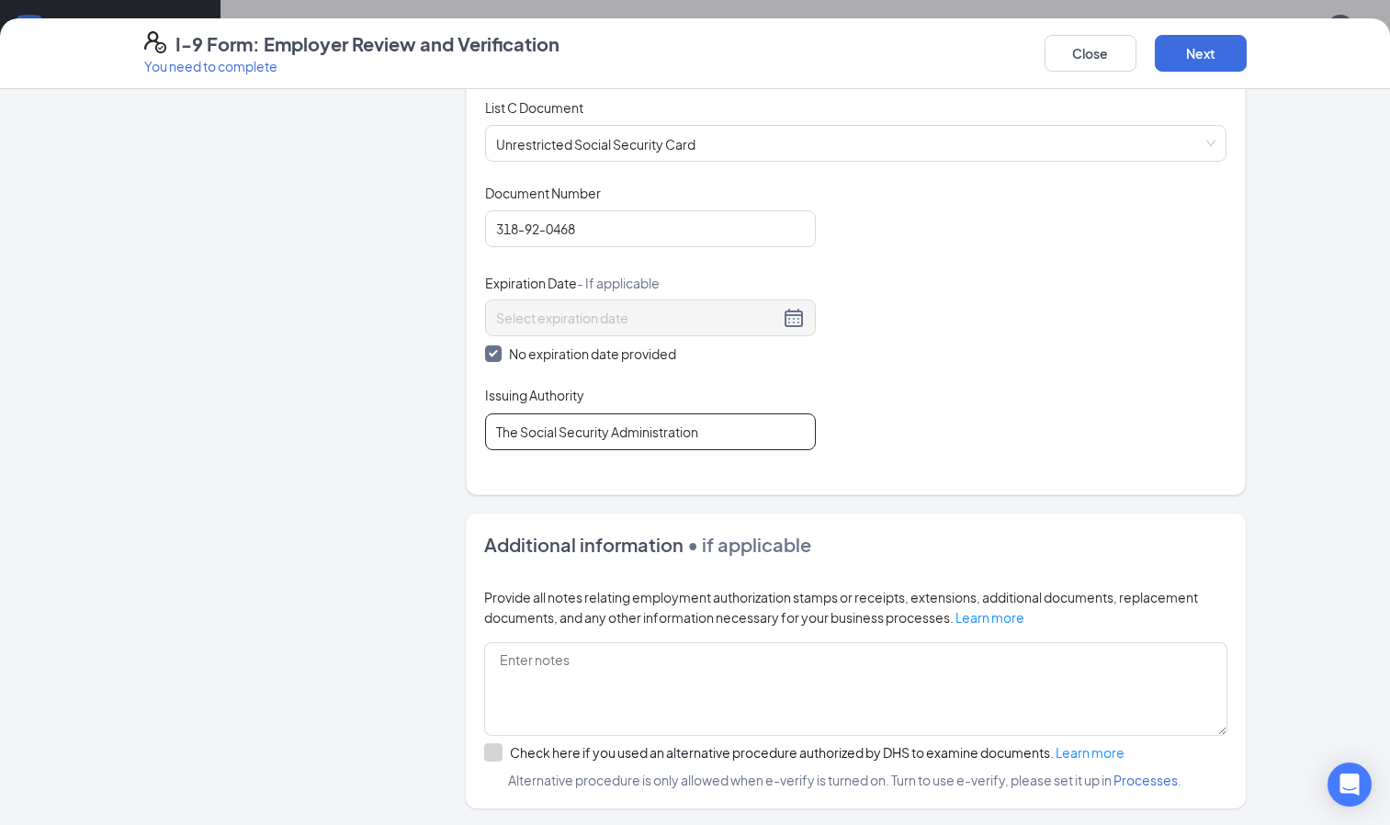
scroll to position [920, 0]
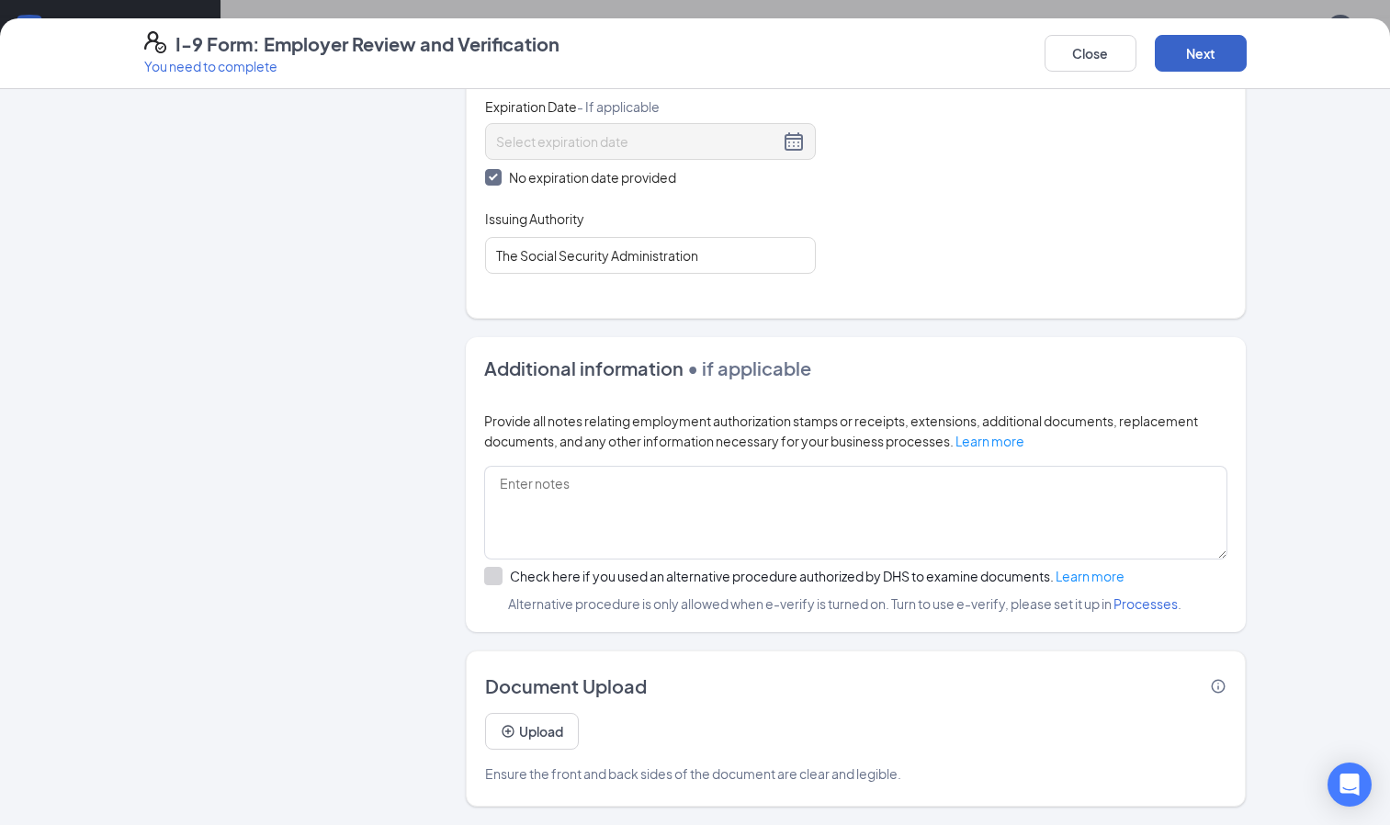
click at [1225, 57] on button "Next" at bounding box center [1201, 53] width 92 height 37
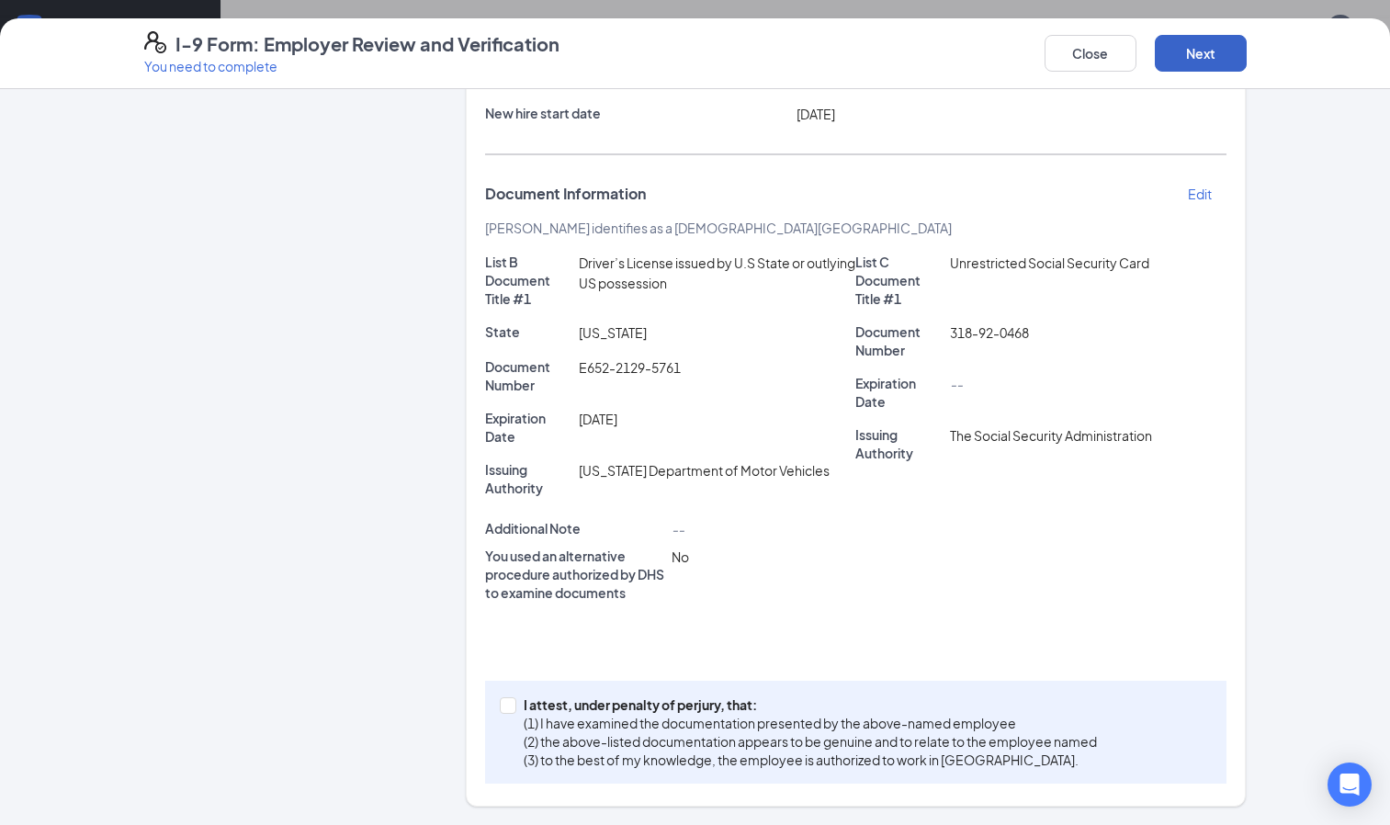
scroll to position [250, 0]
click at [500, 708] on input "I attest, under penalty of [PERSON_NAME], that: (1) I have examined the documen…" at bounding box center [506, 703] width 13 height 13
checkbox input "true"
click at [1175, 62] on button "Next" at bounding box center [1201, 53] width 92 height 37
